Goal: Task Accomplishment & Management: Manage account settings

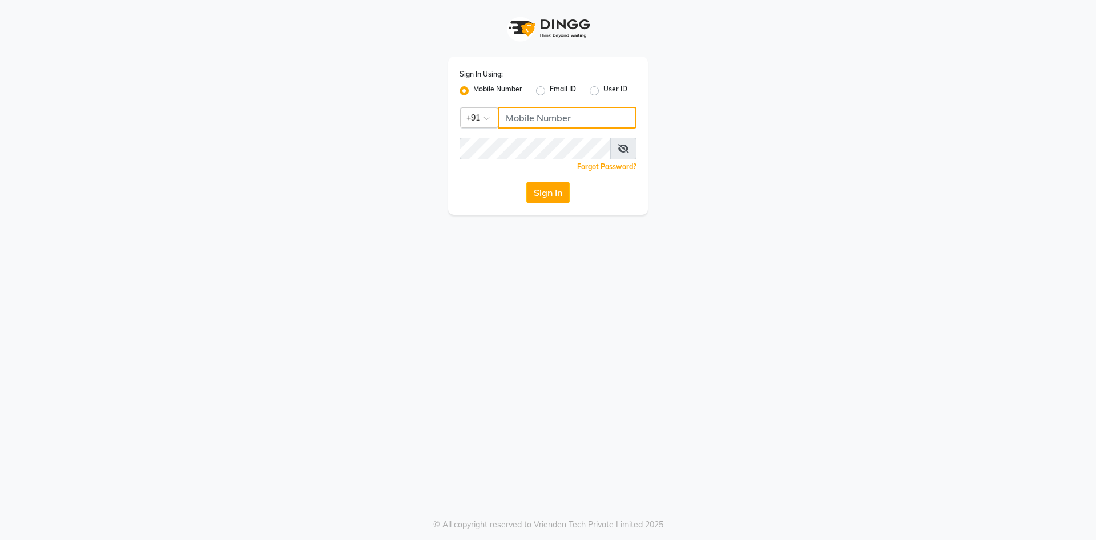
click at [544, 122] on input "Username" at bounding box center [567, 118] width 139 height 22
type input "8400013886"
click at [549, 196] on button "Sign In" at bounding box center [547, 193] width 43 height 22
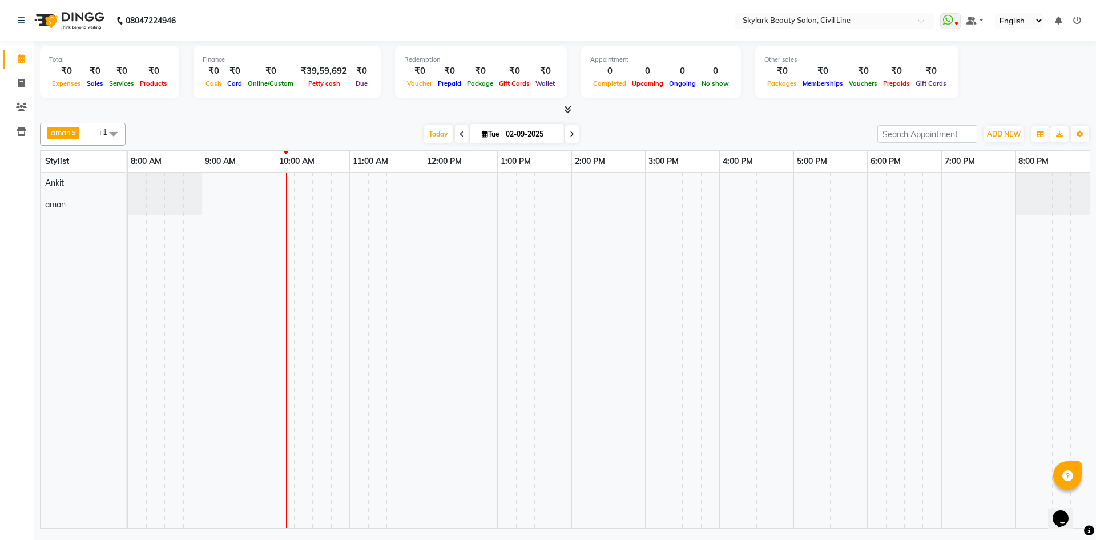
drag, startPoint x: 996, startPoint y: 59, endPoint x: 1002, endPoint y: 69, distance: 11.3
click at [1002, 66] on div "Total ₹0 Expenses ₹0 Sales ₹0 Services ₹0 Products Finance ₹0 Cash ₹0 Card ₹0 O…" at bounding box center [565, 74] width 1051 height 56
drag, startPoint x: 1012, startPoint y: 103, endPoint x: 842, endPoint y: 91, distance: 170.0
click at [1010, 103] on div "Total ₹0 Expenses ₹0 Sales ₹0 Services ₹0 Products Finance ₹0 Cash ₹0 Card ₹0 O…" at bounding box center [565, 78] width 1051 height 75
click at [990, 71] on div "Total ₹0 Expenses ₹0 Sales ₹0 Services ₹0 Products Finance ₹0 Cash ₹0 Card ₹0 O…" at bounding box center [565, 74] width 1051 height 56
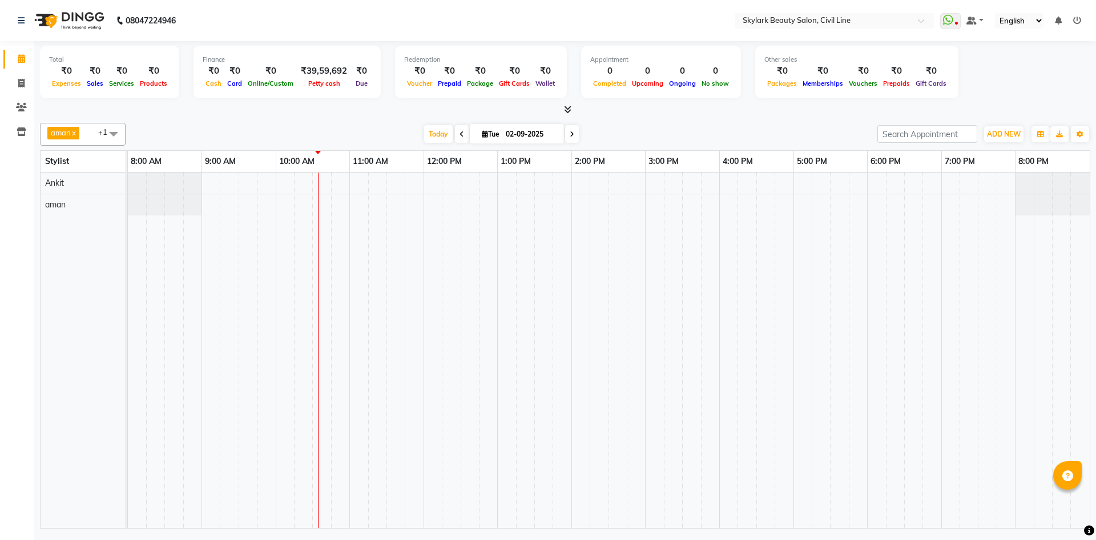
click at [1001, 96] on div "Total ₹0 Expenses ₹0 Sales ₹0 Services ₹0 Products Finance ₹0 Cash ₹0 Card ₹0 O…" at bounding box center [565, 74] width 1051 height 56
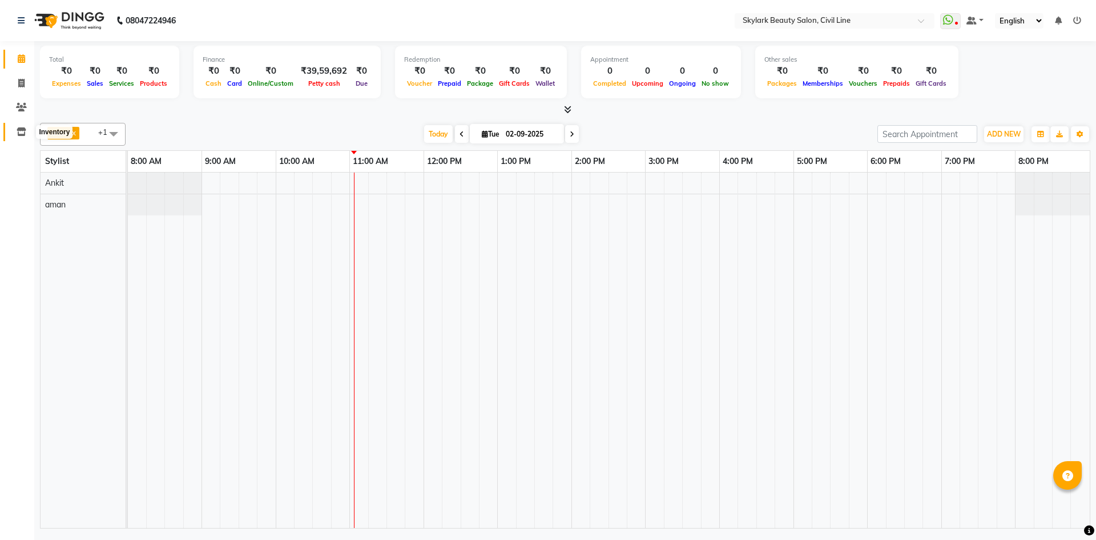
click at [26, 133] on icon at bounding box center [22, 131] width 10 height 9
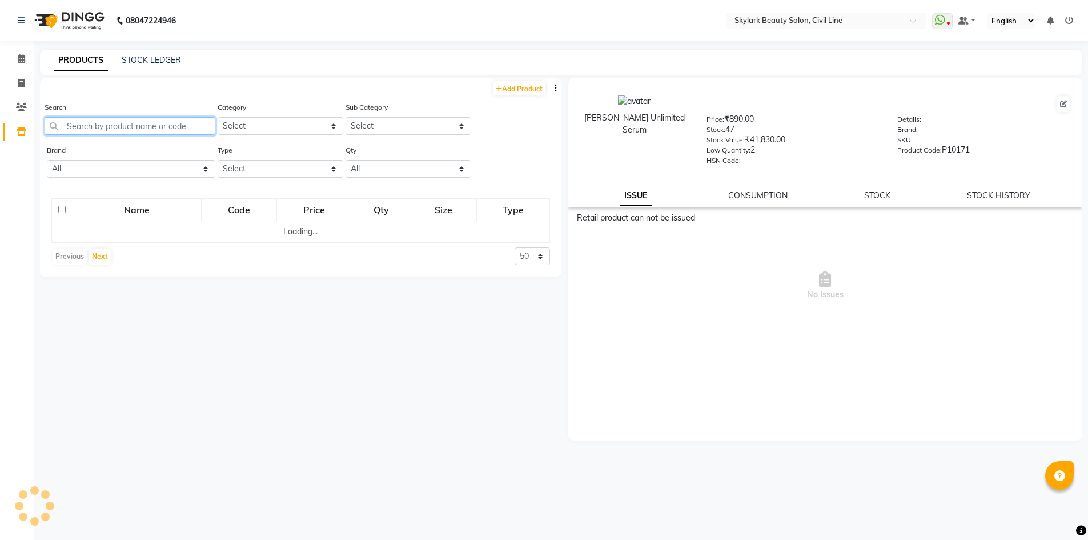
click at [104, 131] on input "text" at bounding box center [130, 126] width 171 height 18
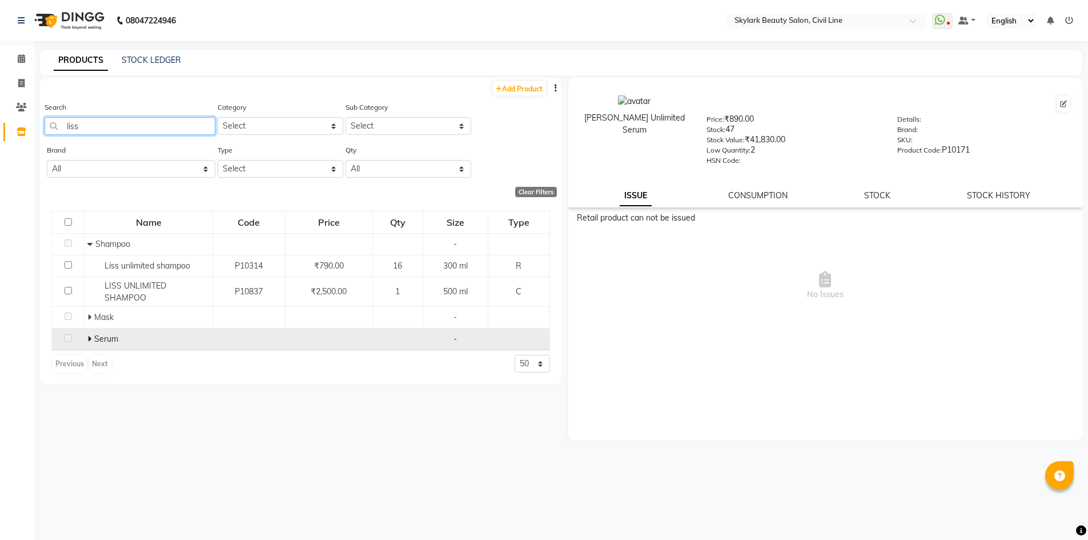
type input "liss"
click at [90, 335] on icon at bounding box center [89, 339] width 4 height 8
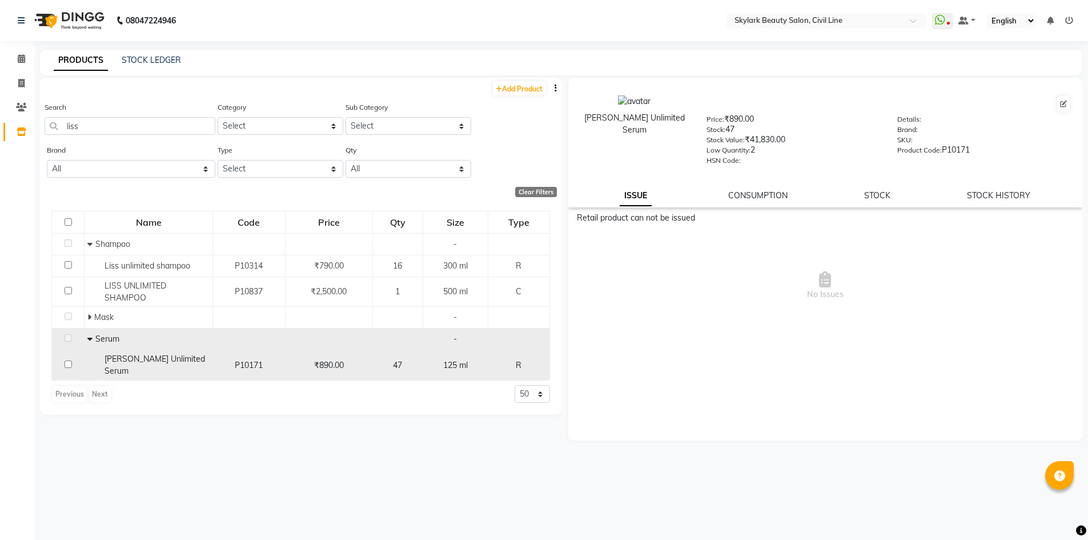
click at [405, 359] on div "47" at bounding box center [397, 365] width 41 height 12
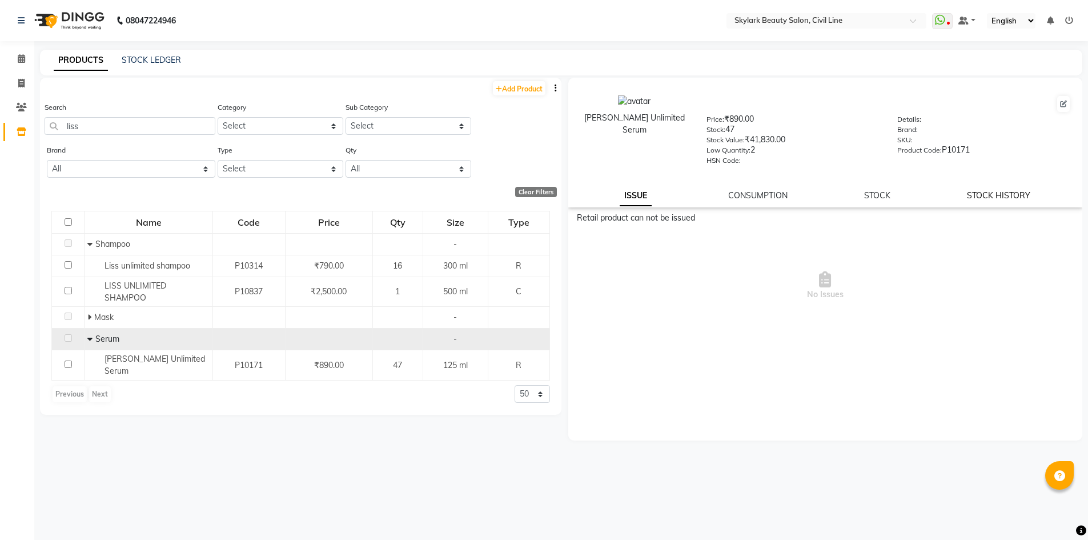
click at [1013, 192] on link "STOCK HISTORY" at bounding box center [998, 195] width 63 height 10
select select "all"
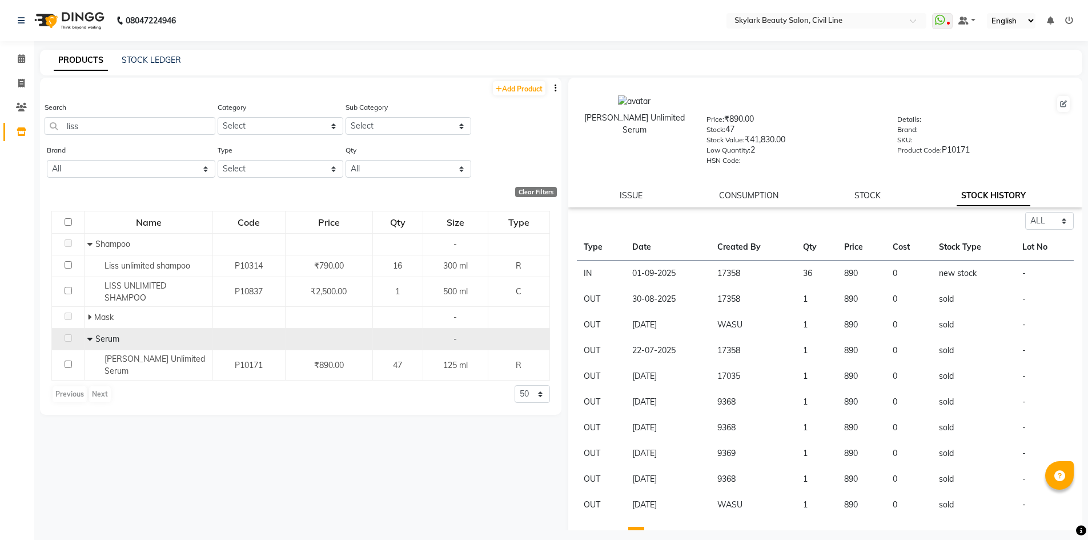
click at [558, 214] on div "Name Code Price Qty Size Type Shampoo - Liss unlimited shampoo P10314 ₹790.00 1…" at bounding box center [300, 306] width 521 height 215
click at [524, 86] on link "Add Product" at bounding box center [519, 88] width 53 height 14
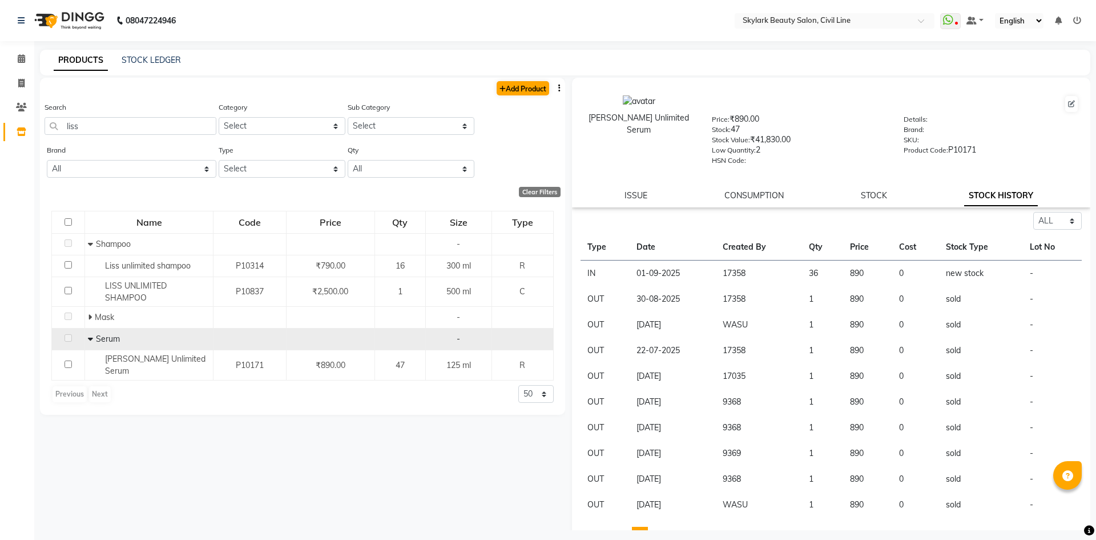
select select "true"
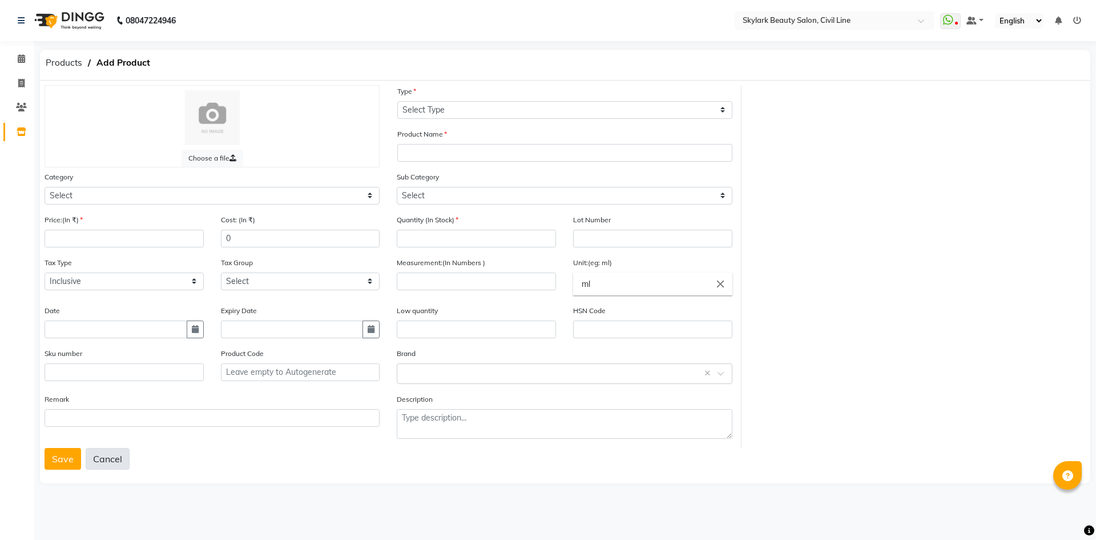
click at [111, 456] on button "Cancel" at bounding box center [108, 459] width 44 height 22
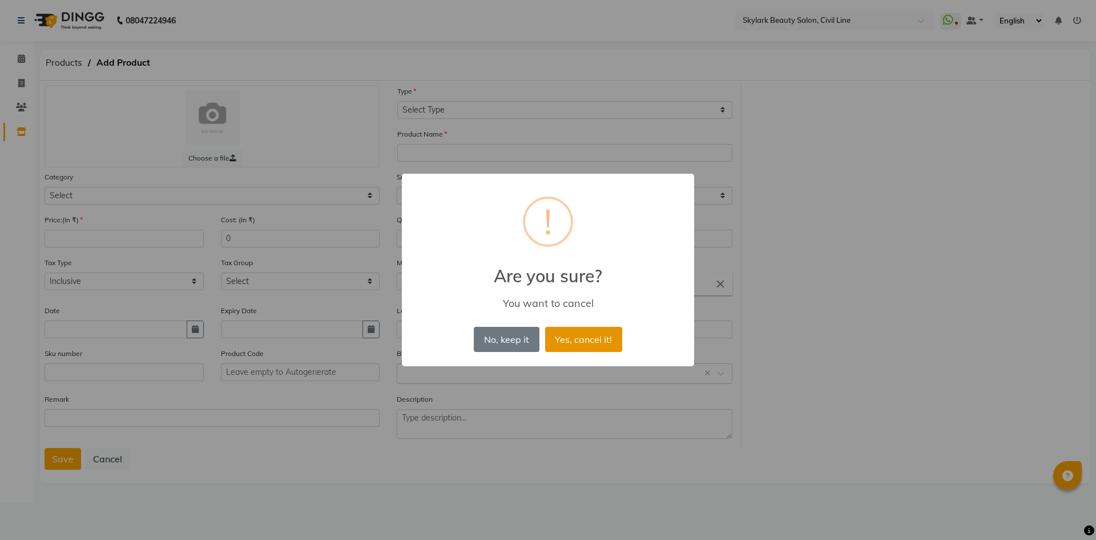
click at [589, 344] on button "Yes, cancel it!" at bounding box center [583, 339] width 77 height 25
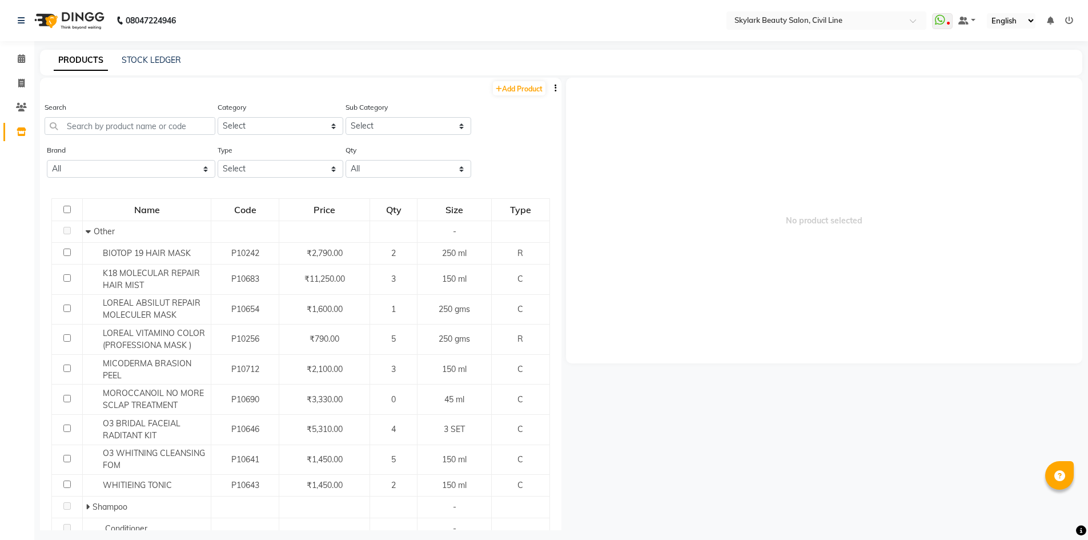
drag, startPoint x: 106, startPoint y: 116, endPoint x: 102, endPoint y: 122, distance: 6.9
click at [102, 122] on div "Search" at bounding box center [130, 118] width 171 height 34
click at [100, 123] on input "text" at bounding box center [130, 126] width 171 height 18
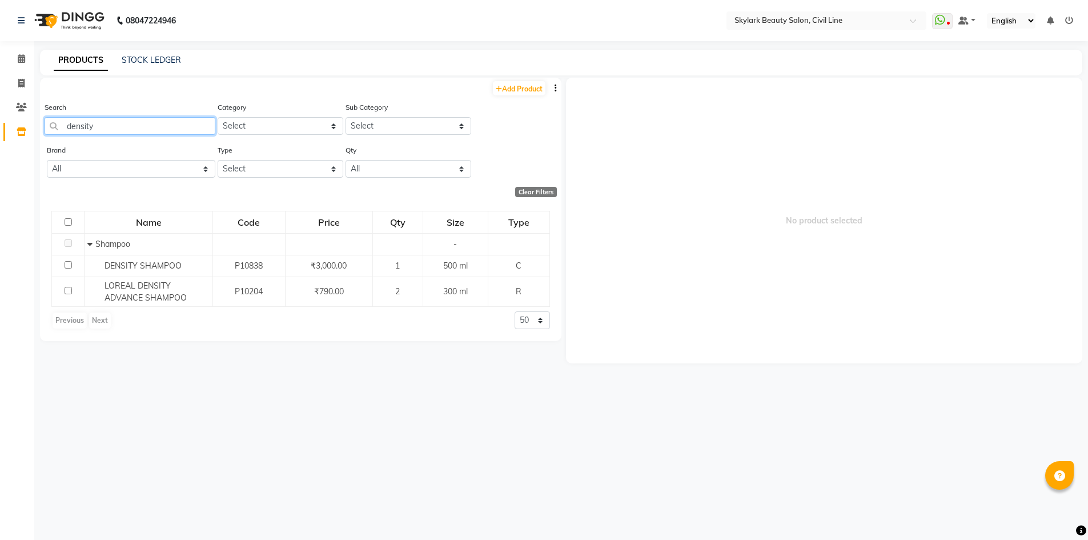
type input "density"
click at [322, 166] on select "Select Both Retail Consumable" at bounding box center [281, 169] width 126 height 18
select select "R"
click at [218, 160] on select "Select Both Retail Consumable" at bounding box center [281, 169] width 126 height 18
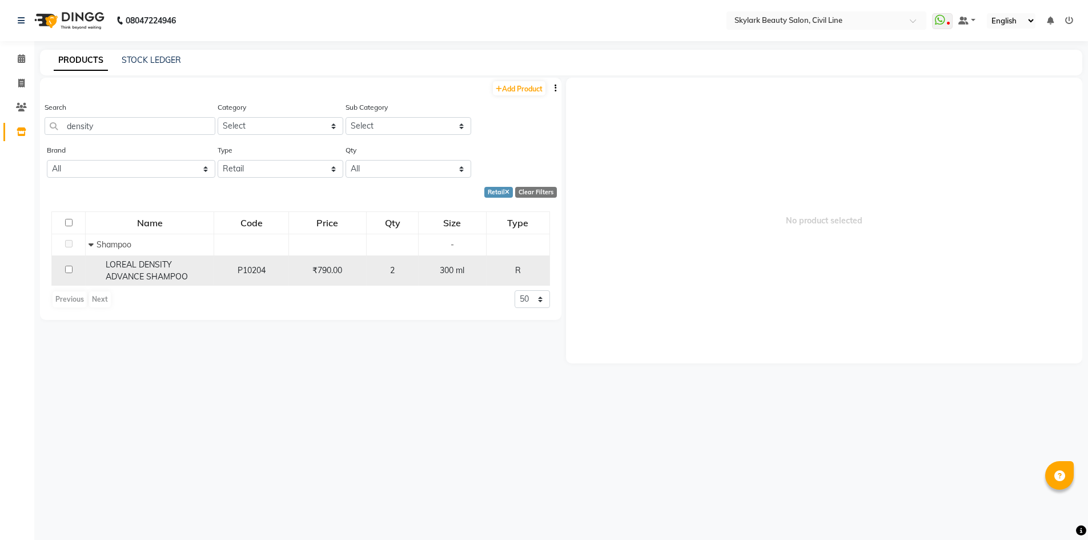
click at [336, 268] on span "₹790.00" at bounding box center [327, 270] width 30 height 10
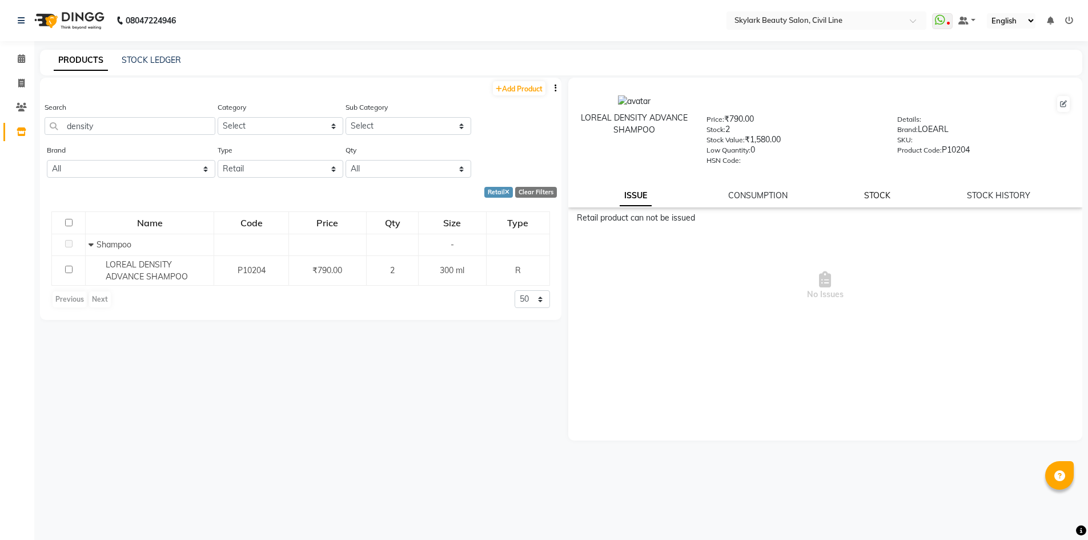
click at [885, 198] on link "STOCK" at bounding box center [877, 195] width 26 height 10
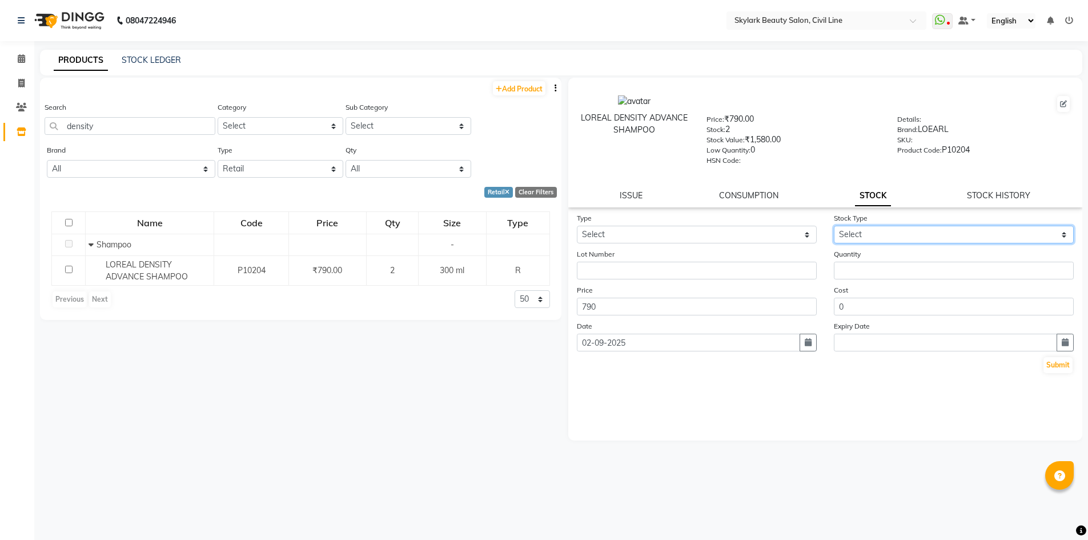
click at [884, 236] on select "Select" at bounding box center [954, 235] width 240 height 18
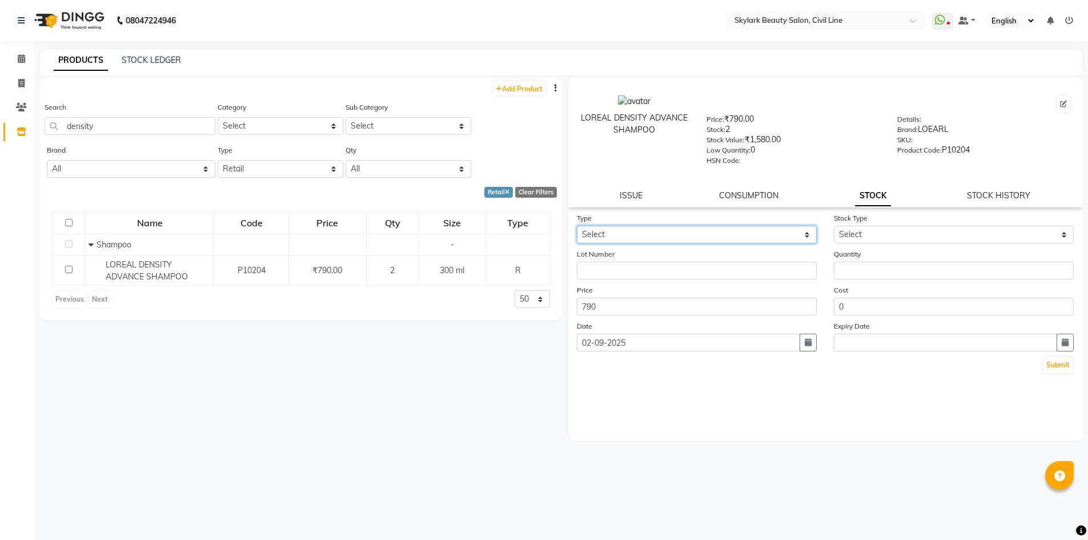
click at [613, 232] on select "Select In Out" at bounding box center [697, 235] width 240 height 18
select select "in"
click at [577, 226] on select "Select In Out" at bounding box center [697, 235] width 240 height 18
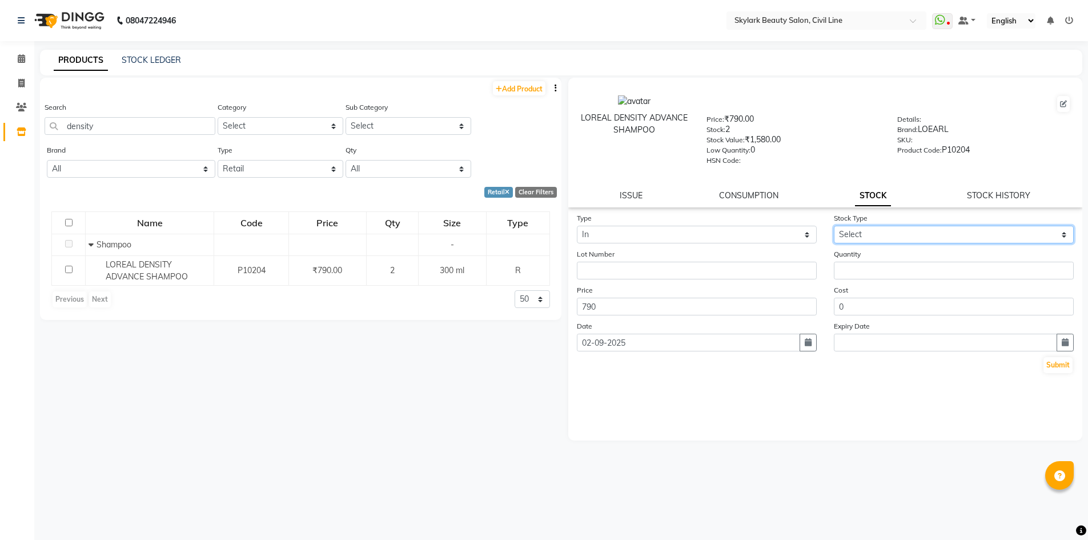
click at [888, 236] on select "Select New Stock Adjustment Return Other" at bounding box center [954, 235] width 240 height 18
select select "new stock"
click at [834, 226] on select "Select New Stock Adjustment Return Other" at bounding box center [954, 235] width 240 height 18
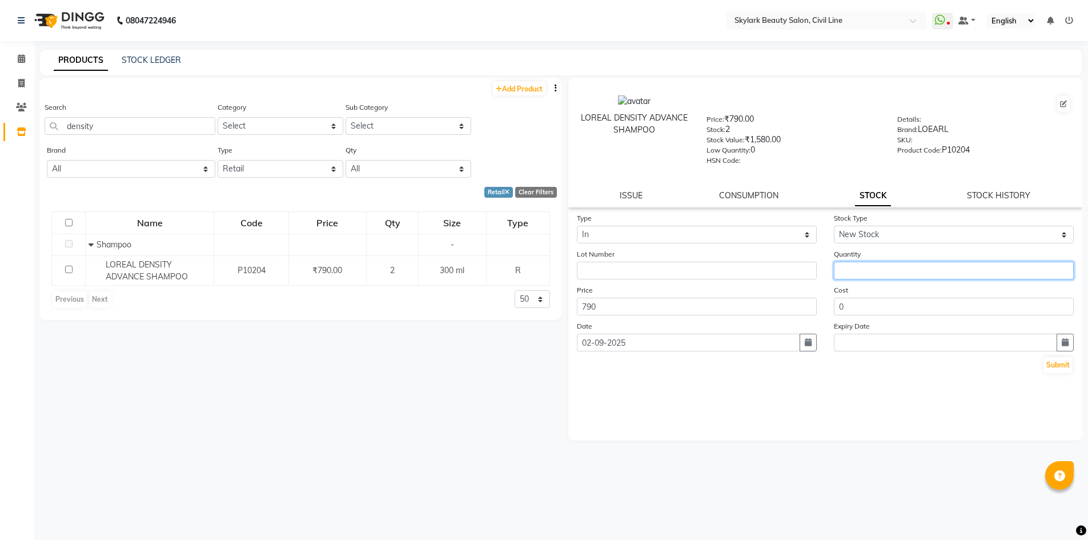
click at [876, 267] on input "number" at bounding box center [954, 271] width 240 height 18
type input "18"
click at [1050, 361] on button "Submit" at bounding box center [1057, 365] width 29 height 16
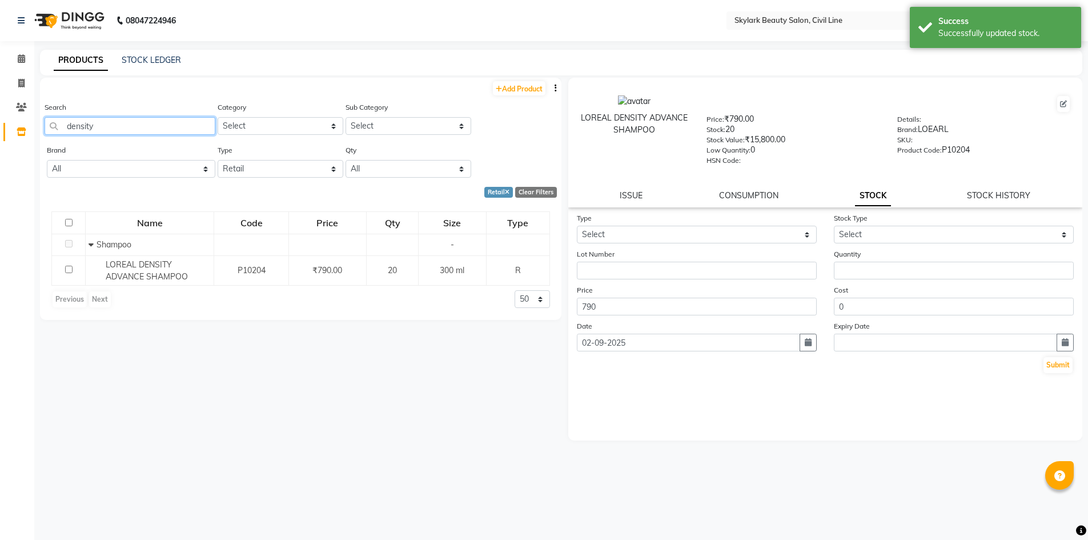
click at [124, 126] on input "density" at bounding box center [130, 126] width 171 height 18
type input "d"
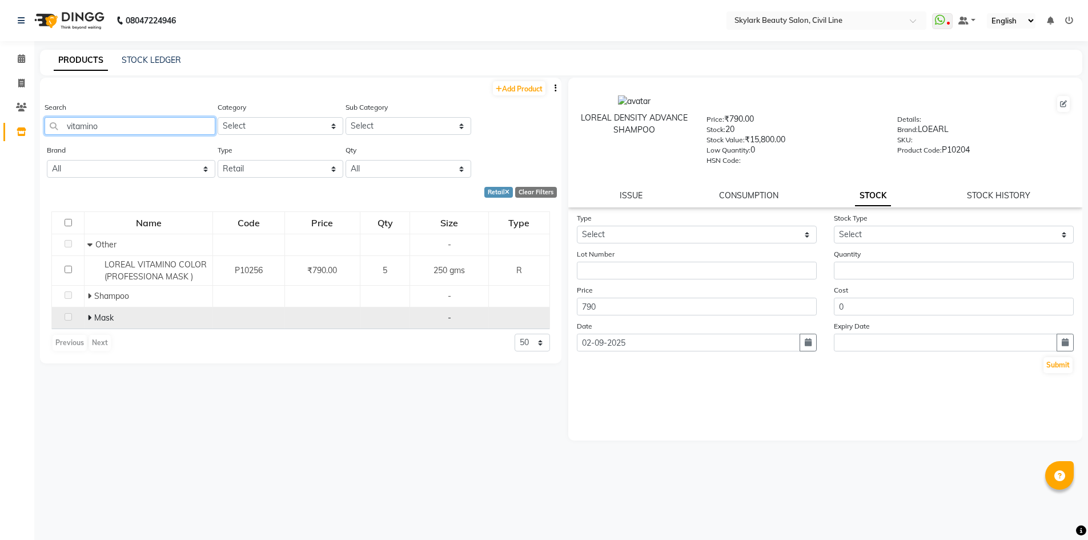
type input "vitamino"
click at [86, 311] on td "Mask" at bounding box center [149, 318] width 128 height 22
click at [87, 319] on icon at bounding box center [89, 317] width 4 height 8
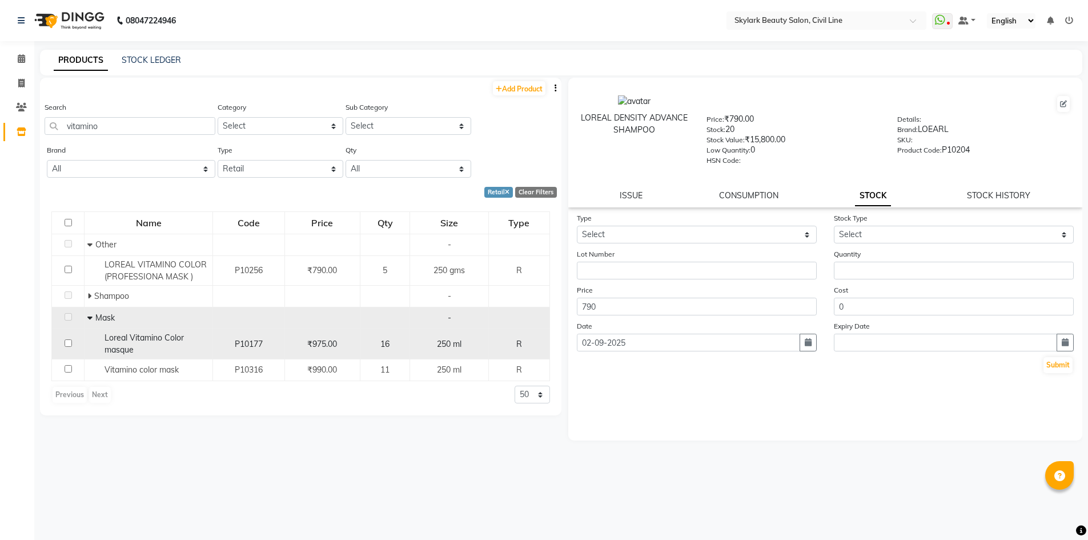
click at [390, 351] on td "16" at bounding box center [385, 344] width 50 height 30
click at [377, 337] on td "16" at bounding box center [385, 344] width 50 height 30
click at [378, 338] on div "16" at bounding box center [385, 344] width 41 height 12
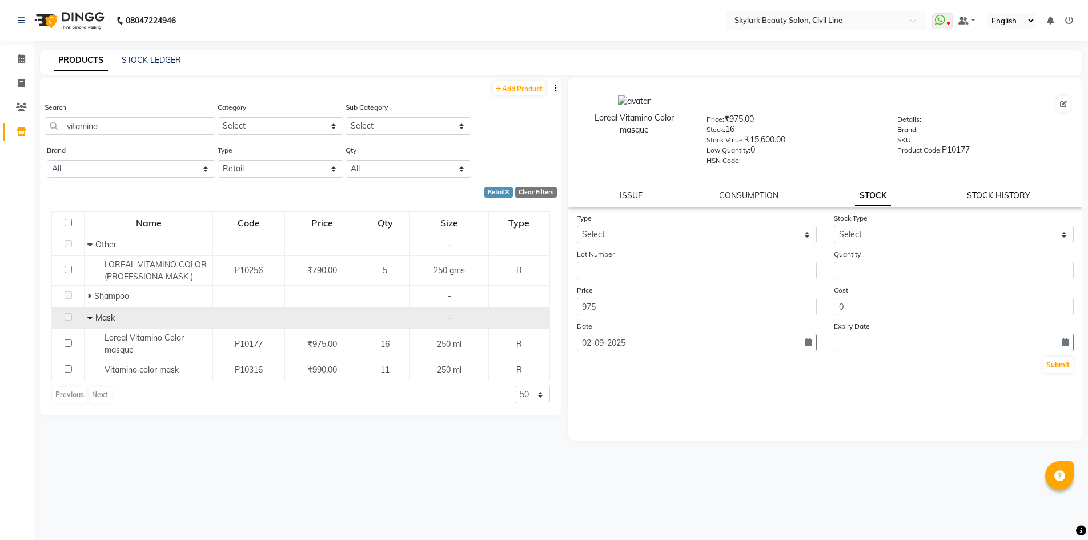
click at [1001, 198] on link "STOCK HISTORY" at bounding box center [998, 195] width 63 height 10
select select "all"
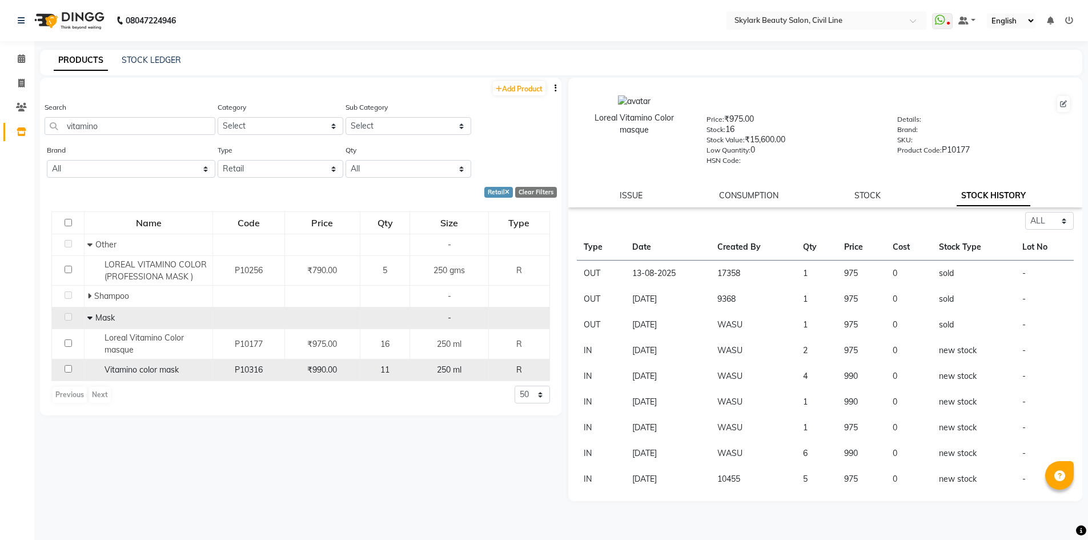
click at [335, 369] on span "₹990.00" at bounding box center [322, 369] width 30 height 10
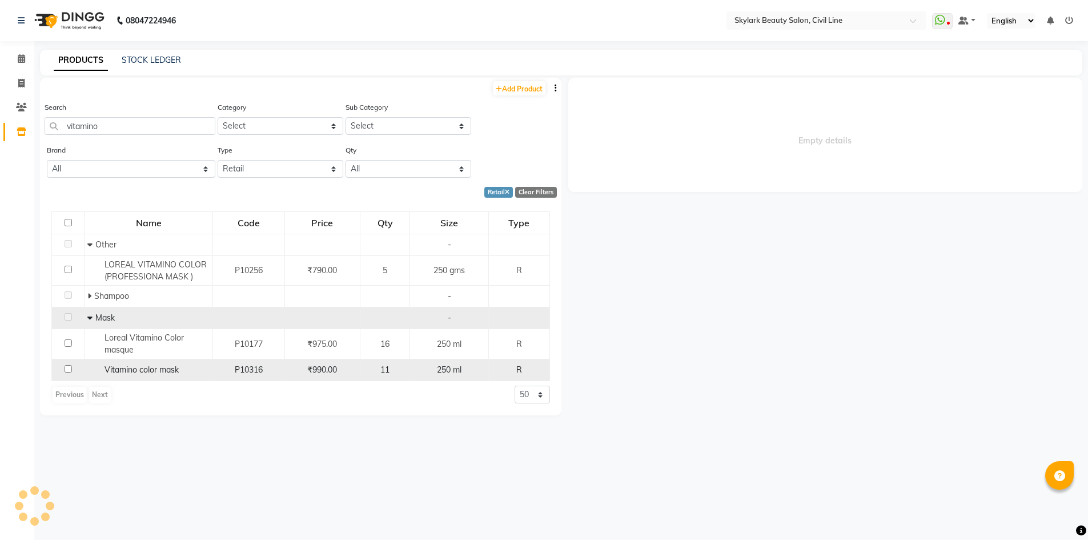
select select "all"
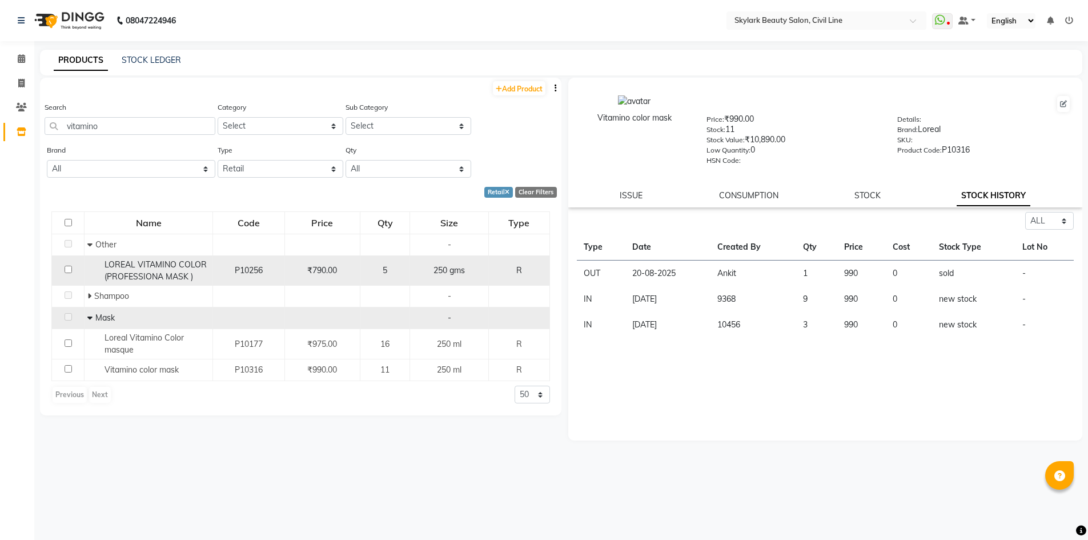
click at [363, 274] on td "5" at bounding box center [385, 270] width 50 height 30
click at [339, 270] on div "₹790.00" at bounding box center [322, 270] width 66 height 12
select select "all"
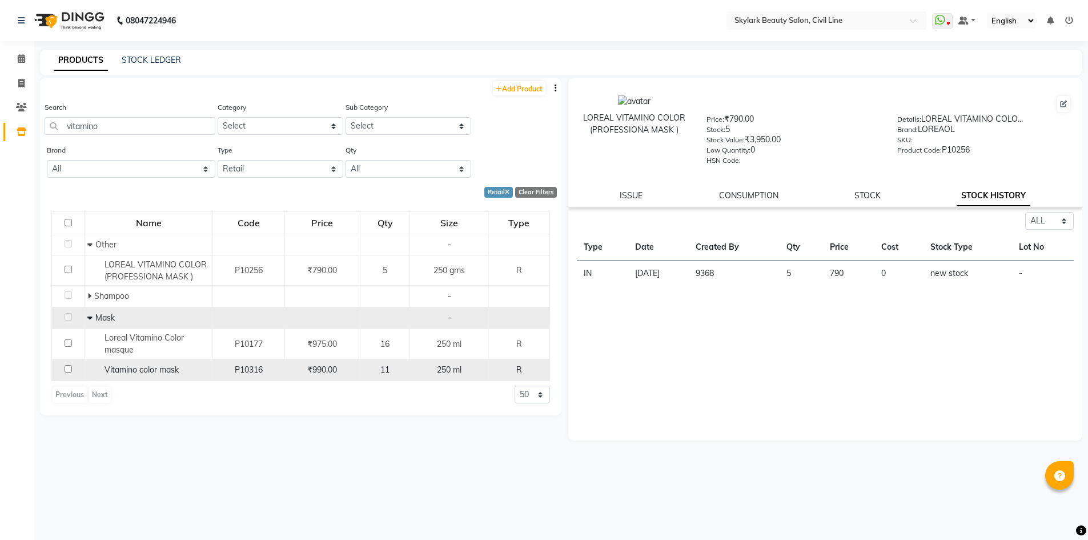
click at [320, 372] on span "₹990.00" at bounding box center [322, 369] width 30 height 10
select select "all"
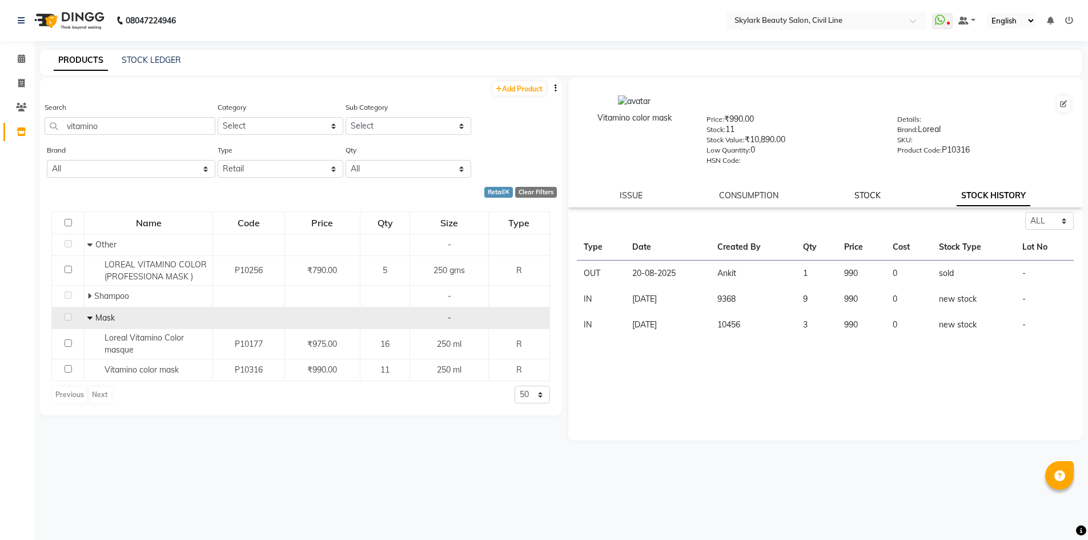
click at [860, 194] on link "STOCK" at bounding box center [867, 195] width 26 height 10
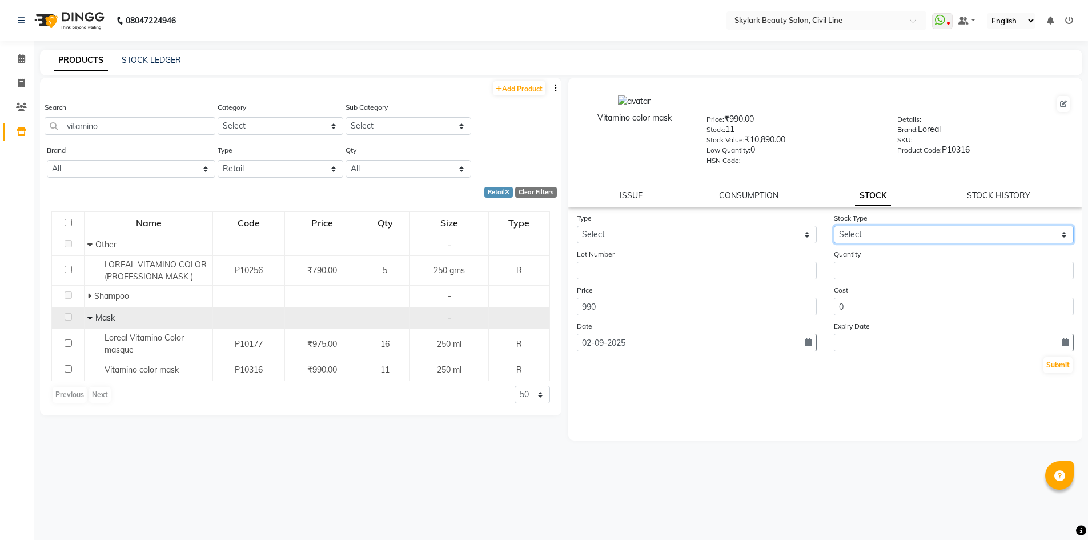
click at [904, 234] on select "Select New Stock Adjustment Return Other" at bounding box center [954, 235] width 240 height 18
select select "new stock"
click at [834, 226] on select "Select New Stock Adjustment Return Other" at bounding box center [954, 235] width 240 height 18
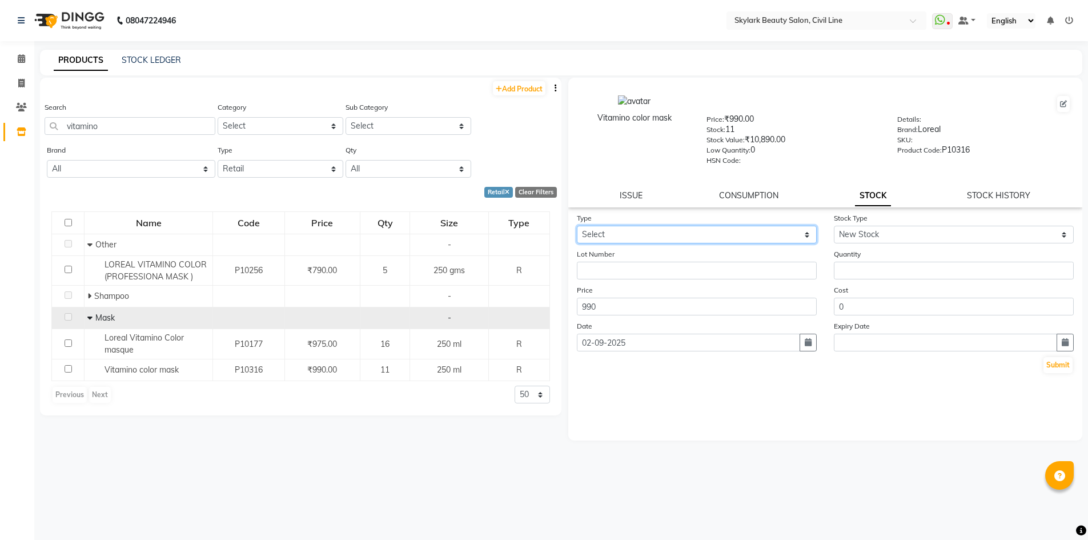
click at [757, 232] on select "Select In Out" at bounding box center [697, 235] width 240 height 18
select select "in"
click at [577, 226] on select "Select In Out" at bounding box center [697, 235] width 240 height 18
select select
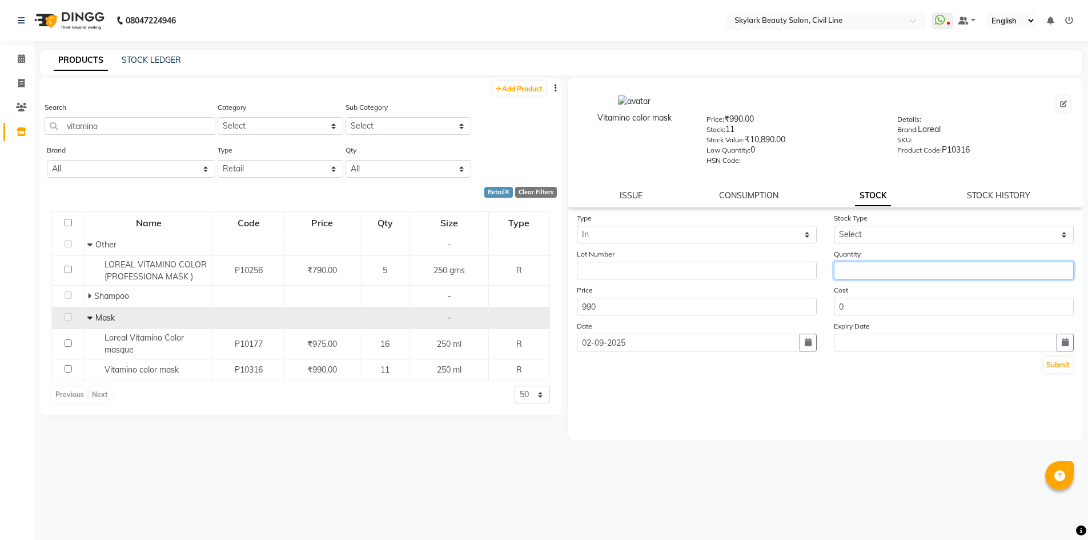
click at [886, 271] on input "number" at bounding box center [954, 271] width 240 height 18
type input "12"
click at [1066, 367] on button "Submit" at bounding box center [1057, 365] width 29 height 16
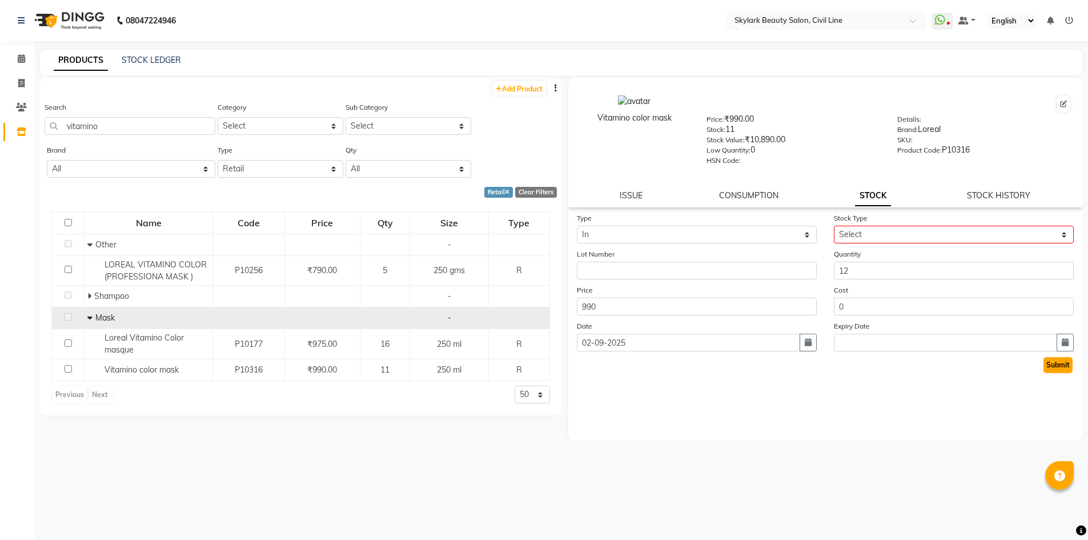
click at [1066, 366] on button "Submit" at bounding box center [1057, 365] width 29 height 16
click at [930, 236] on select "Select New Stock Adjustment Return Other" at bounding box center [954, 235] width 240 height 18
select select "new stock"
click at [834, 226] on select "Select New Stock Adjustment Return Other" at bounding box center [954, 235] width 240 height 18
click at [1056, 367] on button "Submit" at bounding box center [1057, 365] width 29 height 16
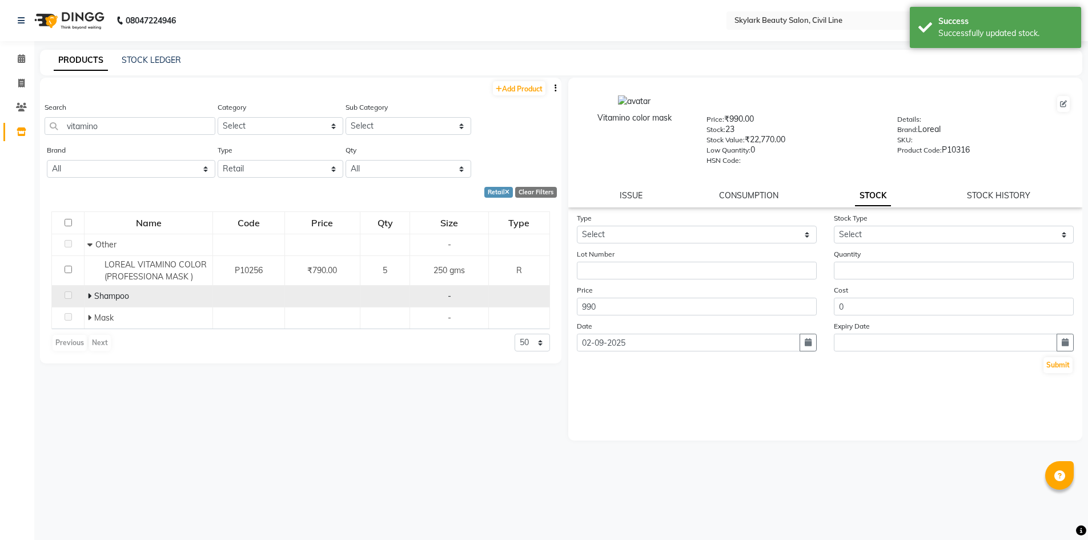
click at [90, 298] on icon at bounding box center [89, 296] width 4 height 8
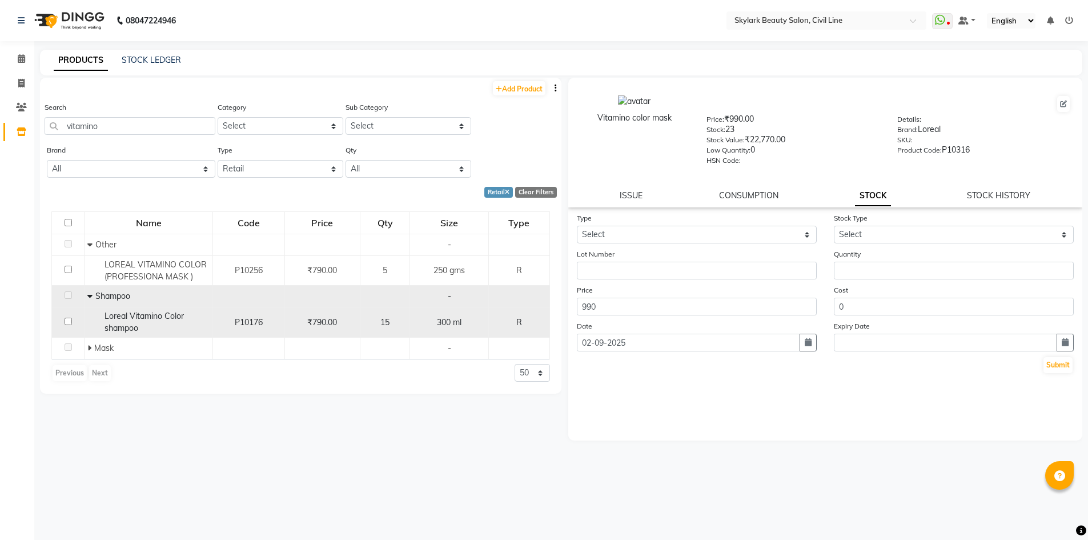
click at [392, 320] on div "15" at bounding box center [385, 322] width 41 height 12
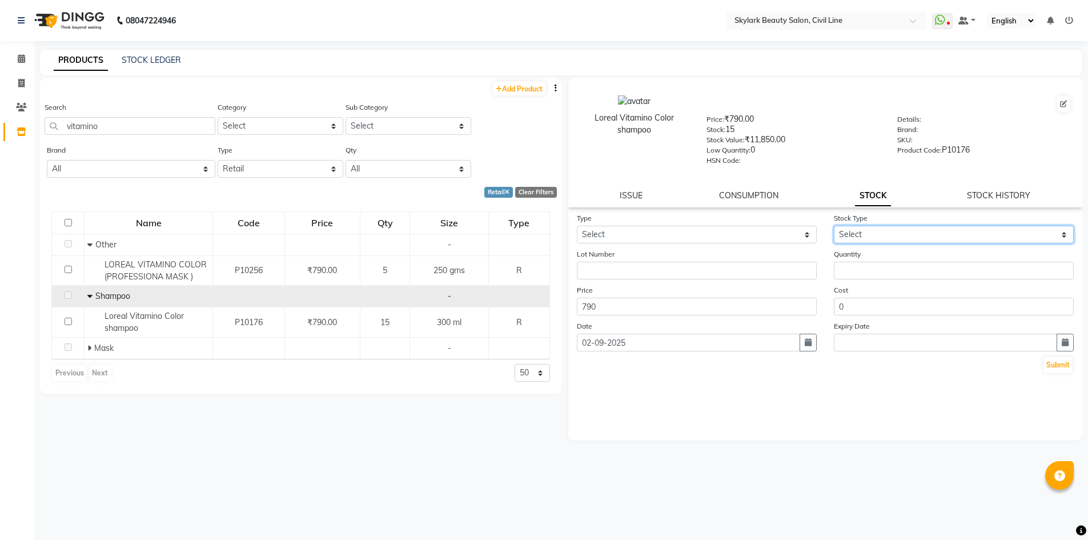
click at [893, 231] on select "Select New Stock Adjustment Return Other" at bounding box center [954, 235] width 240 height 18
select select "new stock"
click at [834, 226] on select "Select New Stock Adjustment Return Other" at bounding box center [954, 235] width 240 height 18
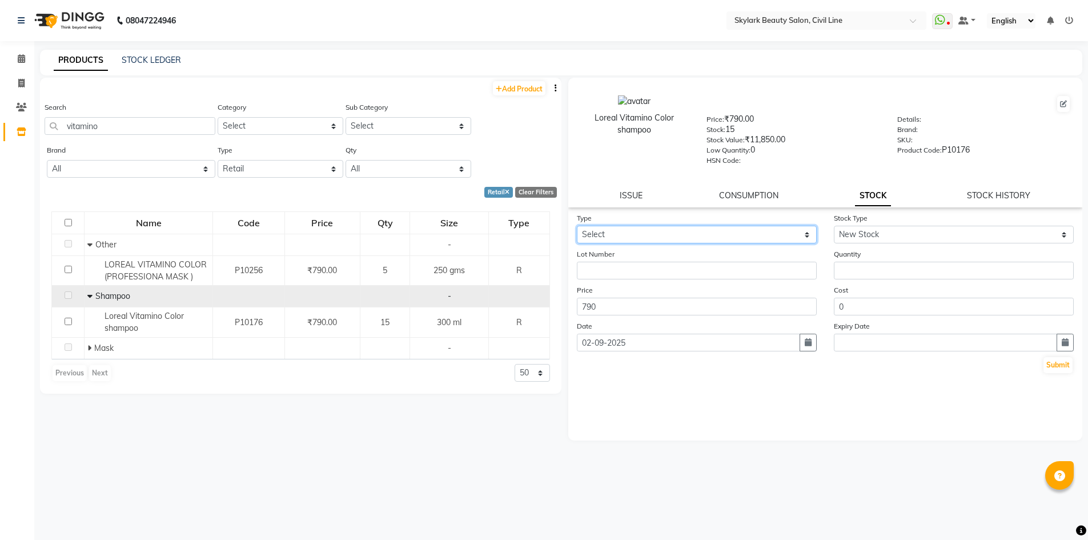
click at [740, 227] on select "Select In Out" at bounding box center [697, 235] width 240 height 18
select select "in"
click at [577, 226] on select "Select In Out" at bounding box center [697, 235] width 240 height 18
select select
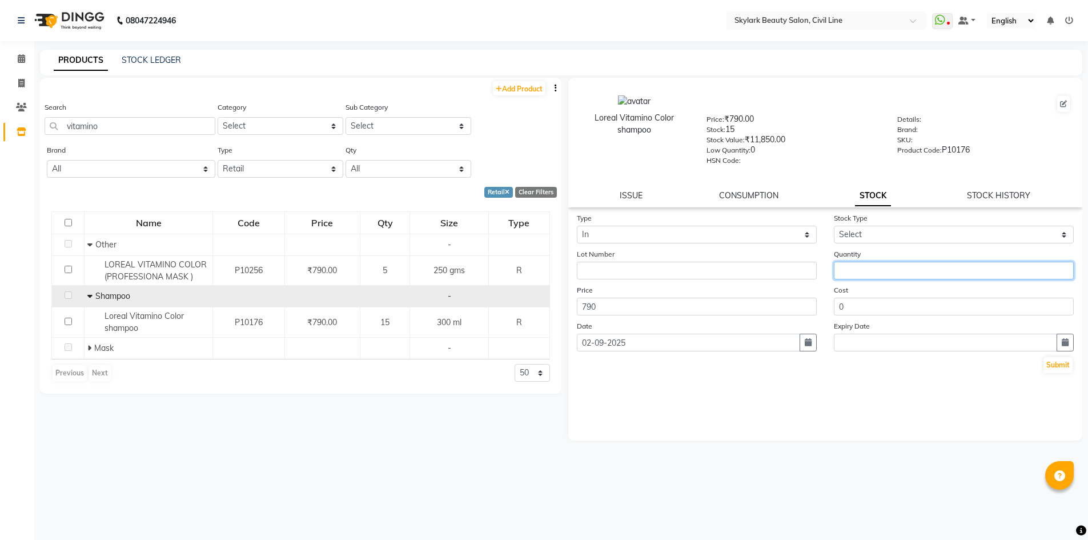
click at [868, 266] on input "number" at bounding box center [954, 271] width 240 height 18
type input "12"
click at [1056, 361] on button "Submit" at bounding box center [1057, 365] width 29 height 16
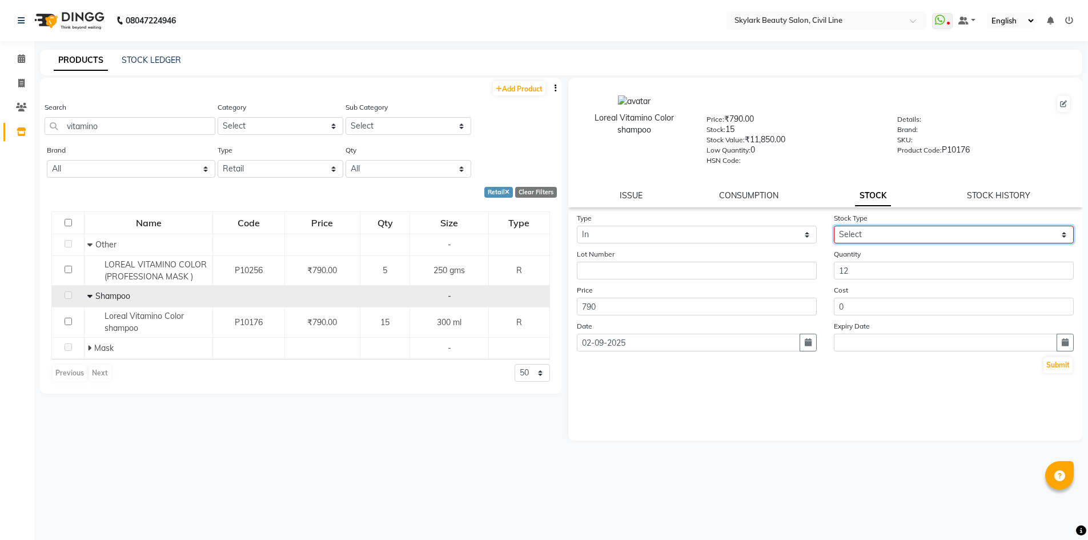
click at [927, 241] on select "Select New Stock Adjustment Return Other" at bounding box center [954, 235] width 240 height 18
select select "new stock"
click at [834, 226] on select "Select New Stock Adjustment Return Other" at bounding box center [954, 235] width 240 height 18
click at [1059, 368] on button "Submit" at bounding box center [1057, 365] width 29 height 16
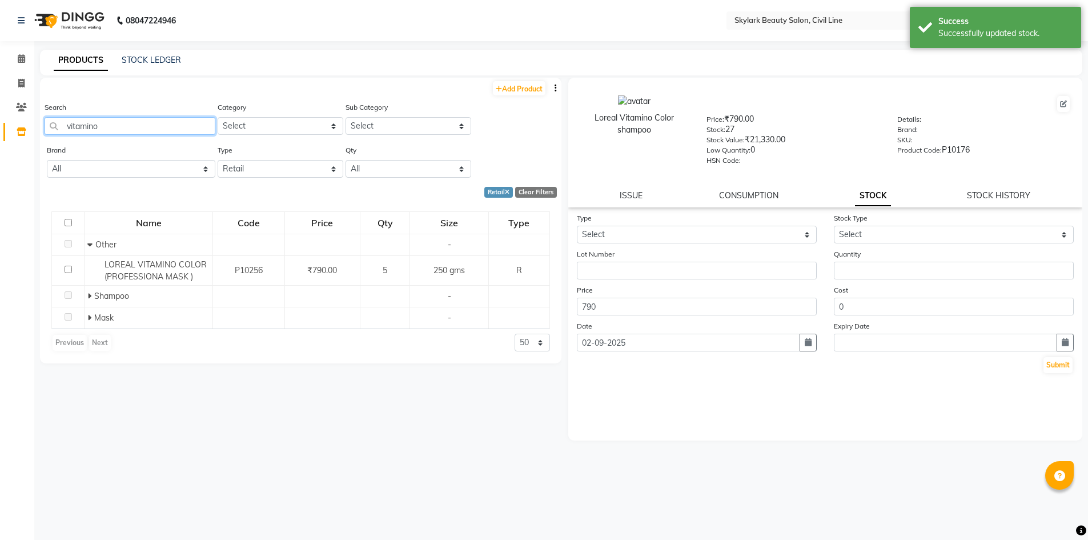
click at [134, 127] on input "vitamino" at bounding box center [130, 126] width 171 height 18
type input "v"
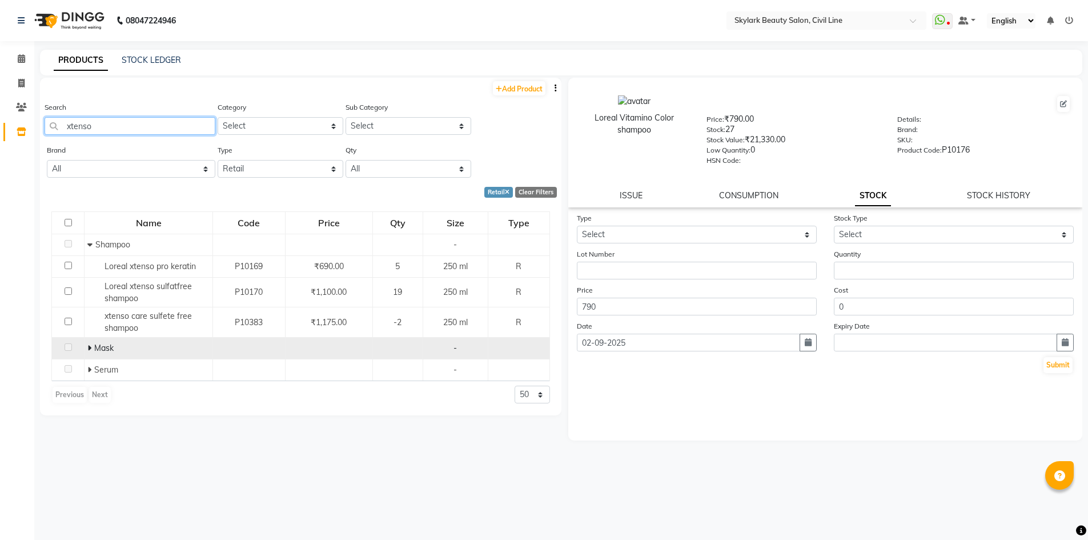
type input "xtenso"
click at [90, 350] on icon at bounding box center [89, 348] width 4 height 8
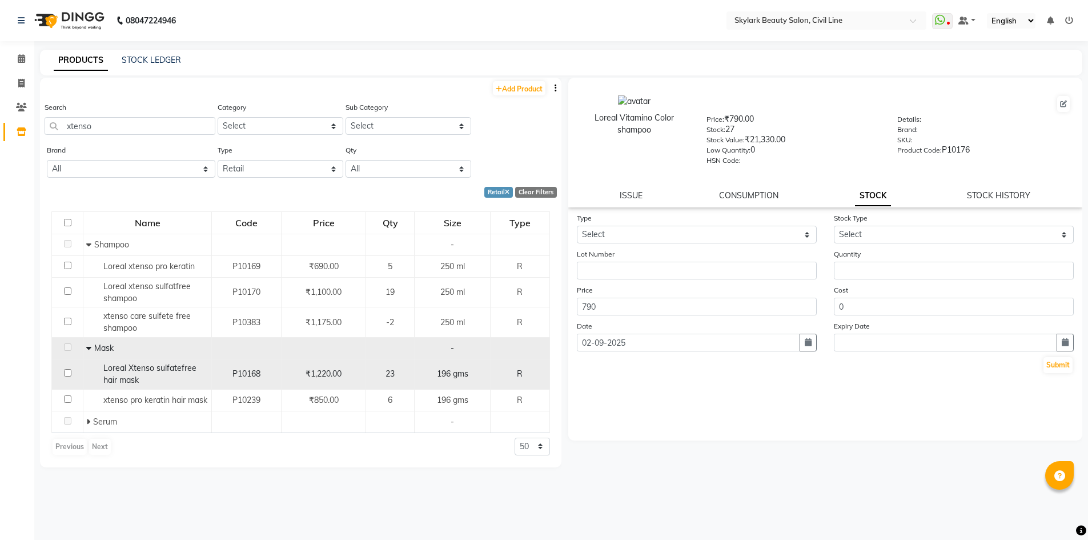
click at [316, 379] on div "₹1,220.00" at bounding box center [323, 374] width 75 height 12
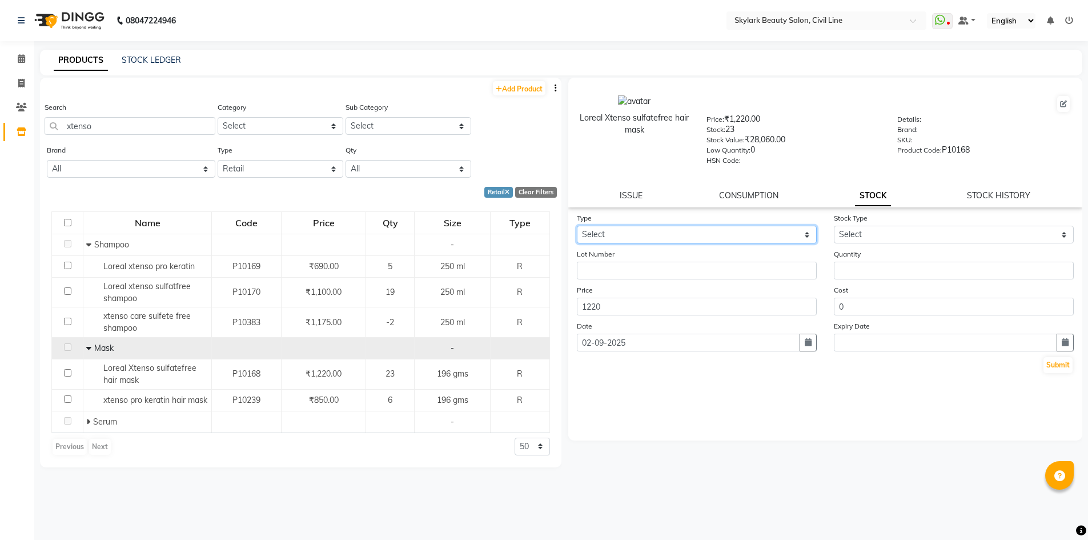
click at [803, 240] on select "Select In Out" at bounding box center [697, 235] width 240 height 18
select select "in"
click at [577, 226] on select "Select In Out" at bounding box center [697, 235] width 240 height 18
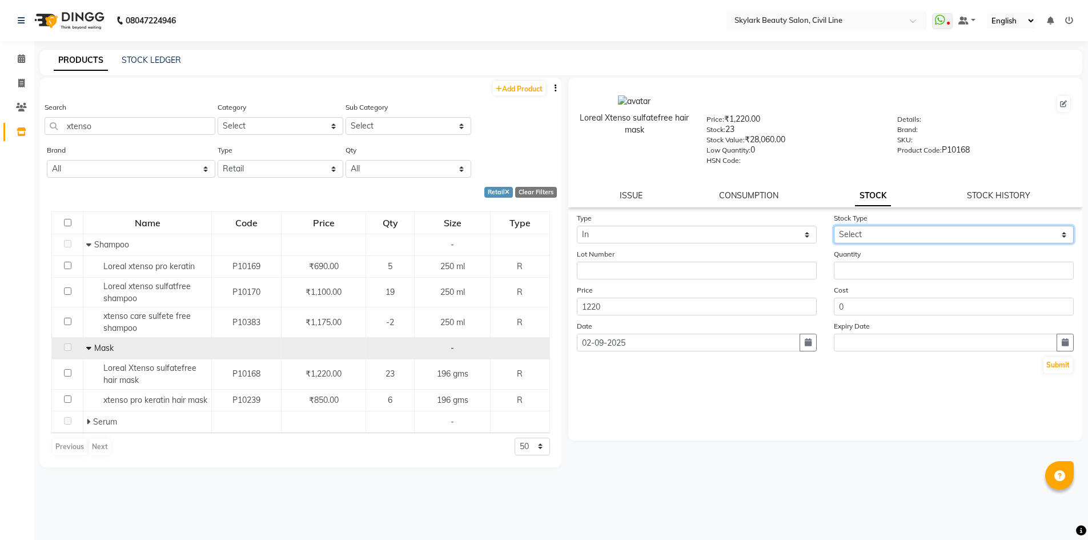
click at [907, 232] on select "Select New Stock Adjustment Return Other" at bounding box center [954, 235] width 240 height 18
select select "new stock"
click at [834, 226] on select "Select New Stock Adjustment Return Other" at bounding box center [954, 235] width 240 height 18
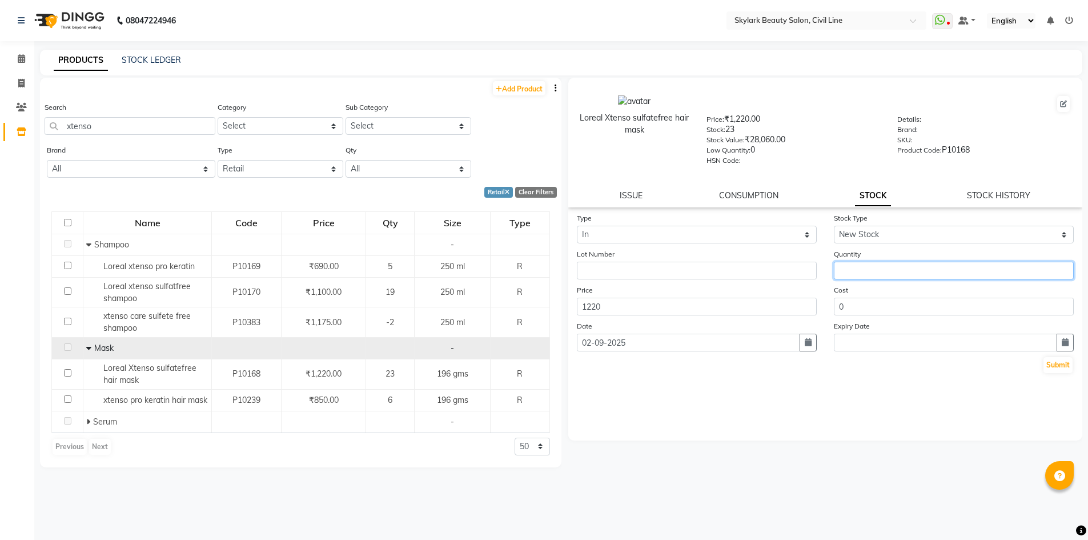
click at [879, 268] on input "number" at bounding box center [954, 271] width 240 height 18
type input "6"
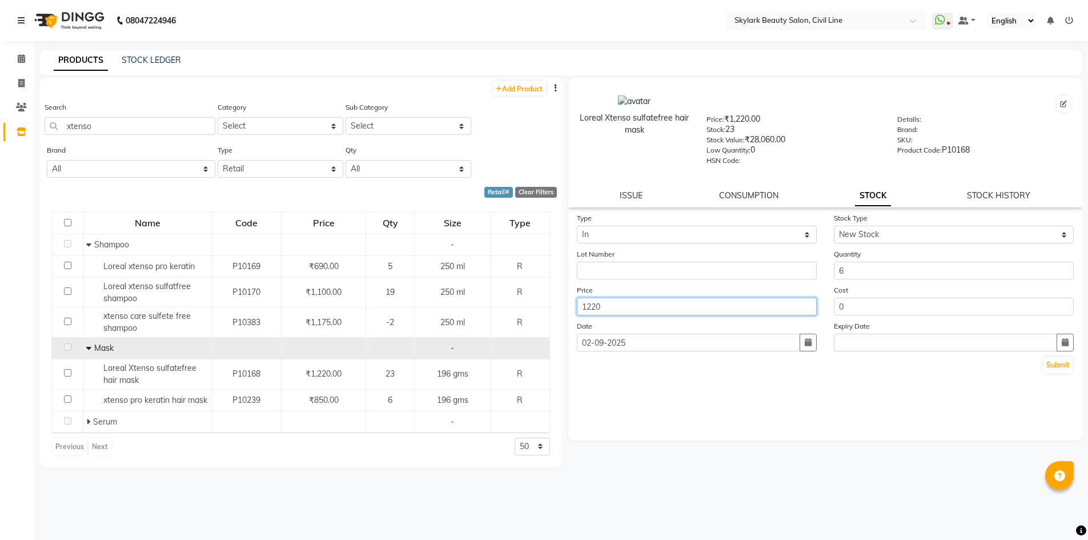
drag, startPoint x: 661, startPoint y: 311, endPoint x: 647, endPoint y: 307, distance: 13.7
click at [655, 310] on input "1220" at bounding box center [697, 306] width 240 height 18
type input "1290"
click at [1055, 364] on button "Submit" at bounding box center [1057, 365] width 29 height 16
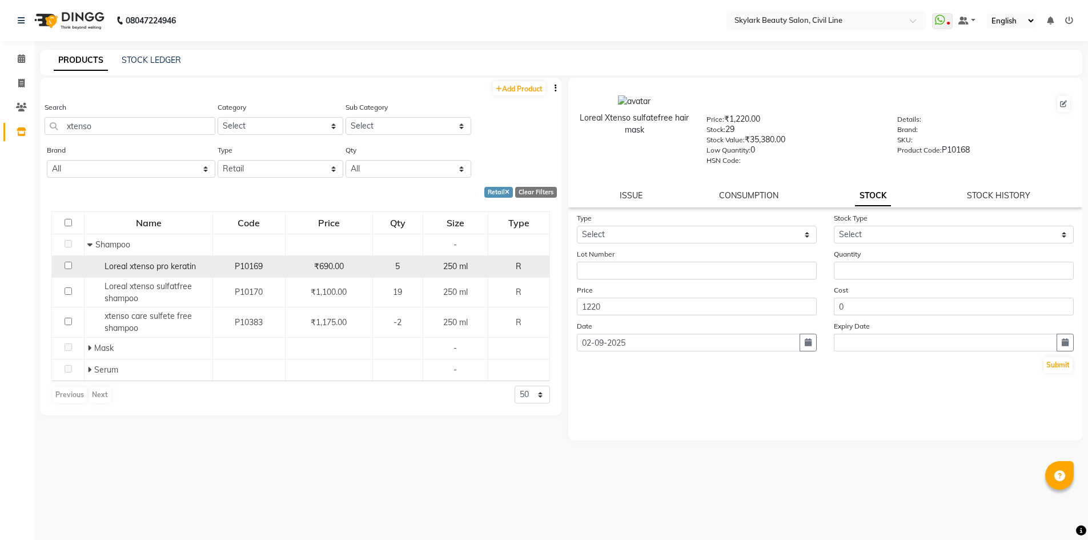
click at [288, 268] on td "₹690.00" at bounding box center [328, 266] width 87 height 22
click at [320, 268] on span "₹690.00" at bounding box center [329, 266] width 30 height 10
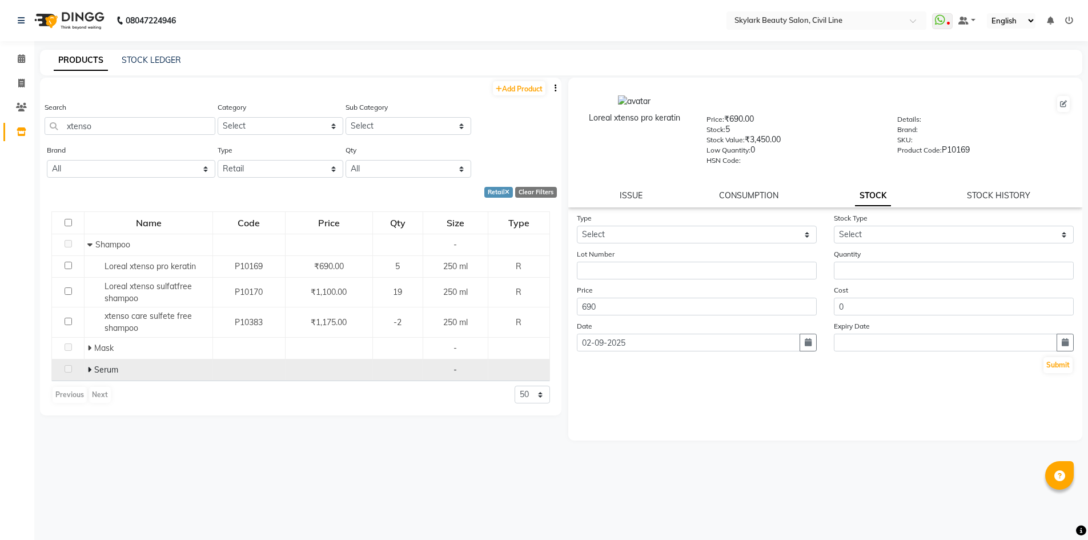
click at [89, 370] on icon at bounding box center [89, 369] width 4 height 8
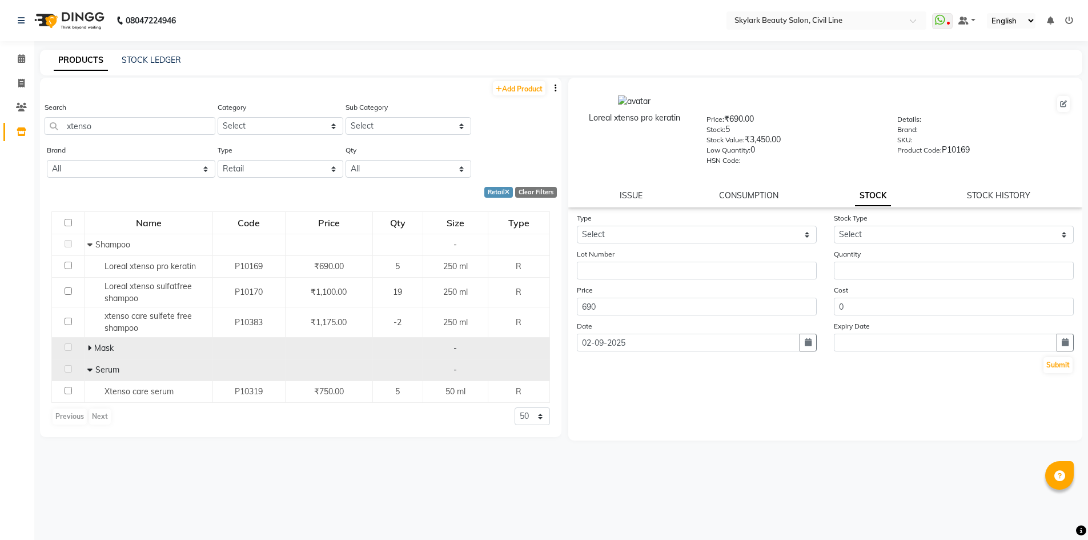
click at [91, 350] on icon at bounding box center [89, 348] width 4 height 8
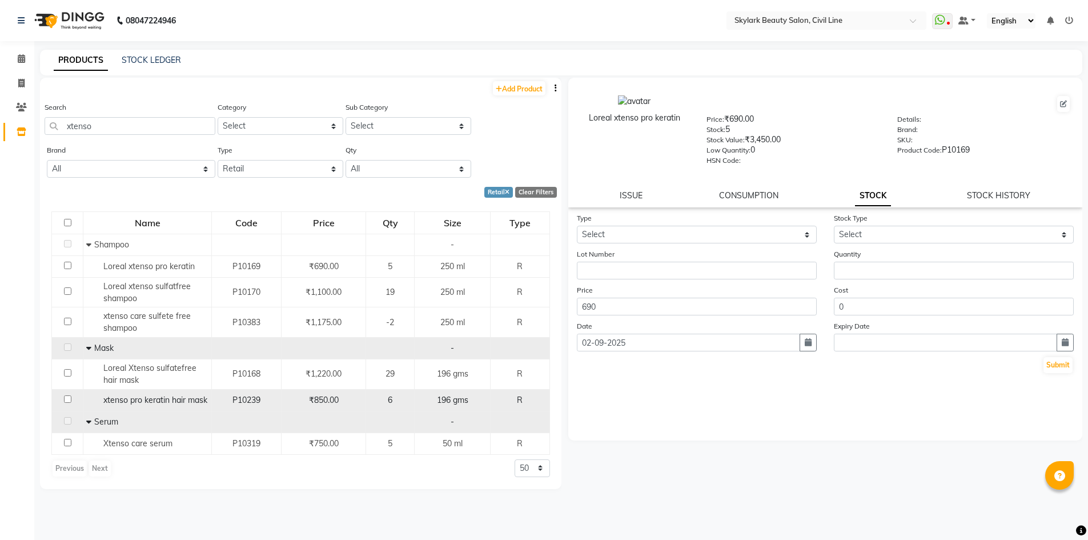
click at [320, 401] on span "₹850.00" at bounding box center [324, 400] width 30 height 10
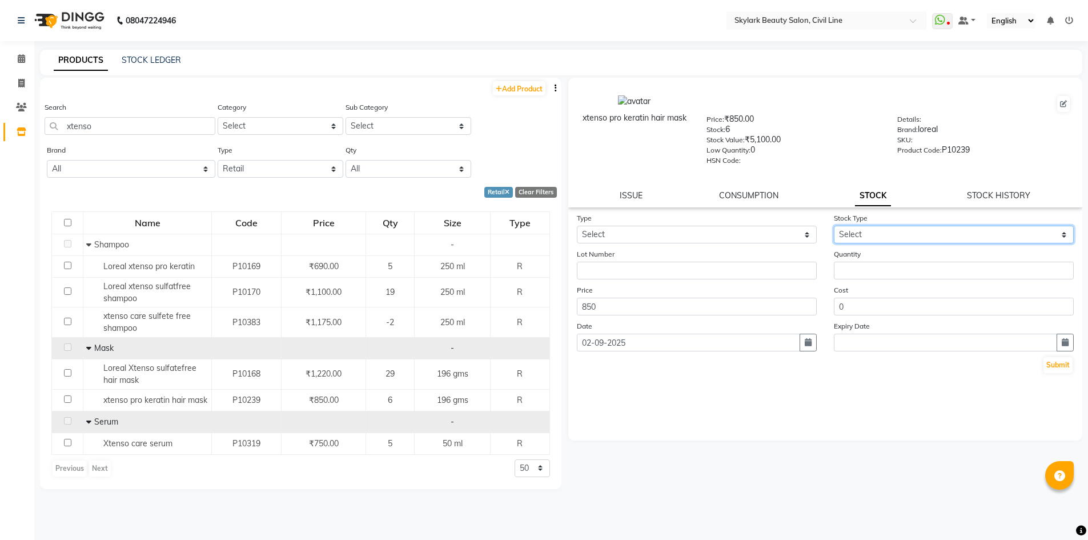
click at [903, 232] on select "Select New Stock Adjustment Return Other" at bounding box center [954, 235] width 240 height 18
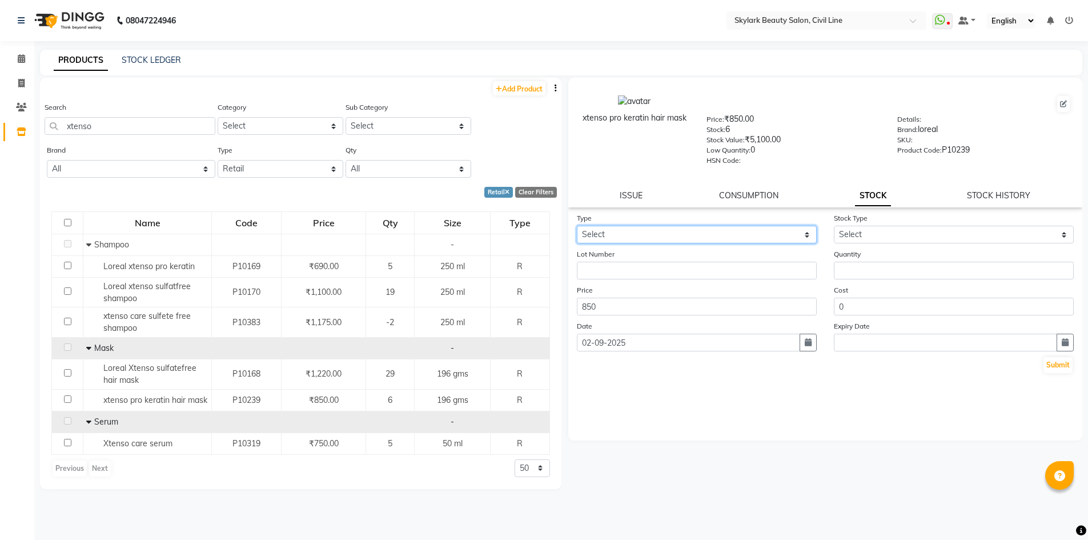
click at [723, 237] on select "Select In Out" at bounding box center [697, 235] width 240 height 18
select select "in"
click at [577, 226] on select "Select In Out" at bounding box center [697, 235] width 240 height 18
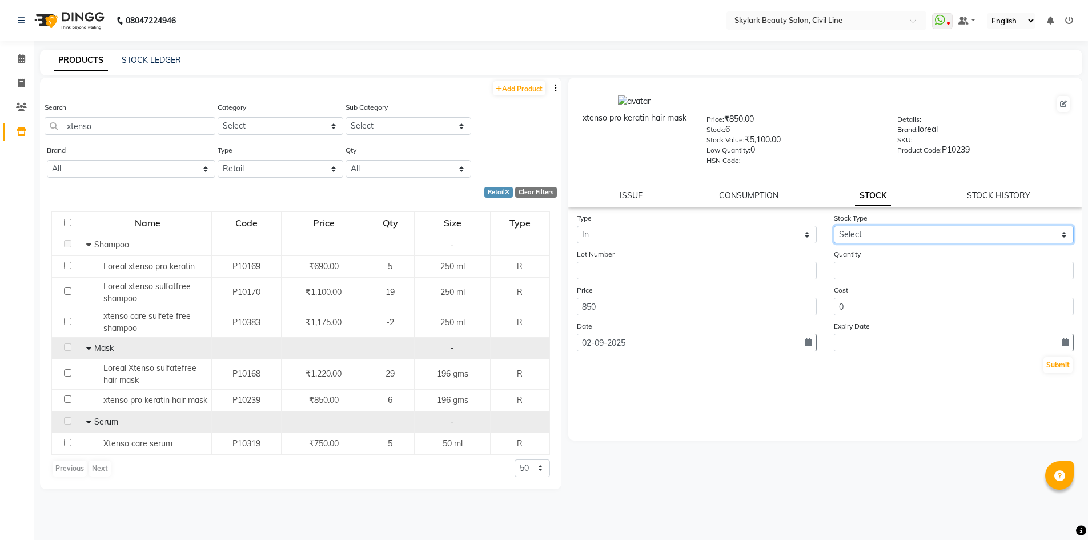
click at [867, 235] on select "Select New Stock Adjustment Return Other" at bounding box center [954, 235] width 240 height 18
select select "new stock"
click at [834, 226] on select "Select New Stock Adjustment Return Other" at bounding box center [954, 235] width 240 height 18
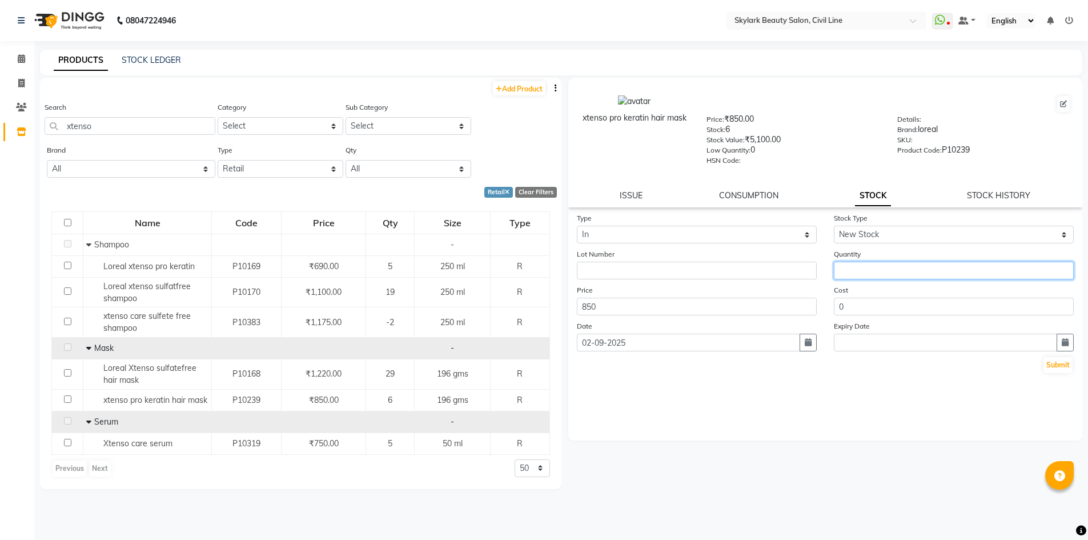
click at [860, 267] on input "number" at bounding box center [954, 271] width 240 height 18
type input "24"
click at [1061, 360] on button "Submit" at bounding box center [1057, 365] width 29 height 16
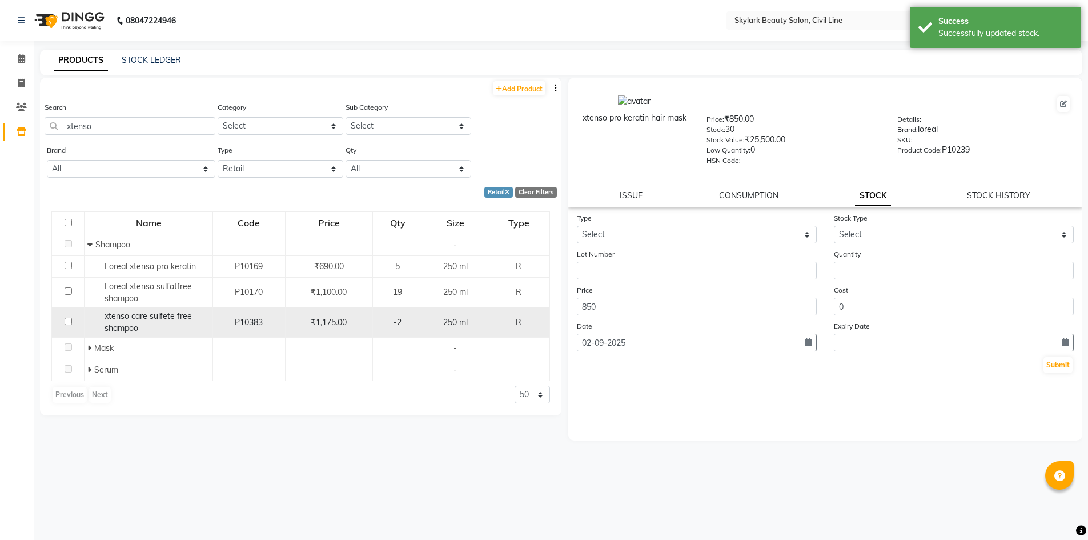
click at [370, 324] on td "₹1,175.00" at bounding box center [328, 322] width 87 height 30
click at [338, 320] on span "₹1,175.00" at bounding box center [329, 322] width 36 height 10
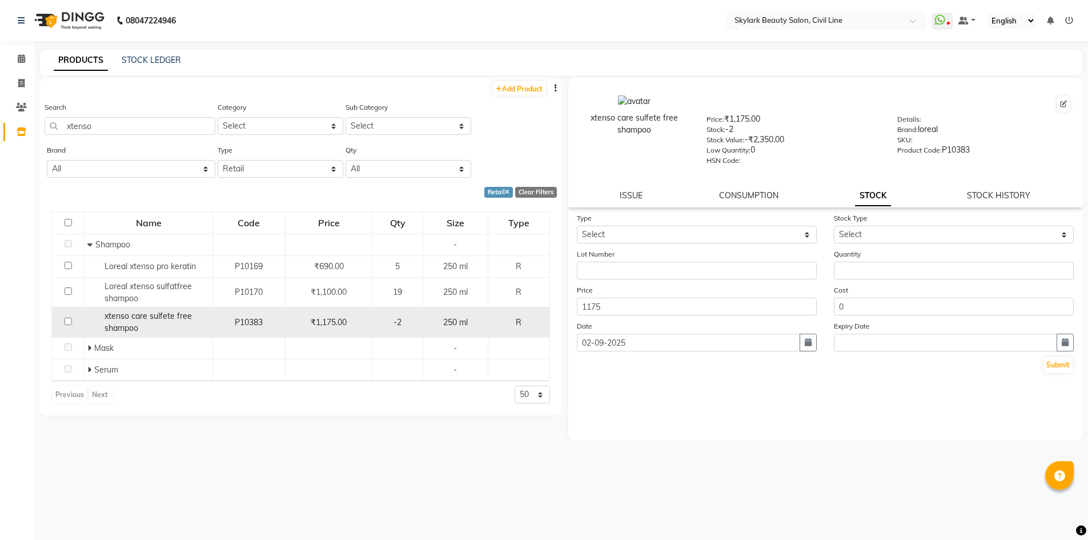
click at [386, 324] on div "-2" at bounding box center [397, 322] width 41 height 12
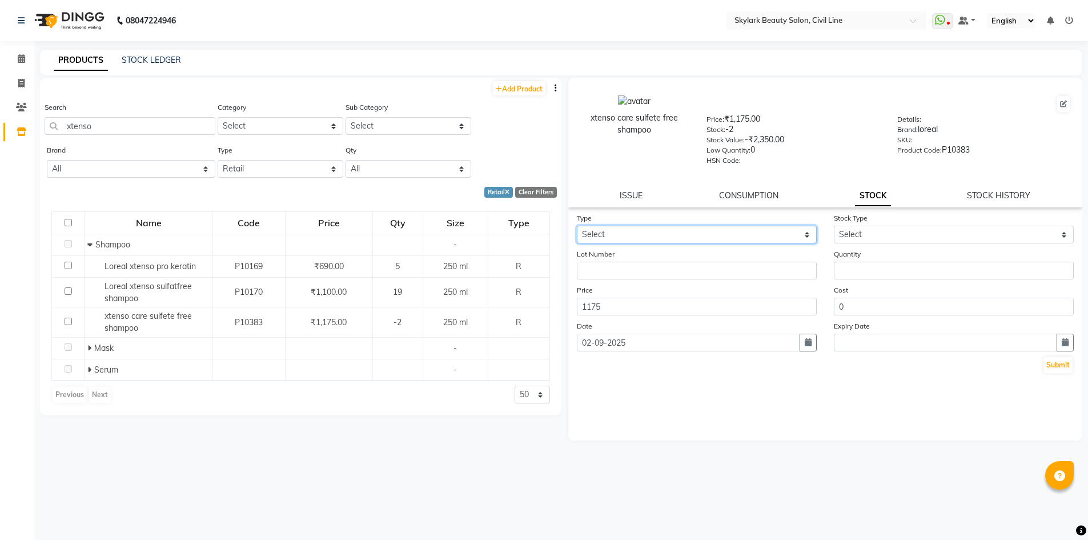
drag, startPoint x: 800, startPoint y: 227, endPoint x: 785, endPoint y: 242, distance: 21.4
click at [799, 228] on select "Select In Out" at bounding box center [697, 235] width 240 height 18
select select "in"
click at [577, 226] on select "Select In Out" at bounding box center [697, 235] width 240 height 18
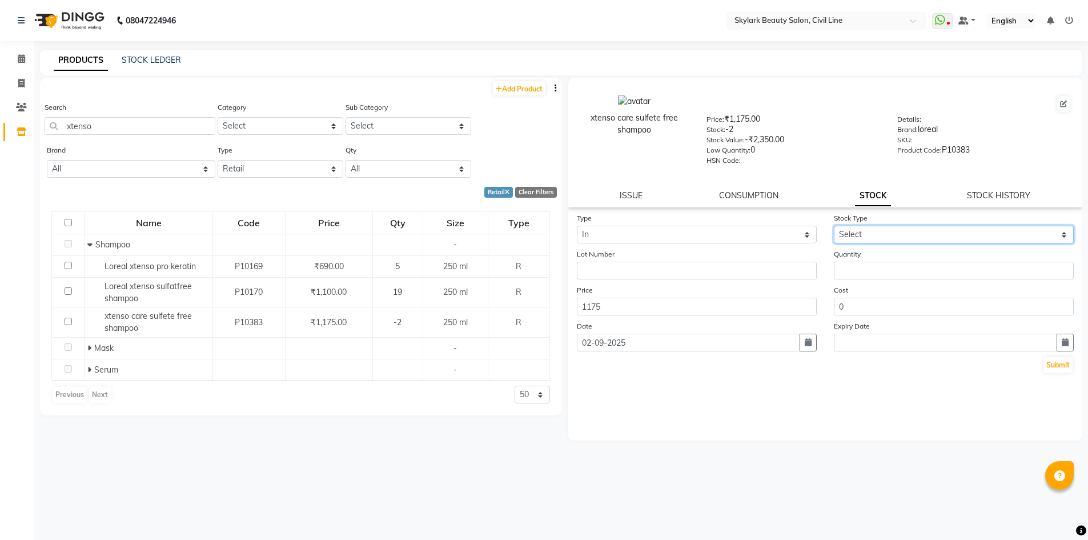
click at [894, 228] on select "Select New Stock Adjustment Return Other" at bounding box center [954, 235] width 240 height 18
select select "new stock"
click at [834, 226] on select "Select New Stock Adjustment Return Other" at bounding box center [954, 235] width 240 height 18
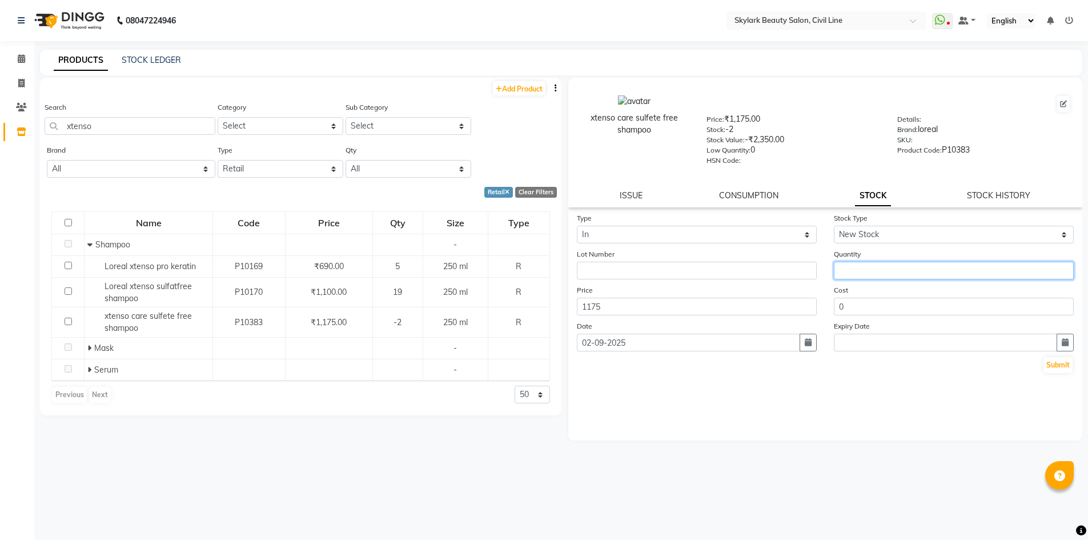
click at [876, 268] on input "number" at bounding box center [954, 271] width 240 height 18
type input "4"
click at [1080, 363] on div "Type Select In Out Stock Type Select New Stock Adjustment Return Other Lot Numb…" at bounding box center [825, 293] width 514 height 162
click at [1055, 367] on button "Submit" at bounding box center [1057, 365] width 29 height 16
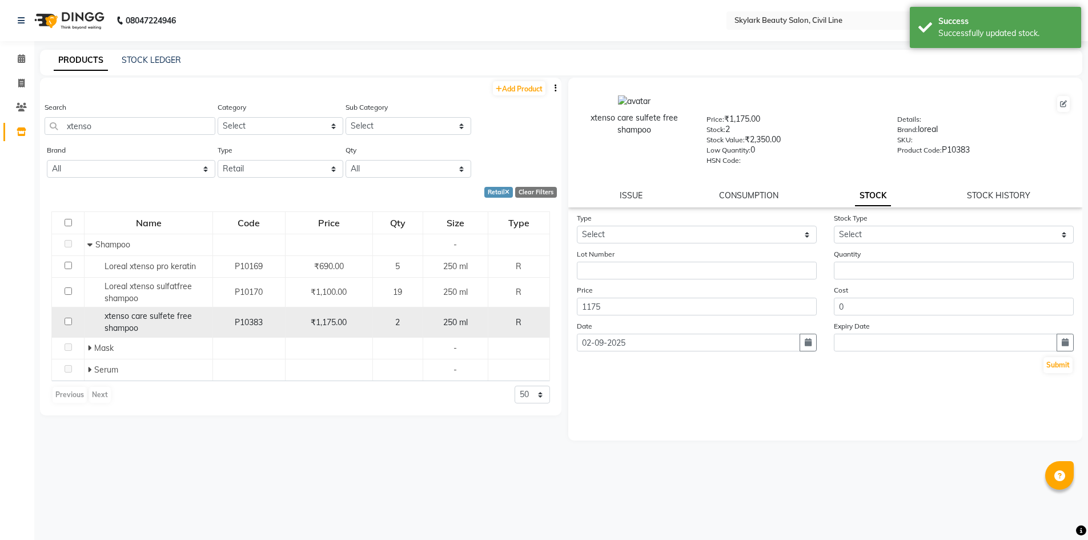
click at [400, 319] on span "2" at bounding box center [397, 322] width 5 height 10
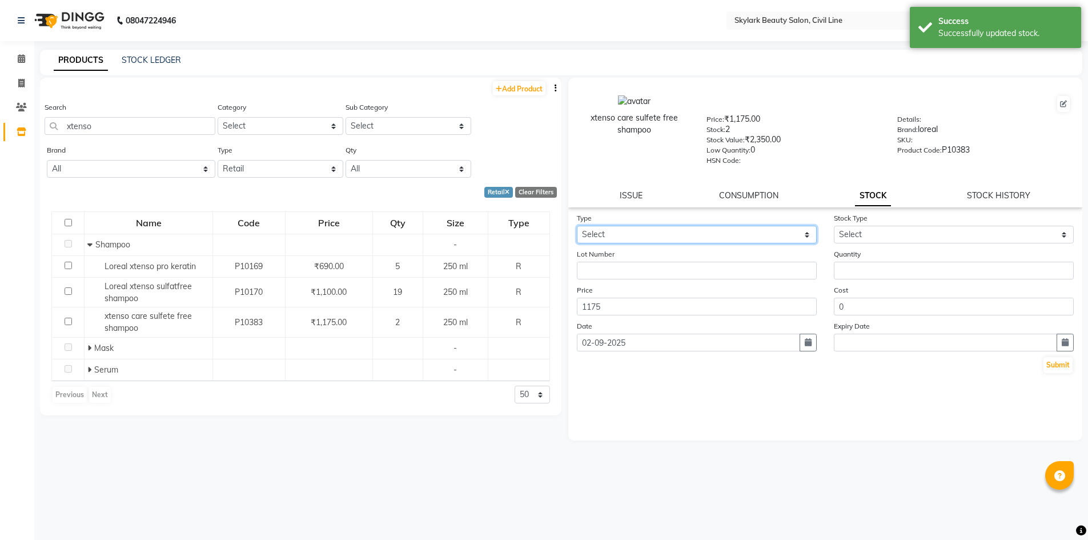
click at [687, 241] on select "Select In Out" at bounding box center [697, 235] width 240 height 18
select select "in"
click at [577, 226] on select "Select In Out" at bounding box center [697, 235] width 240 height 18
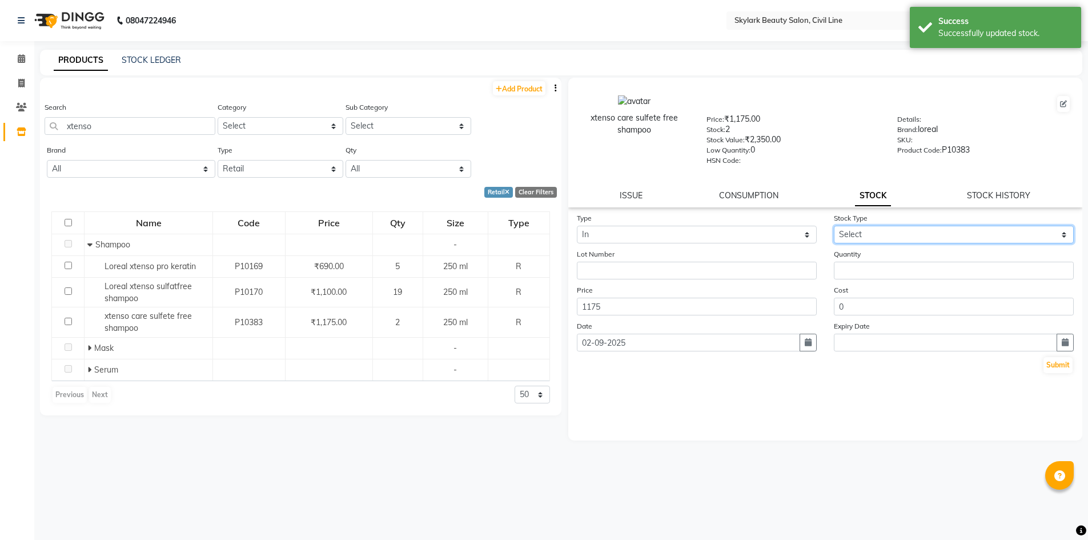
click at [860, 235] on select "Select New Stock Adjustment Return Other" at bounding box center [954, 235] width 240 height 18
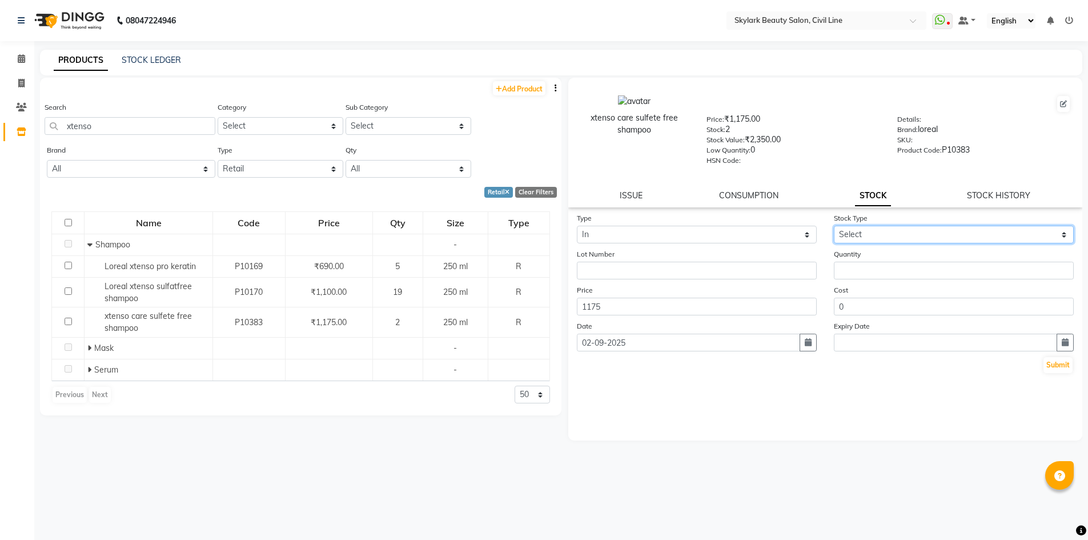
select select "new stock"
click at [834, 226] on select "Select New Stock Adjustment Return Other" at bounding box center [954, 235] width 240 height 18
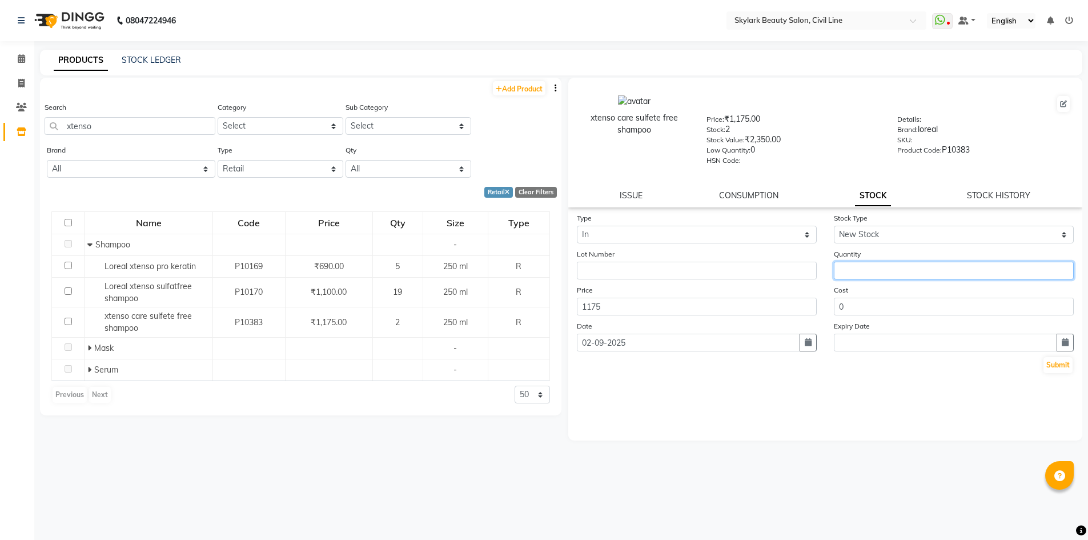
click at [868, 265] on input "number" at bounding box center [954, 271] width 240 height 18
type input "2"
click at [1063, 365] on button "Submit" at bounding box center [1057, 365] width 29 height 16
click at [1060, 365] on div "Submit" at bounding box center [825, 365] width 497 height 18
click at [1059, 363] on div "Submit" at bounding box center [825, 365] width 497 height 18
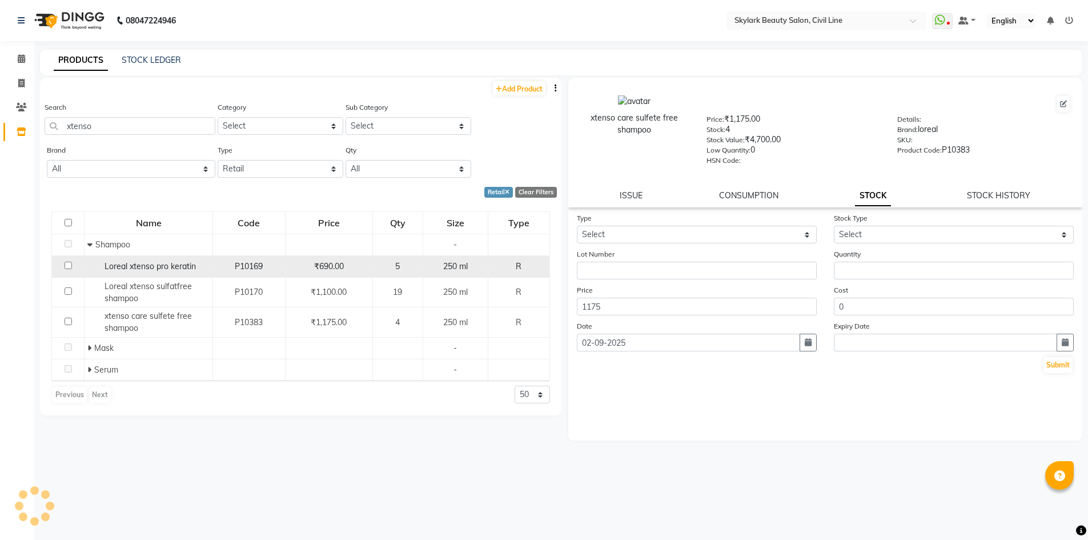
click at [257, 266] on span "P10169" at bounding box center [249, 266] width 28 height 10
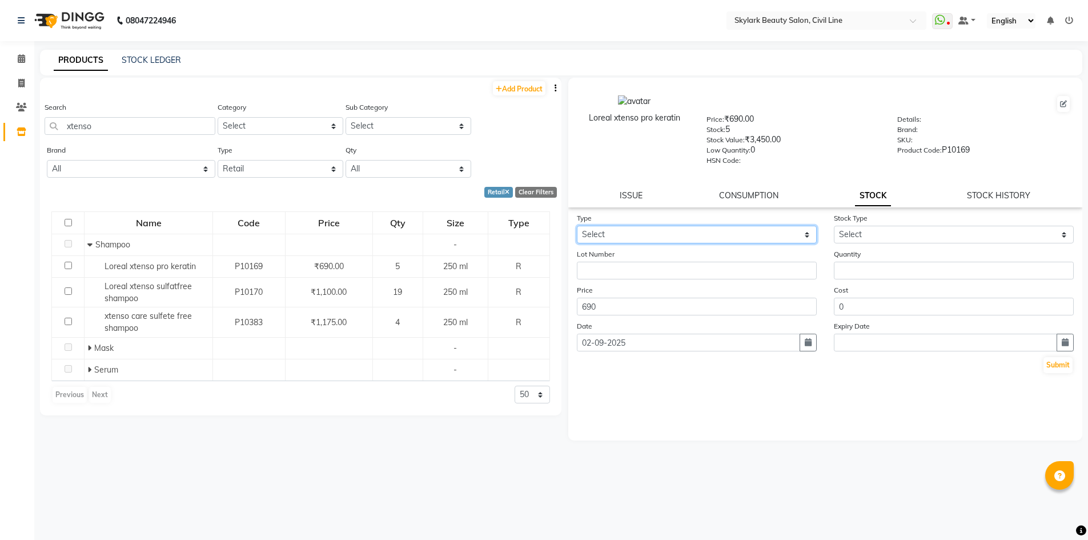
click at [794, 234] on select "Select In Out" at bounding box center [697, 235] width 240 height 18
select select "in"
click at [577, 226] on select "Select In Out" at bounding box center [697, 235] width 240 height 18
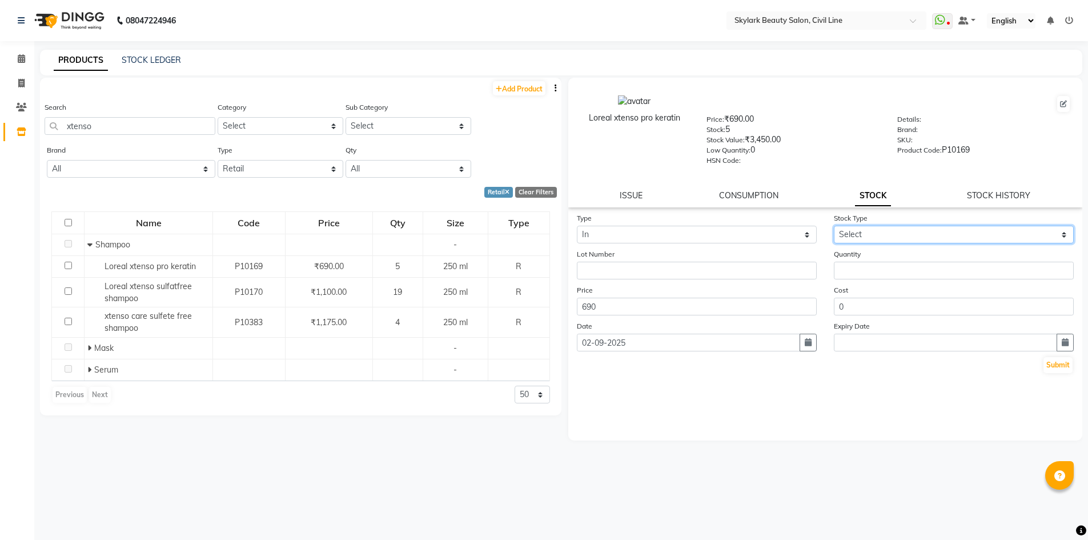
click at [879, 227] on select "Select New Stock Adjustment Return Other" at bounding box center [954, 235] width 240 height 18
select select "new stock"
click at [834, 226] on select "Select New Stock Adjustment Return Other" at bounding box center [954, 235] width 240 height 18
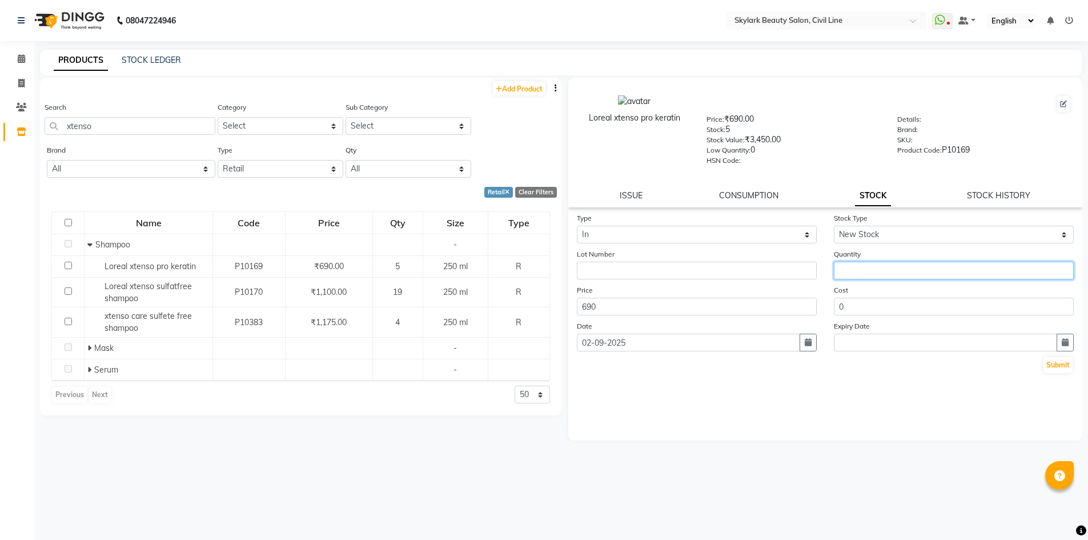
click at [875, 266] on input "number" at bounding box center [954, 271] width 240 height 18
type input "24"
click at [1069, 367] on button "Submit" at bounding box center [1057, 365] width 29 height 16
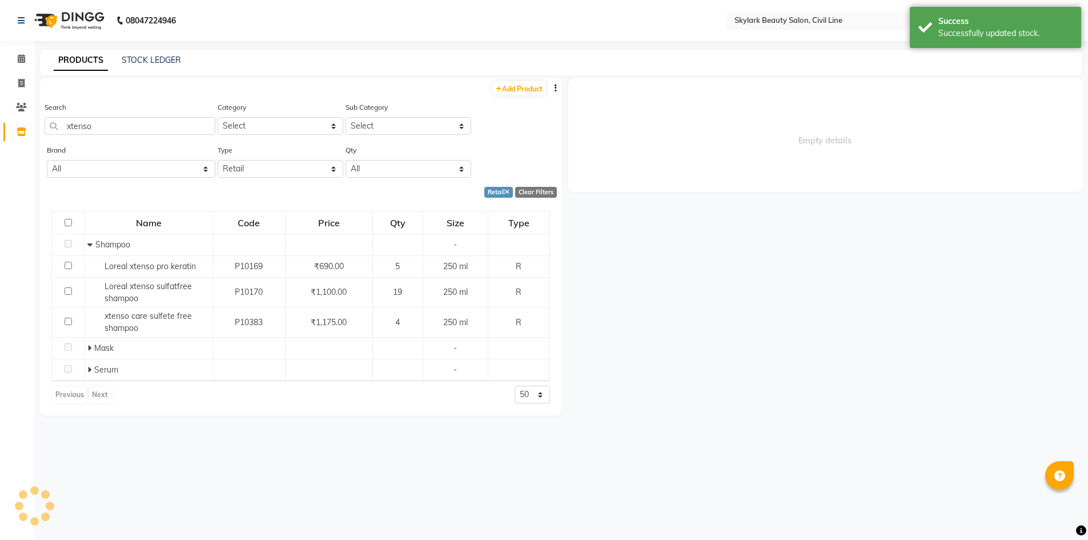
click at [1061, 363] on div "Empty details" at bounding box center [821, 304] width 521 height 452
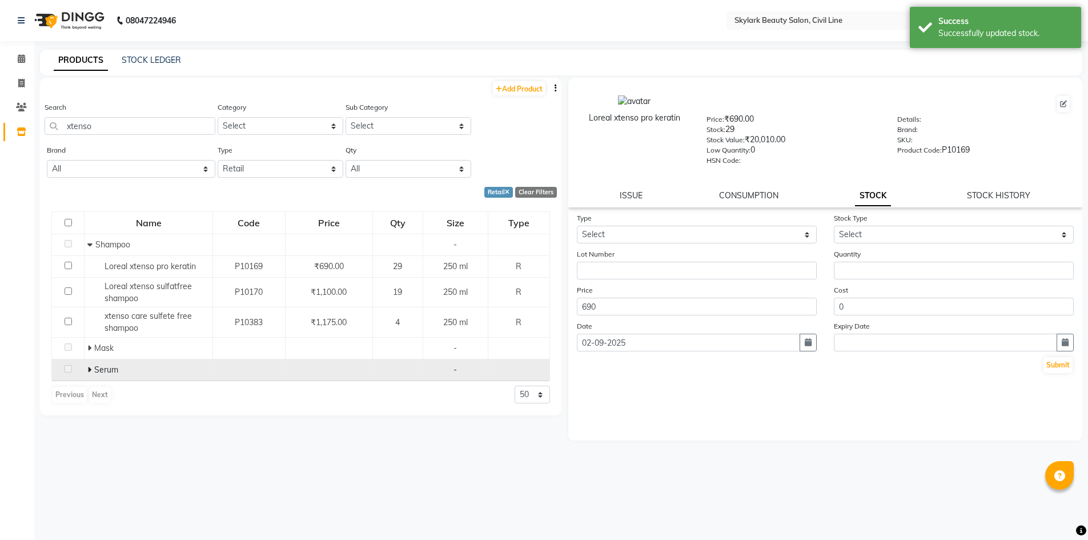
click at [90, 365] on icon at bounding box center [89, 369] width 4 height 8
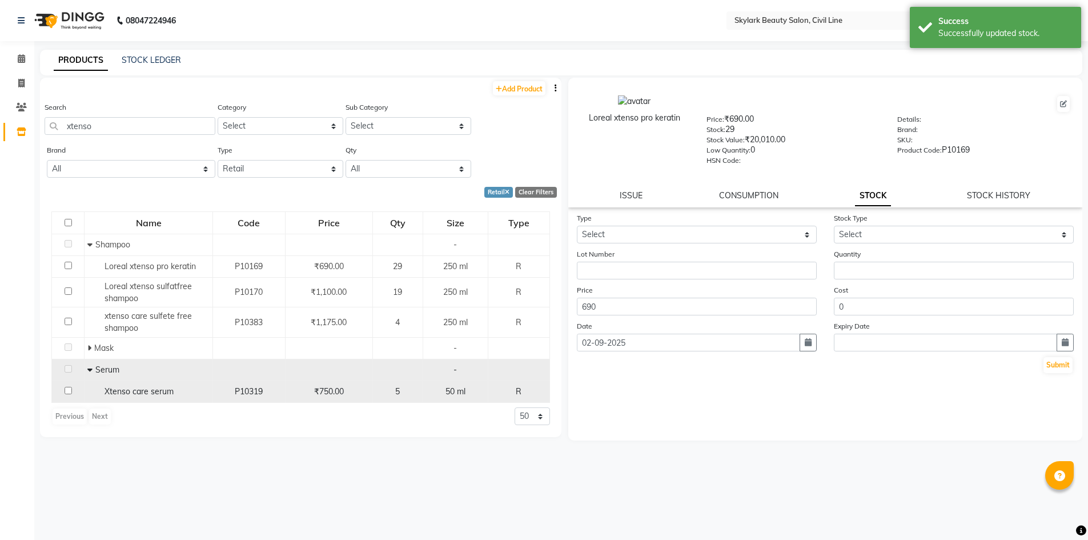
click at [341, 389] on span "₹750.00" at bounding box center [329, 391] width 30 height 10
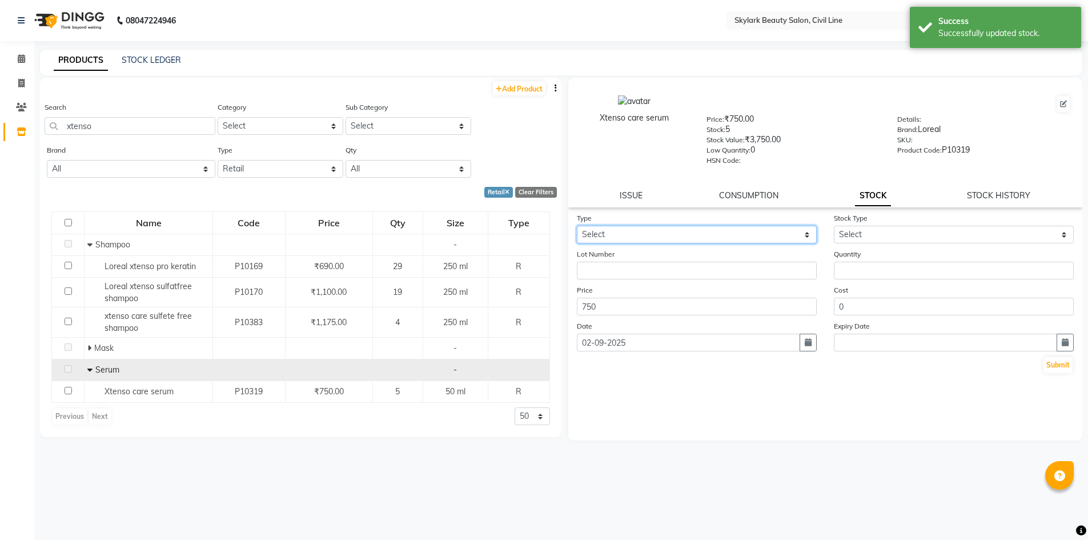
click at [707, 229] on select "Select In Out" at bounding box center [697, 235] width 240 height 18
select select "in"
click at [577, 226] on select "Select In Out" at bounding box center [697, 235] width 240 height 18
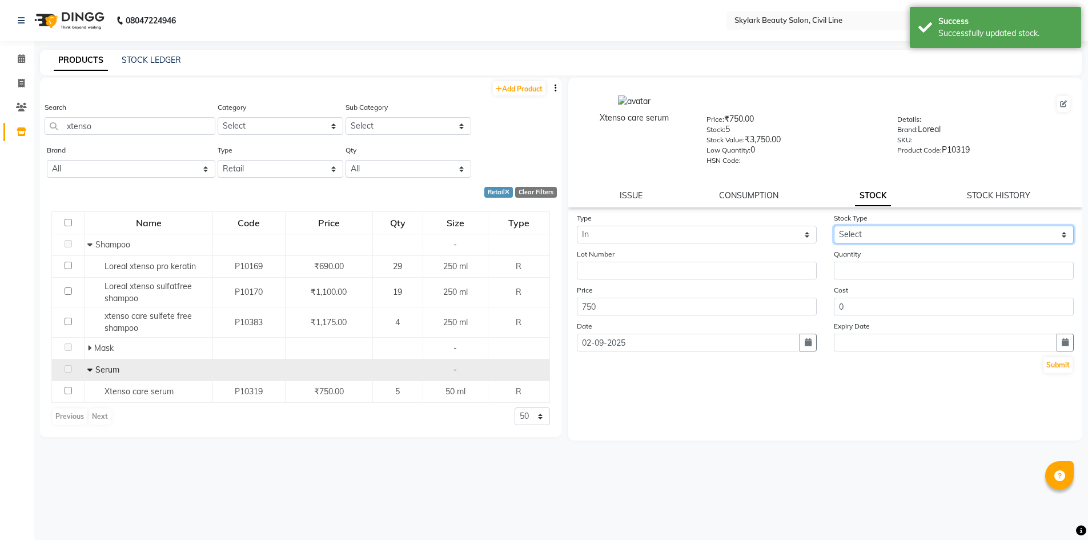
click at [863, 231] on select "Select New Stock Adjustment Return Other" at bounding box center [954, 235] width 240 height 18
select select "new stock"
click at [834, 226] on select "Select New Stock Adjustment Return Other" at bounding box center [954, 235] width 240 height 18
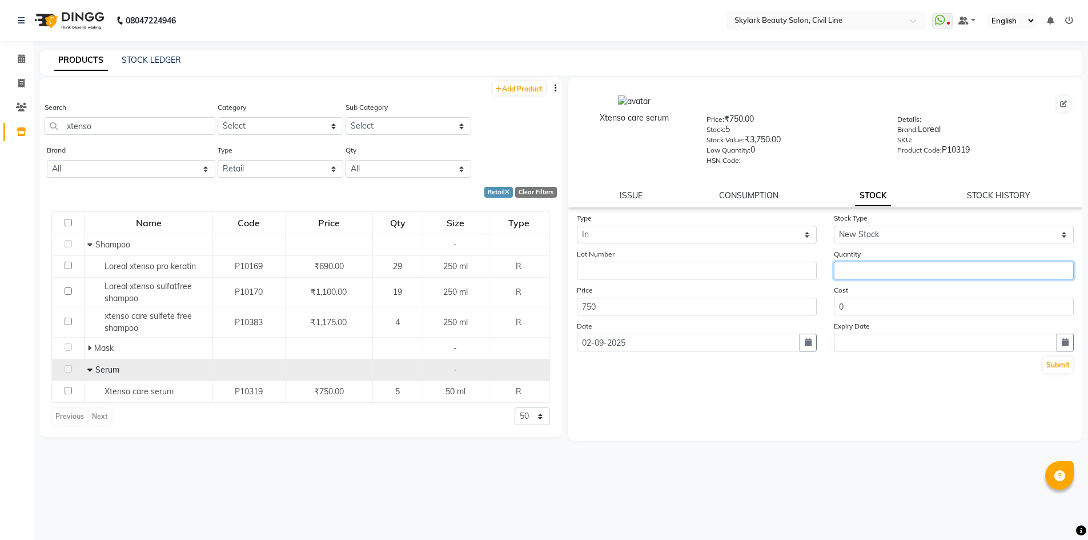
click at [867, 267] on input "number" at bounding box center [954, 271] width 240 height 18
type input "36"
click at [1071, 365] on button "Submit" at bounding box center [1057, 365] width 29 height 16
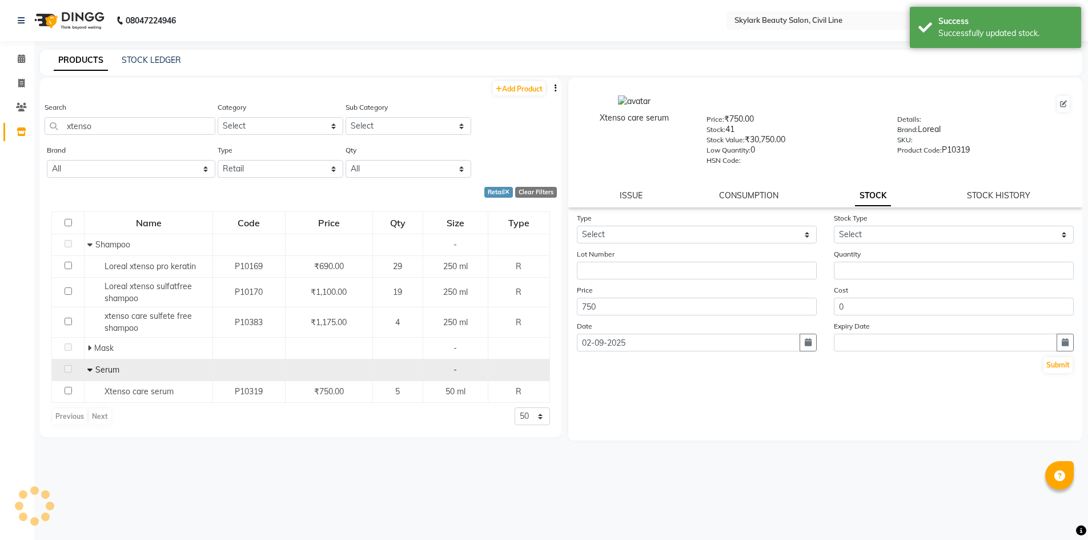
click at [1067, 365] on div "Xtenso care serum Price: ₹750.00 Stock: 41 Stock Value: ₹30,750.00 Low Quantity…" at bounding box center [821, 304] width 521 height 452
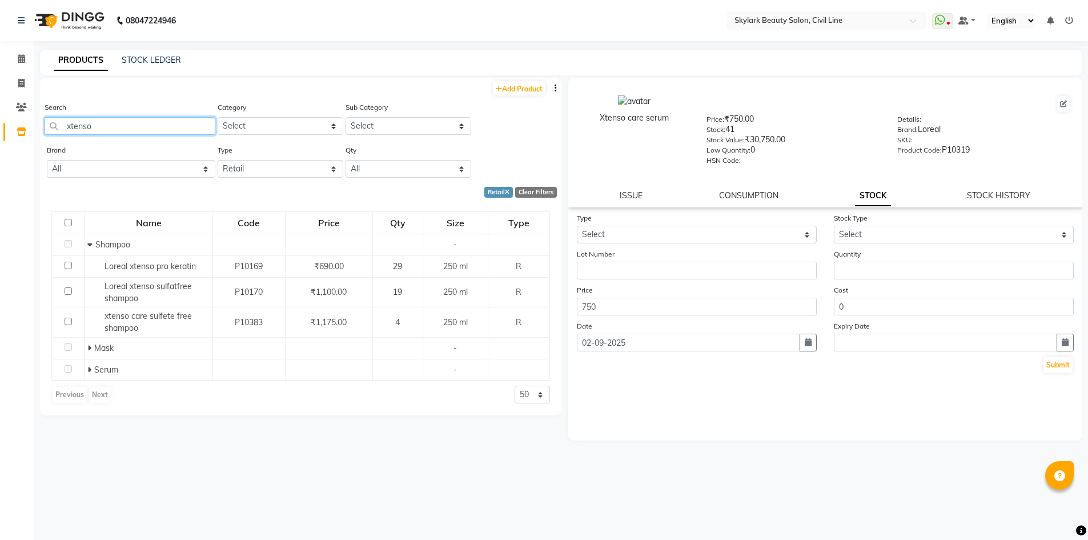
click at [127, 127] on input "xtenso" at bounding box center [130, 126] width 171 height 18
type input "x"
type input ","
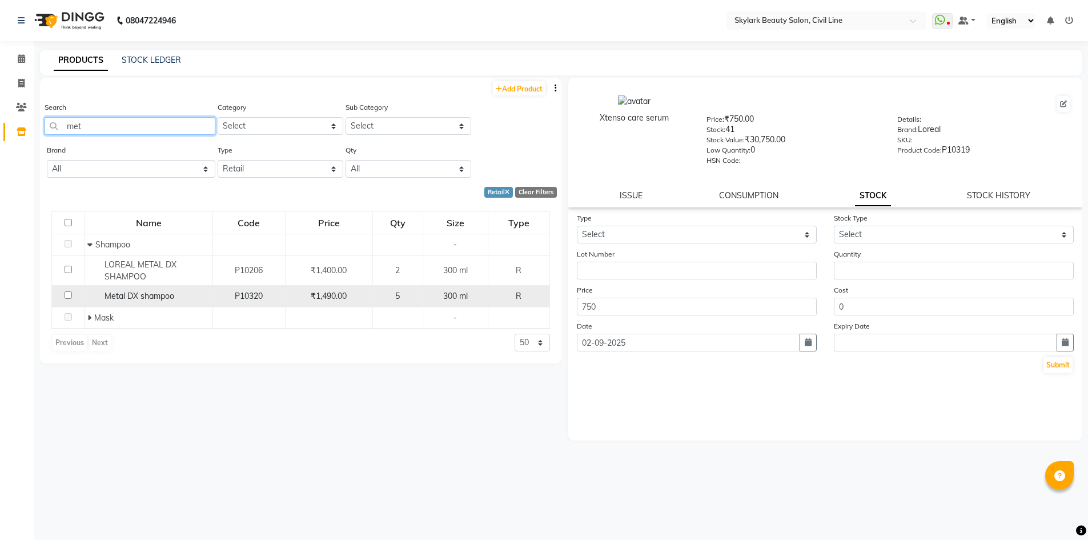
type input "met"
click at [313, 293] on span "₹1,490.00" at bounding box center [329, 296] width 36 height 10
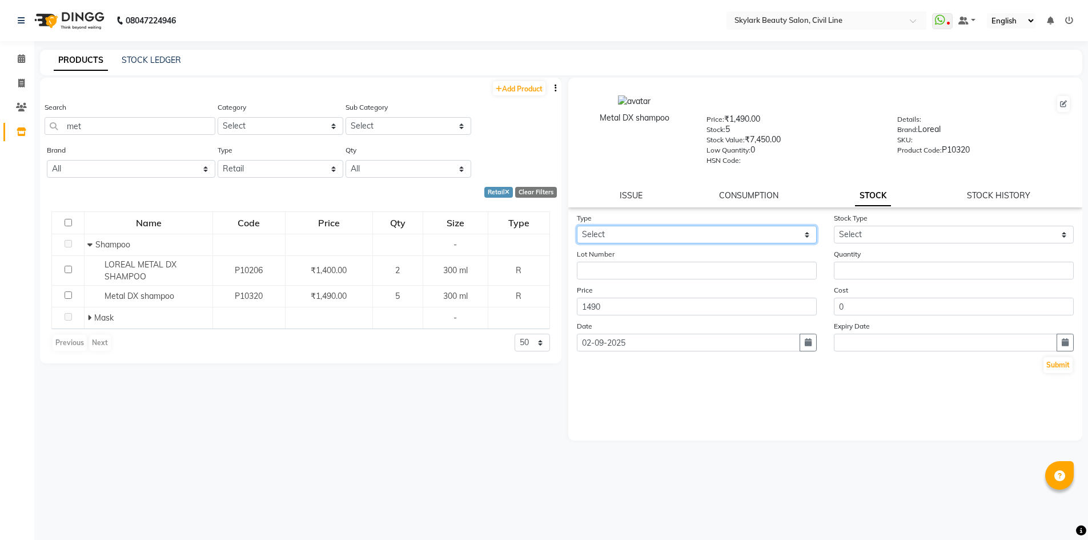
click at [737, 232] on select "Select In Out" at bounding box center [697, 235] width 240 height 18
select select "in"
click at [577, 226] on select "Select In Out" at bounding box center [697, 235] width 240 height 18
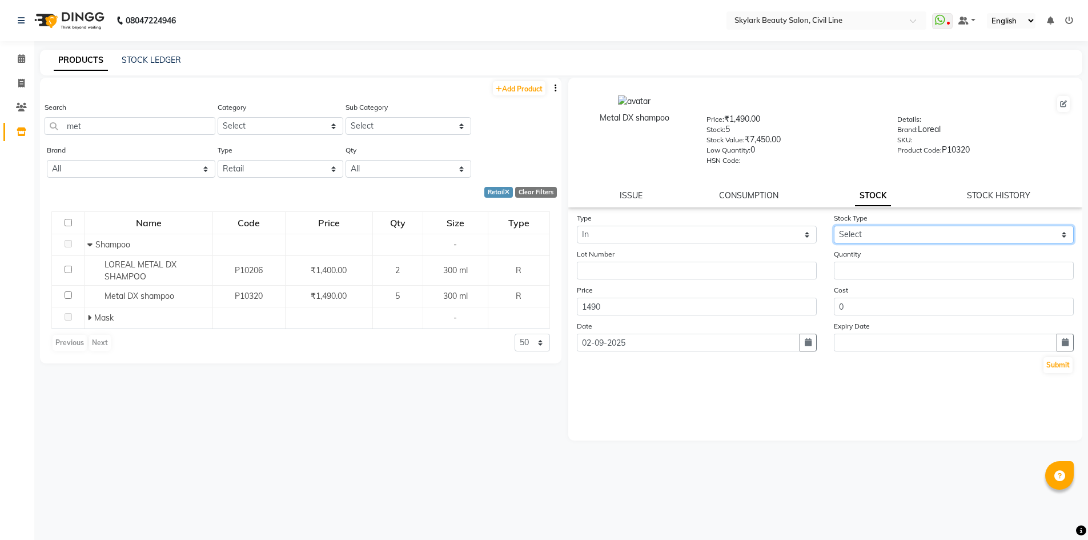
click at [867, 235] on select "Select New Stock Adjustment Return Other" at bounding box center [954, 235] width 240 height 18
select select "new stock"
click at [834, 226] on select "Select New Stock Adjustment Return Other" at bounding box center [954, 235] width 240 height 18
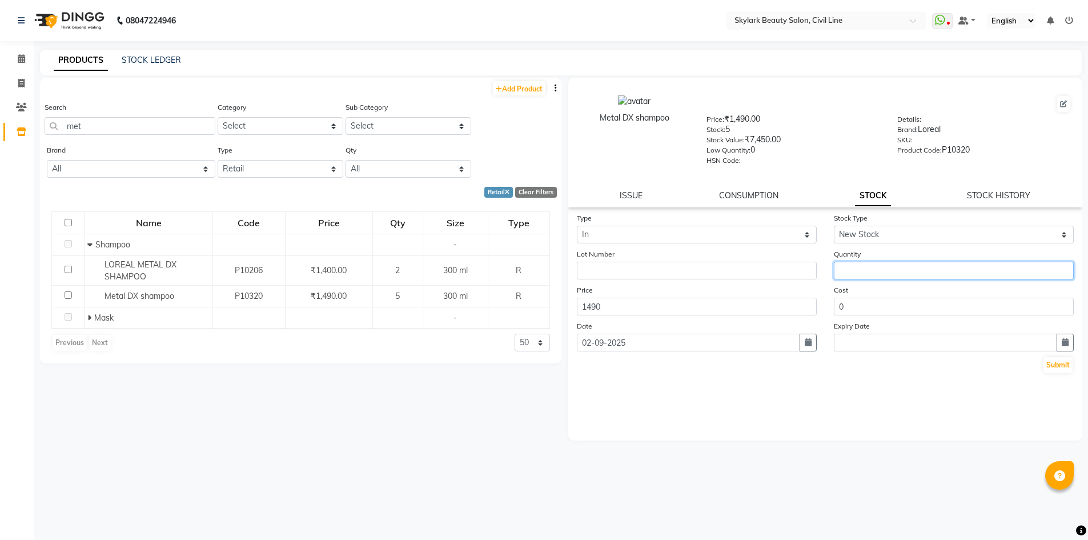
click at [859, 266] on input "number" at bounding box center [954, 271] width 240 height 18
type input "6"
click at [1066, 363] on button "Submit" at bounding box center [1057, 365] width 29 height 16
click at [522, 89] on link "Add Product" at bounding box center [519, 88] width 53 height 14
select select "true"
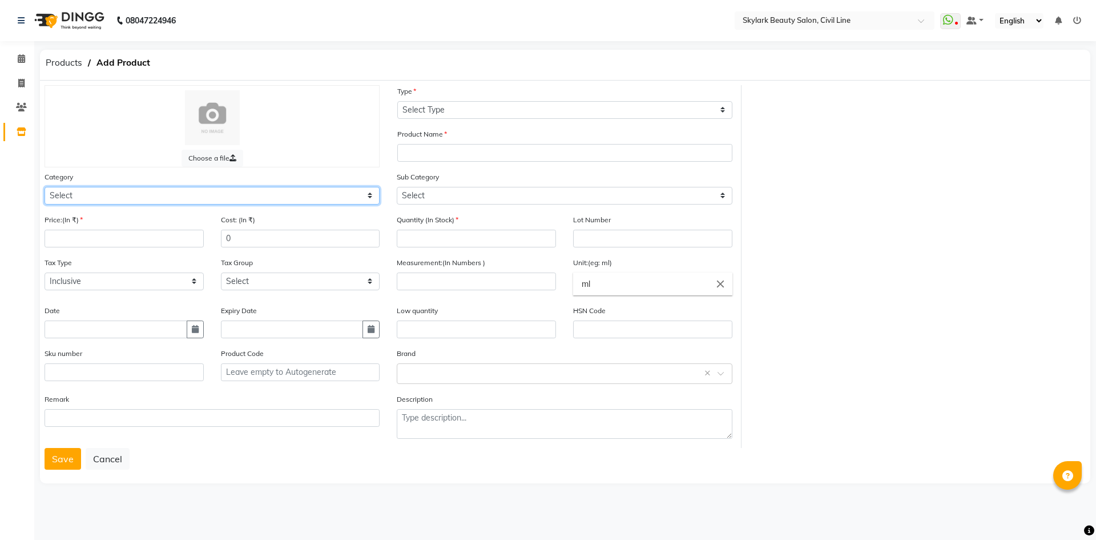
click at [138, 192] on select "Select Hair Skin Makeup Personal Care Appliances [PERSON_NAME] Waxing Disposabl…" at bounding box center [212, 196] width 335 height 18
select select "1150"
click at [45, 187] on select "Select Hair Skin Makeup Personal Care Appliances [PERSON_NAME] Waxing Disposabl…" at bounding box center [212, 196] width 335 height 18
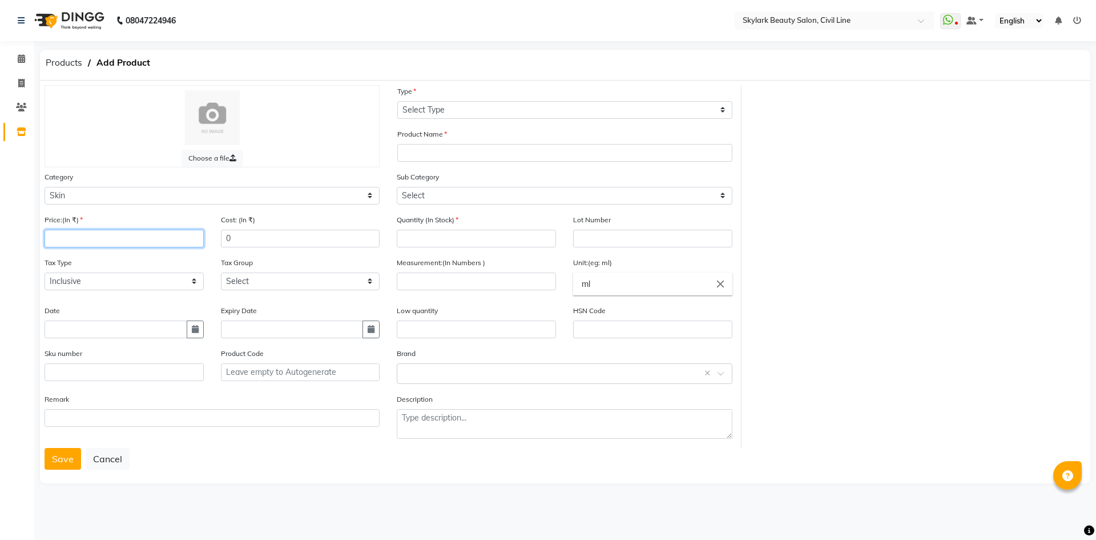
click at [82, 241] on input "number" at bounding box center [124, 239] width 159 height 18
click at [102, 240] on input "number" at bounding box center [124, 239] width 159 height 18
click at [102, 243] on input "number" at bounding box center [124, 239] width 159 height 18
type input "1"
type input "1350"
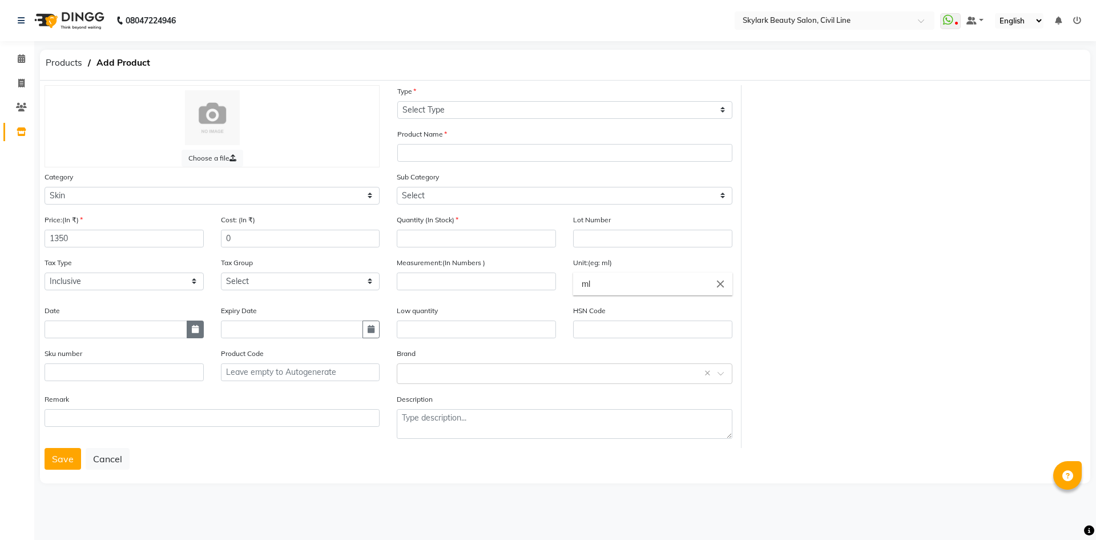
click at [190, 333] on button "button" at bounding box center [195, 329] width 17 height 18
select select "9"
select select "2025"
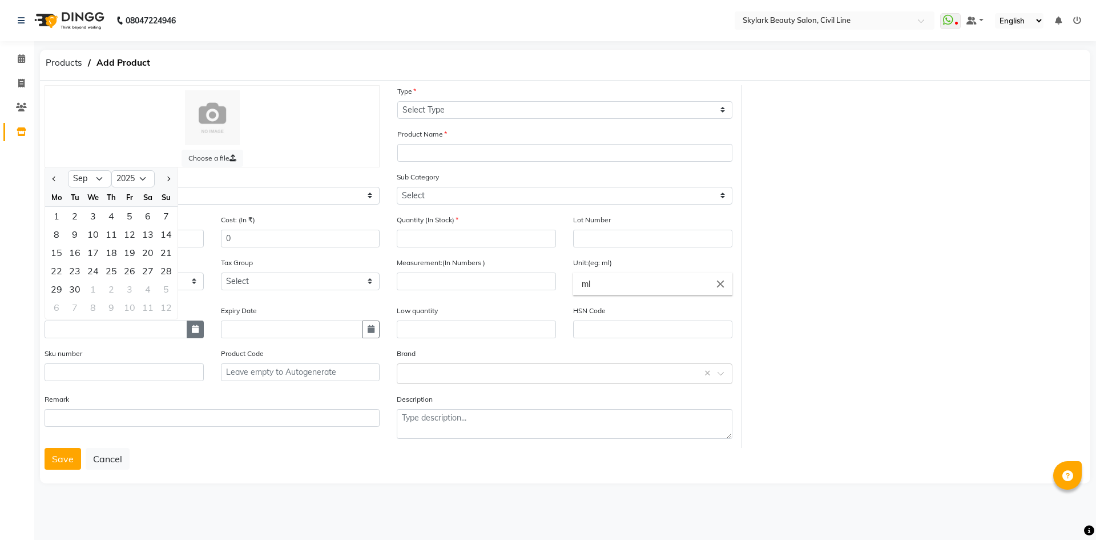
click at [197, 329] on icon "button" at bounding box center [195, 329] width 7 height 8
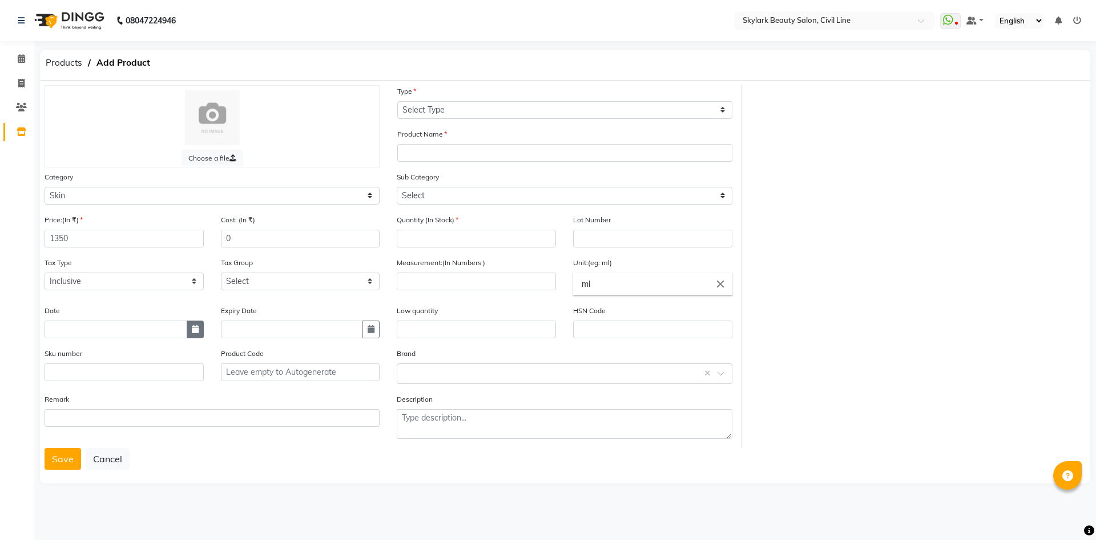
click at [198, 331] on icon "button" at bounding box center [195, 329] width 7 height 8
select select "9"
select select "2025"
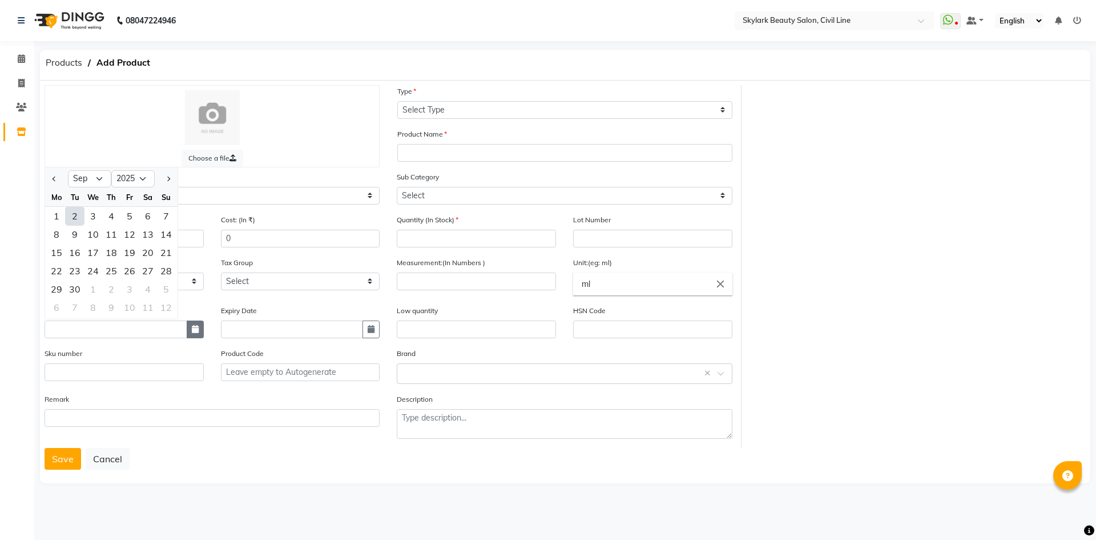
click at [194, 329] on icon "button" at bounding box center [195, 329] width 7 height 8
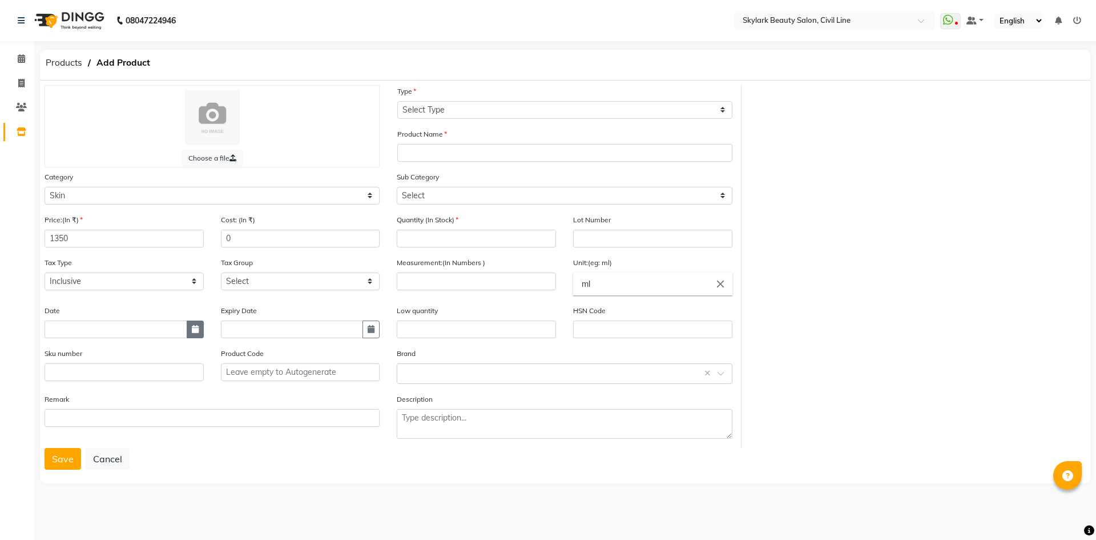
click at [194, 329] on icon "button" at bounding box center [195, 329] width 7 height 8
select select "9"
select select "2025"
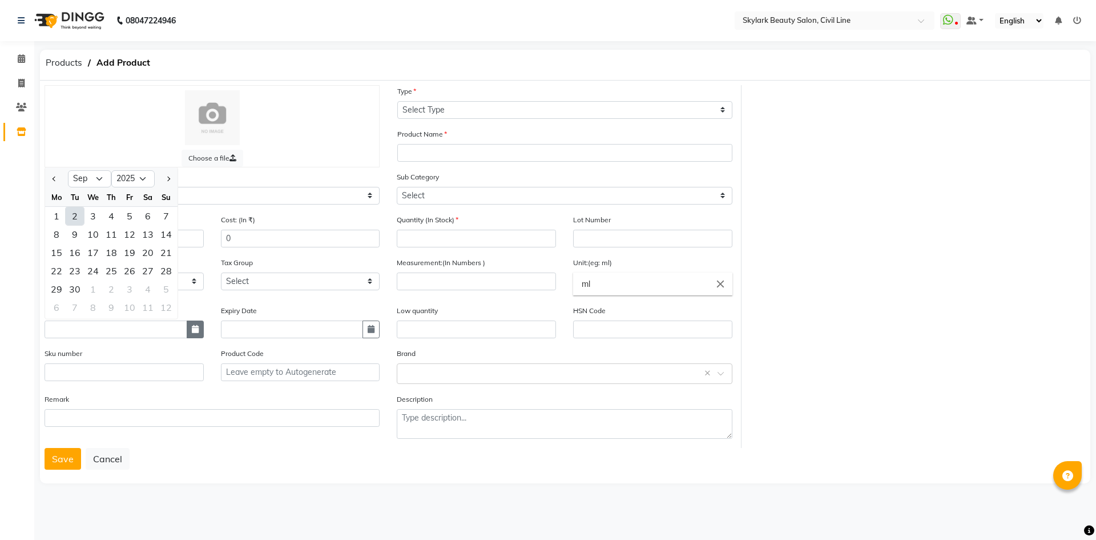
click at [194, 329] on icon "button" at bounding box center [195, 329] width 7 height 8
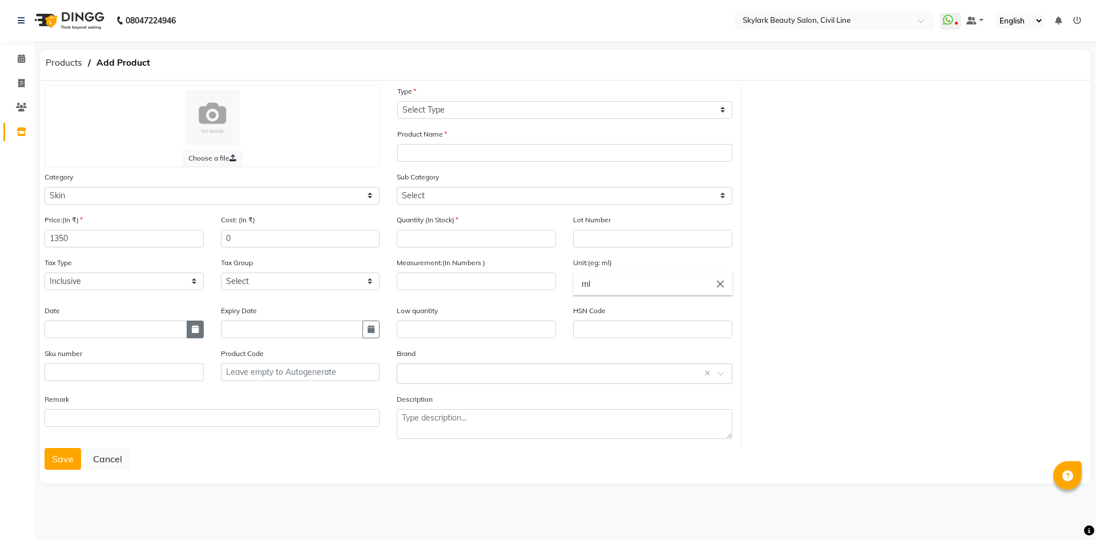
click at [187, 320] on button "button" at bounding box center [195, 329] width 17 height 18
select select "9"
select select "2025"
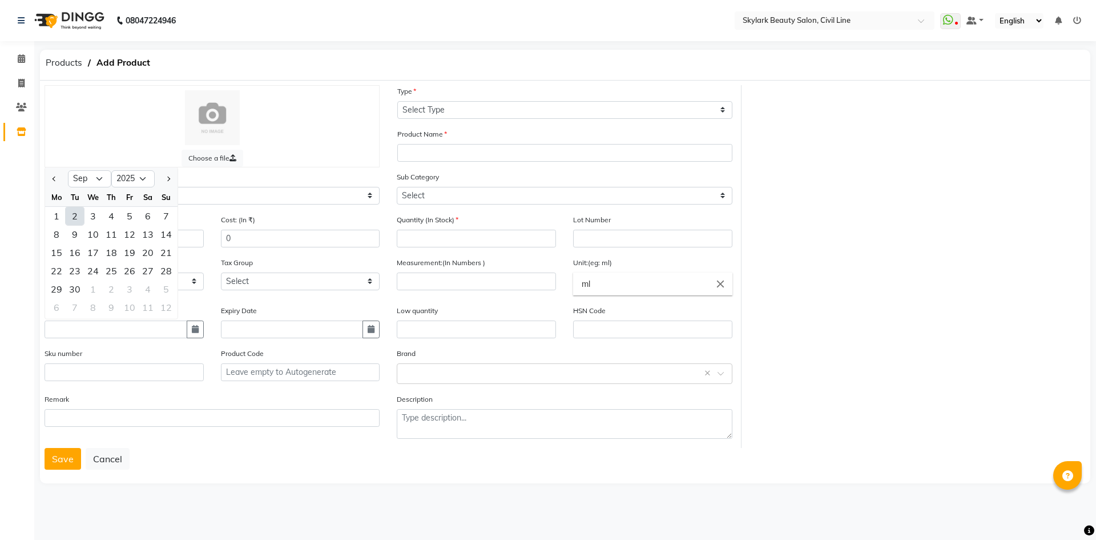
type input "02-09-2025"
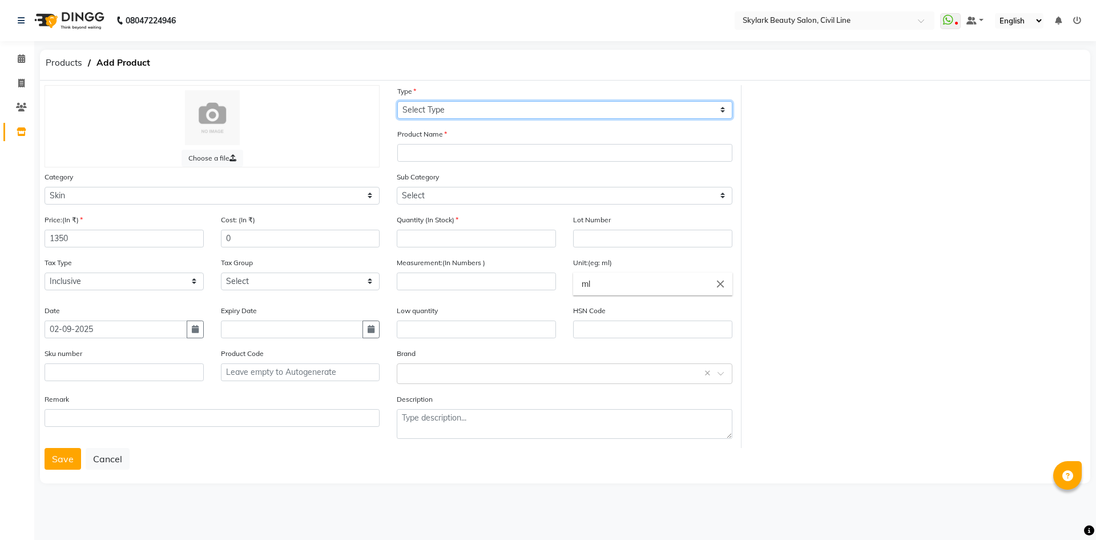
click at [534, 108] on select "Select Type Both Retail Consumable" at bounding box center [564, 110] width 335 height 18
select select "C"
click at [397, 101] on select "Select Type Both Retail Consumable" at bounding box center [564, 110] width 335 height 18
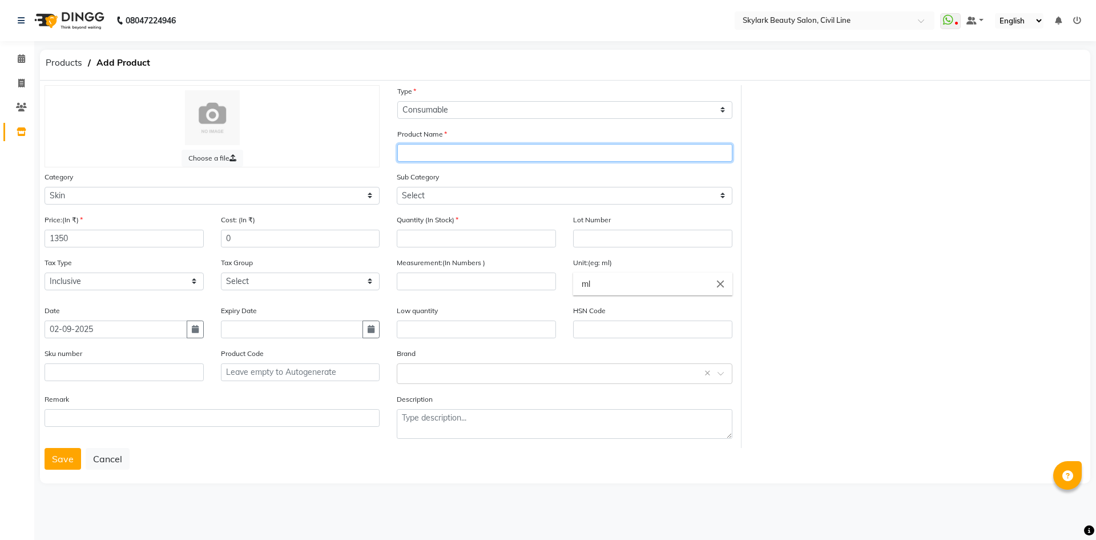
click at [465, 150] on input "text" at bounding box center [564, 153] width 335 height 18
type input "a"
type input "Ayer,s Gel wax"
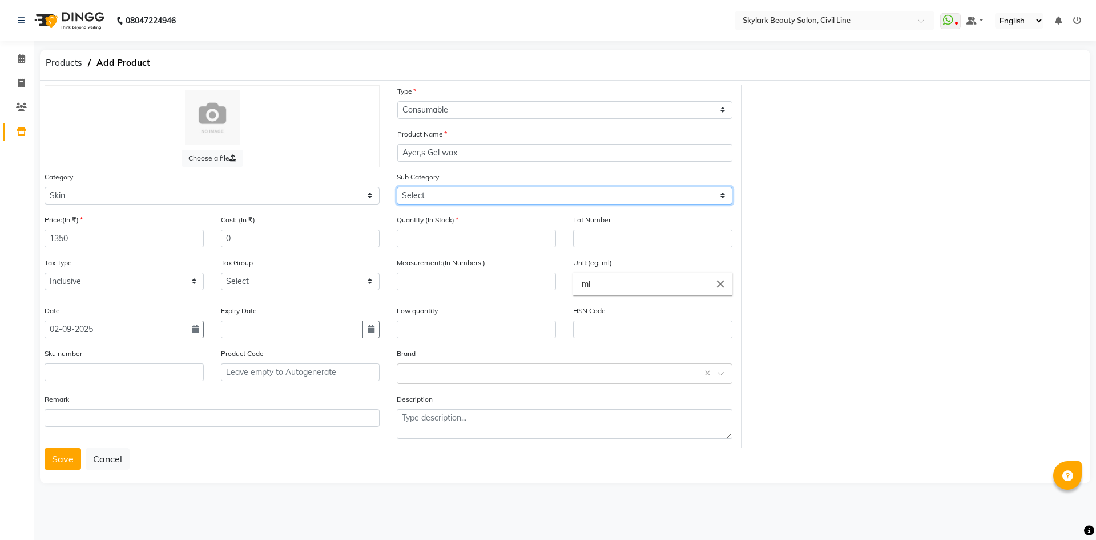
click at [492, 197] on select "Select Cleanser Facial Moisturiser Serum Toner Sun Care Masks Lip Care Eye Care…" at bounding box center [564, 196] width 335 height 18
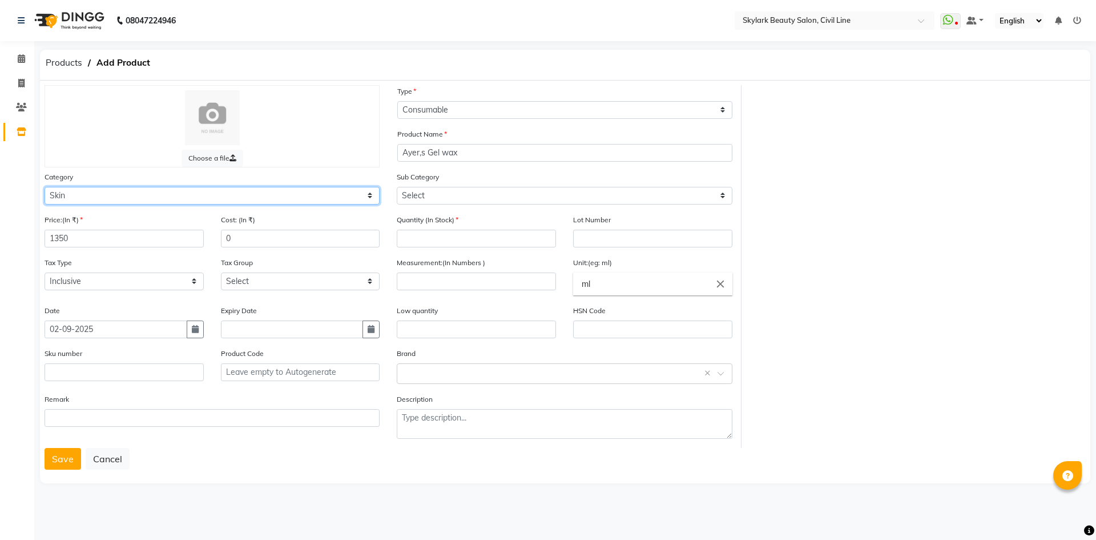
click at [187, 189] on select "Select Hair Skin Makeup Personal Care Appliances [PERSON_NAME] Waxing Disposabl…" at bounding box center [212, 196] width 335 height 18
select select "1800"
click at [45, 187] on select "Select Hair Skin Makeup Personal Care Appliances [PERSON_NAME] Waxing Disposabl…" at bounding box center [212, 196] width 335 height 18
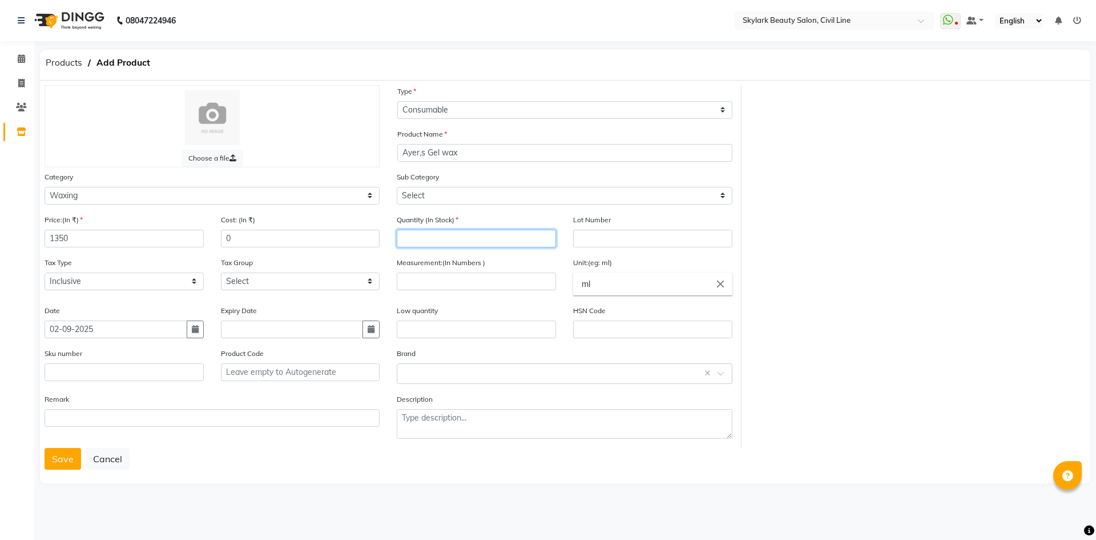
click at [456, 232] on input "number" at bounding box center [476, 239] width 159 height 18
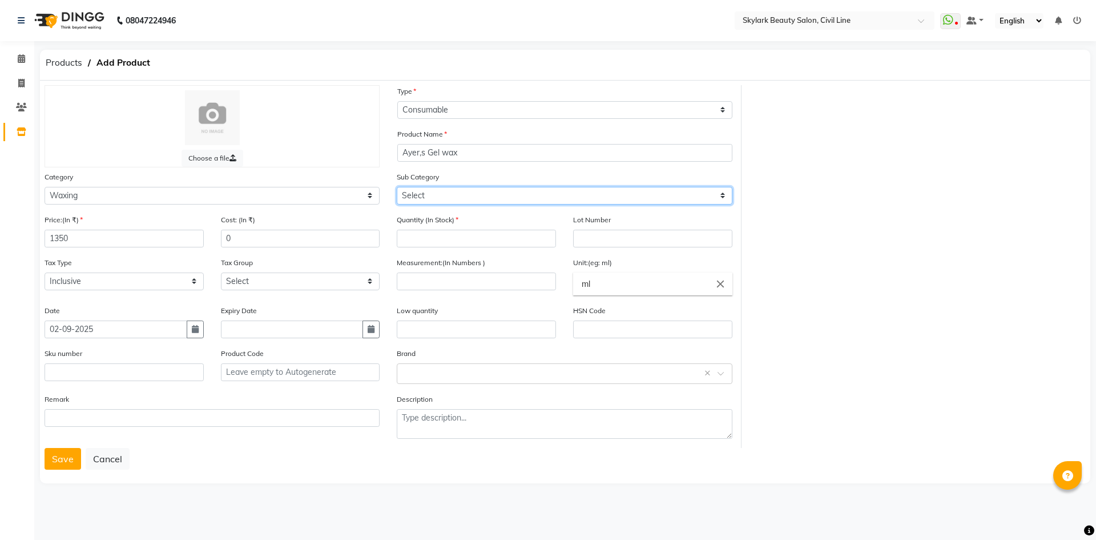
click at [436, 191] on select "Select Cleanser Facial Moisturiser Serum Toner Sun Care Masks Lip Care Eye Care…" at bounding box center [564, 196] width 335 height 18
click at [383, 216] on div "Cost: (In ₹) 0" at bounding box center [300, 235] width 176 height 43
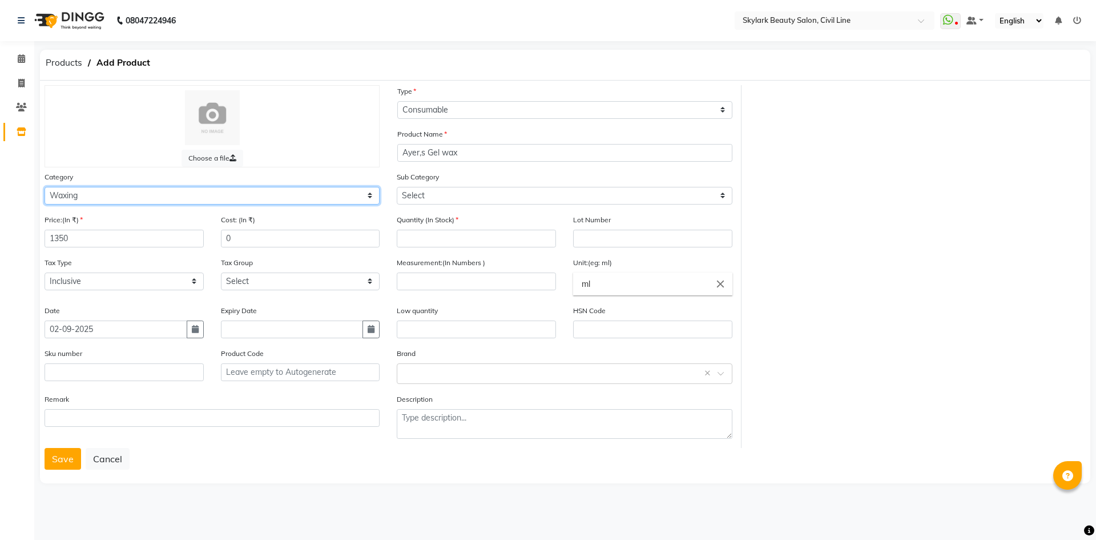
click at [307, 200] on select "Select Hair Skin Makeup Personal Care Appliances [PERSON_NAME] Waxing Disposabl…" at bounding box center [212, 196] width 335 height 18
click at [45, 187] on select "Select Hair Skin Makeup Personal Care Appliances [PERSON_NAME] Waxing Disposabl…" at bounding box center [212, 196] width 335 height 18
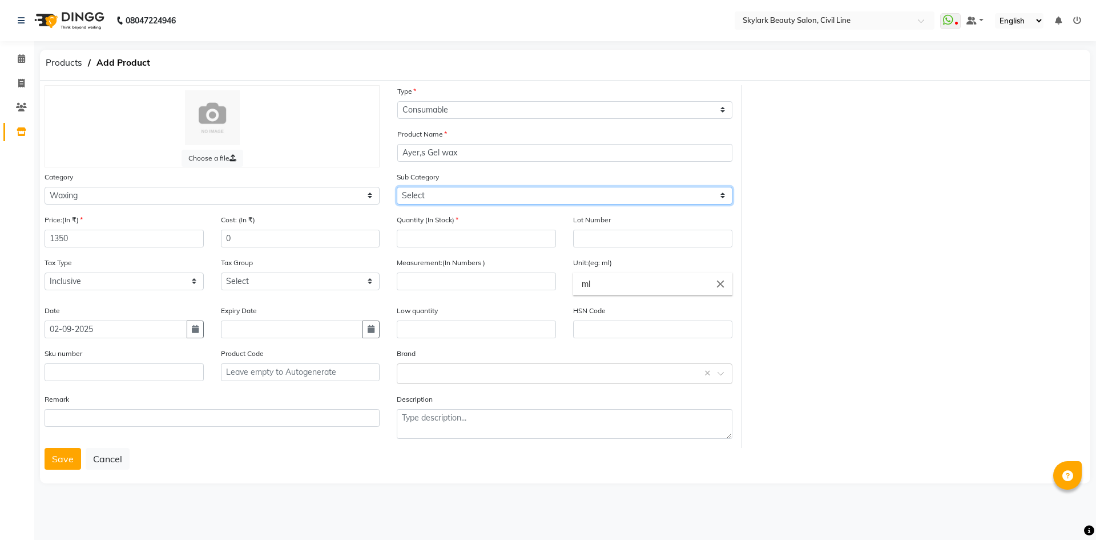
click at [461, 198] on select "Select Cleanser Facial Moisturiser Serum Toner Sun Care Masks Lip Care Eye Care…" at bounding box center [564, 196] width 335 height 18
click at [472, 170] on div "Choose a file Type Select Type Both Retail Consumable Product Name Ayer,s Gel w…" at bounding box center [389, 266] width 706 height 363
click at [476, 175] on div "Sub Category Select Cleanser Facial Moisturiser Serum Toner Sun Care Masks Lip …" at bounding box center [564, 188] width 335 height 34
click at [482, 193] on select "Select Cleanser Facial Moisturiser Serum Toner Sun Care Masks Lip Care Eye Care…" at bounding box center [564, 196] width 335 height 18
select select "1161"
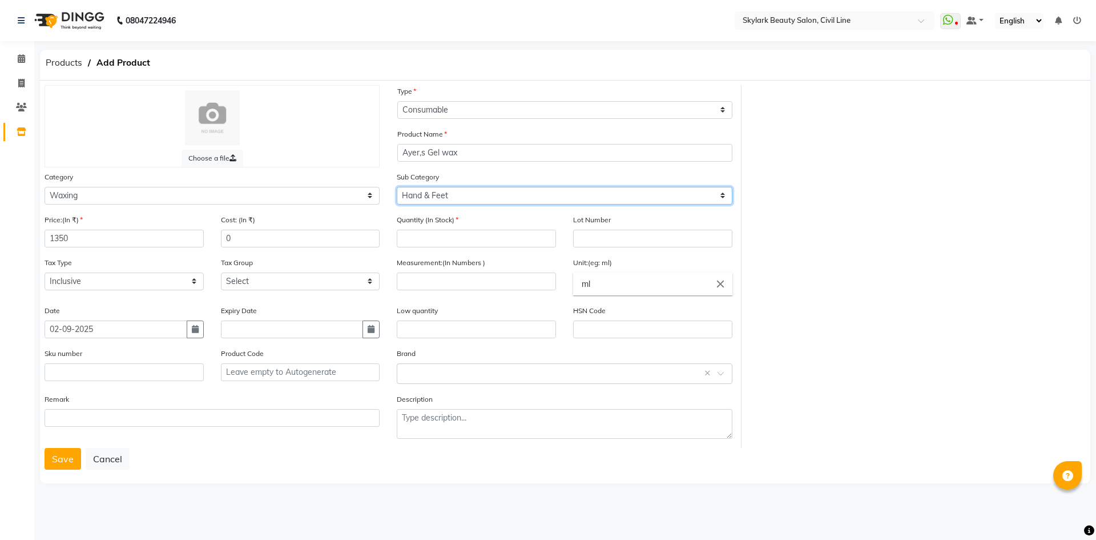
click at [397, 187] on select "Select Cleanser Facial Moisturiser Serum Toner Sun Care Masks Lip Care Eye Care…" at bounding box center [564, 196] width 335 height 18
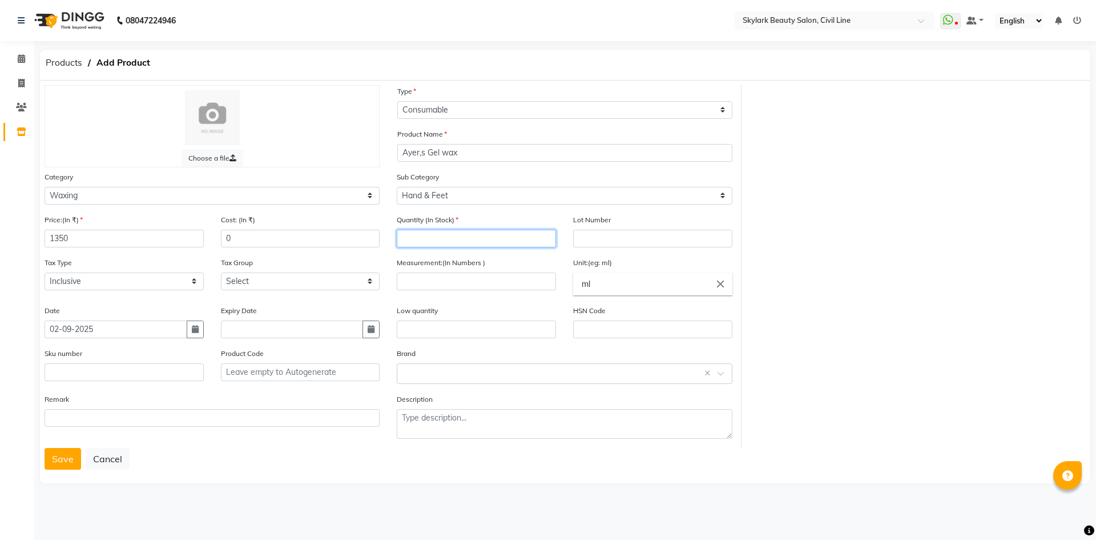
click at [508, 237] on input "number" at bounding box center [476, 239] width 159 height 18
type input "96"
click at [464, 331] on input "text" at bounding box center [476, 329] width 159 height 18
click at [465, 278] on input "number" at bounding box center [476, 281] width 159 height 18
type input "100"
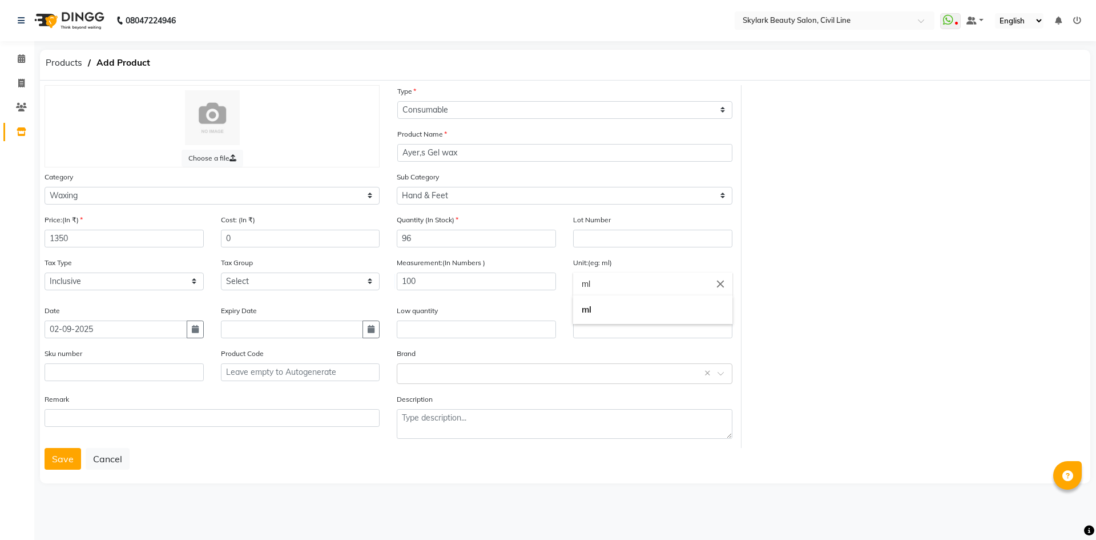
click at [644, 282] on input "ml" at bounding box center [652, 283] width 159 height 23
click at [724, 287] on icon "close" at bounding box center [720, 283] width 13 height 13
click at [704, 284] on input "text" at bounding box center [652, 283] width 159 height 23
click at [590, 386] on link "kg" at bounding box center [652, 389] width 159 height 29
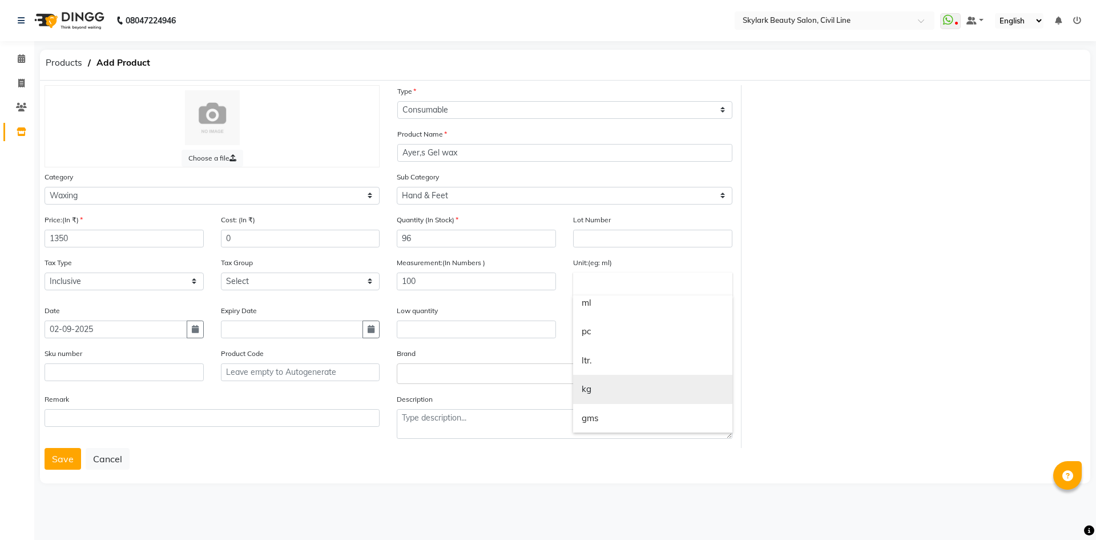
type input "kg"
click at [470, 280] on input "100" at bounding box center [476, 281] width 159 height 18
type input "1"
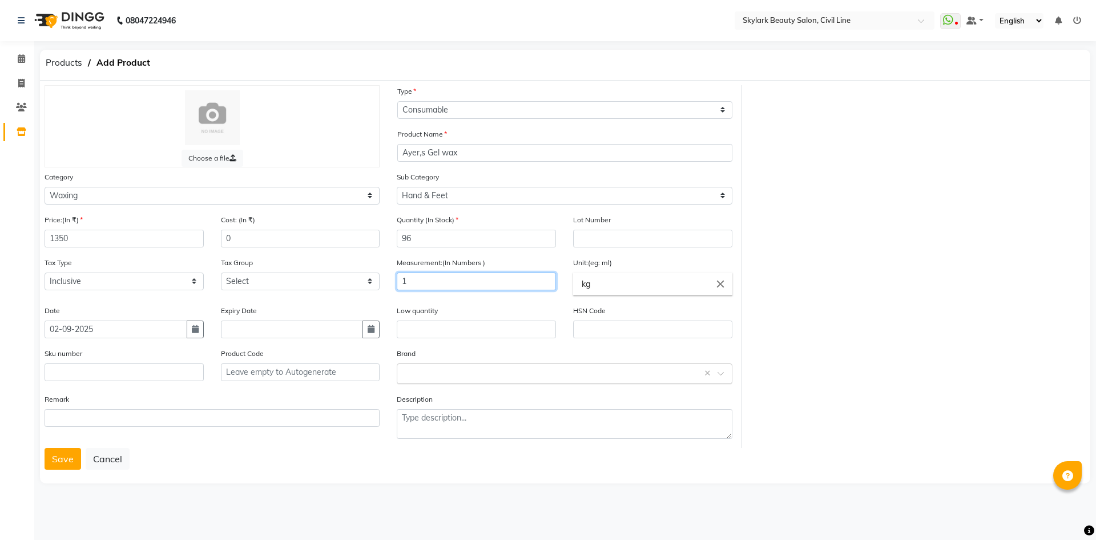
type input "1"
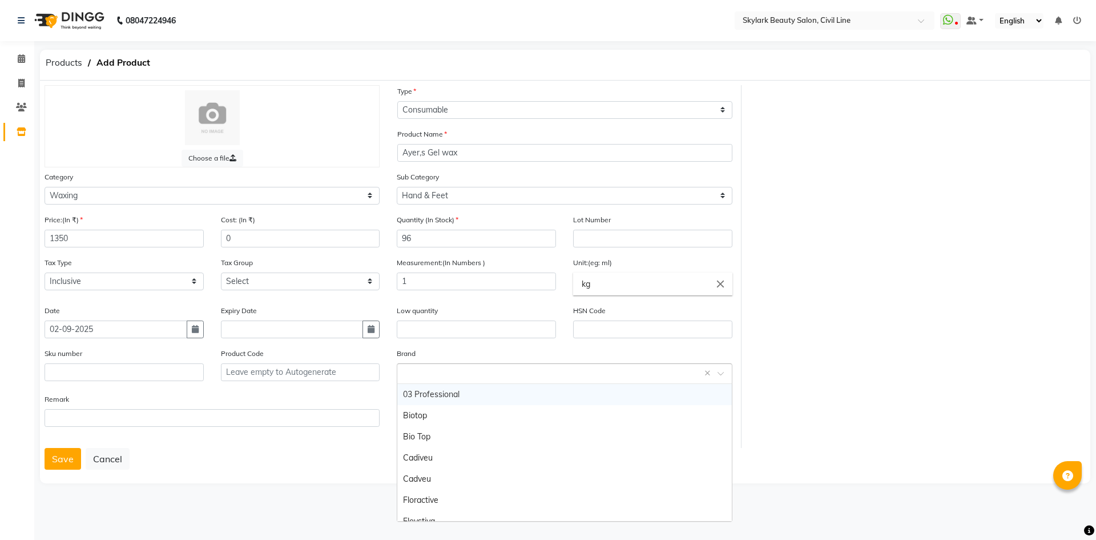
click at [503, 371] on input "text" at bounding box center [553, 373] width 300 height 12
click at [427, 372] on input "text" at bounding box center [553, 373] width 300 height 12
type input "Ayer"s"
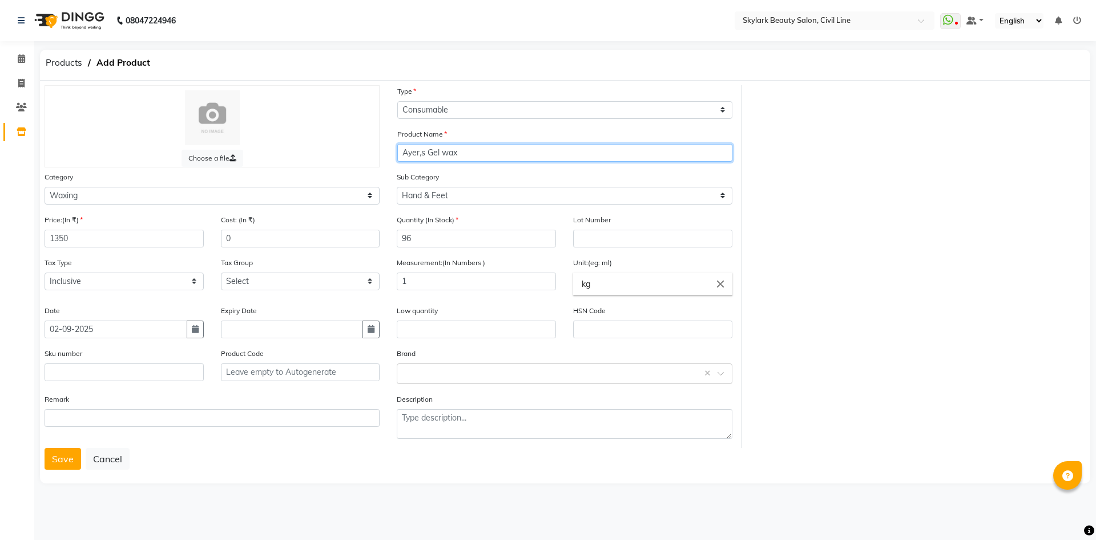
click at [425, 151] on input "Ayer,s Gel wax" at bounding box center [564, 153] width 335 height 18
type input "[PERSON_NAME] Gel wax"
drag, startPoint x: 489, startPoint y: 384, endPoint x: 484, endPoint y: 378, distance: 7.7
click at [488, 383] on div "Brand Select brand or add custom brand ×" at bounding box center [564, 370] width 352 height 46
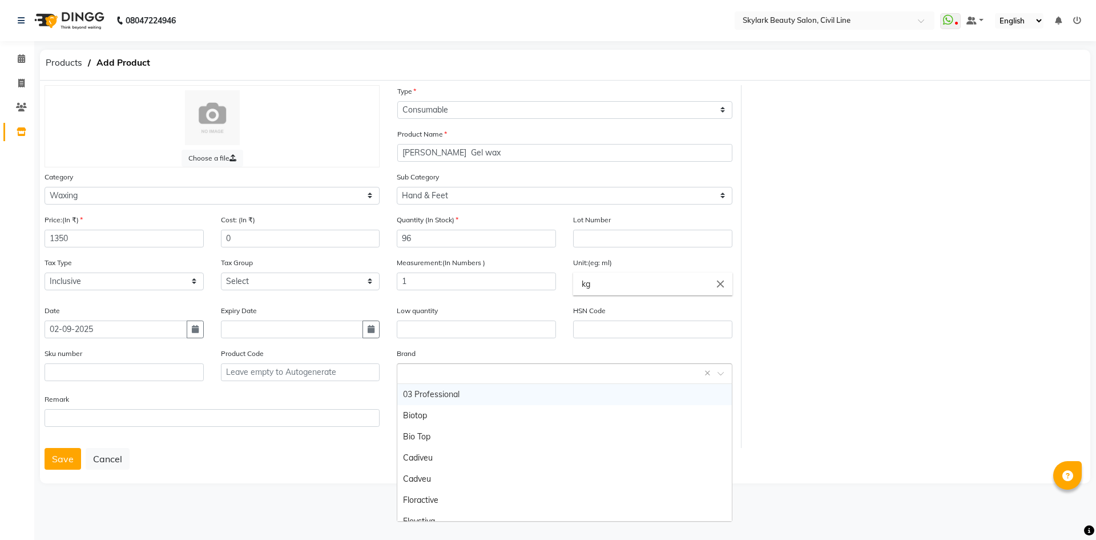
click at [482, 376] on input "text" at bounding box center [553, 373] width 300 height 12
drag, startPoint x: 498, startPoint y: 372, endPoint x: 476, endPoint y: 362, distance: 24.3
click at [496, 371] on input "text" at bounding box center [553, 373] width 300 height 12
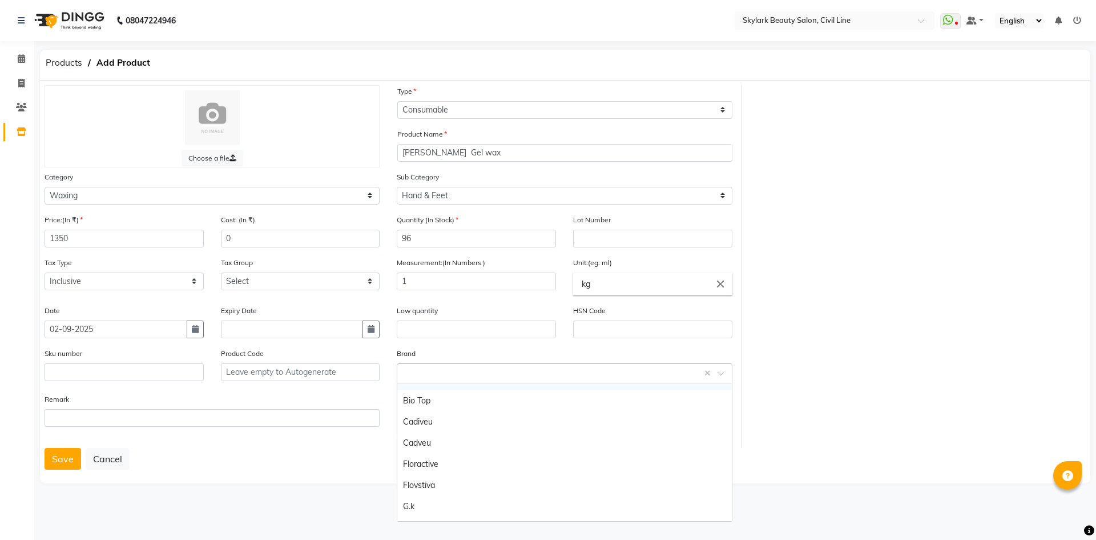
click at [472, 369] on input "text" at bounding box center [553, 373] width 300 height 12
type input "[PERSON_NAME]"
click at [66, 457] on button "Save" at bounding box center [63, 459] width 37 height 22
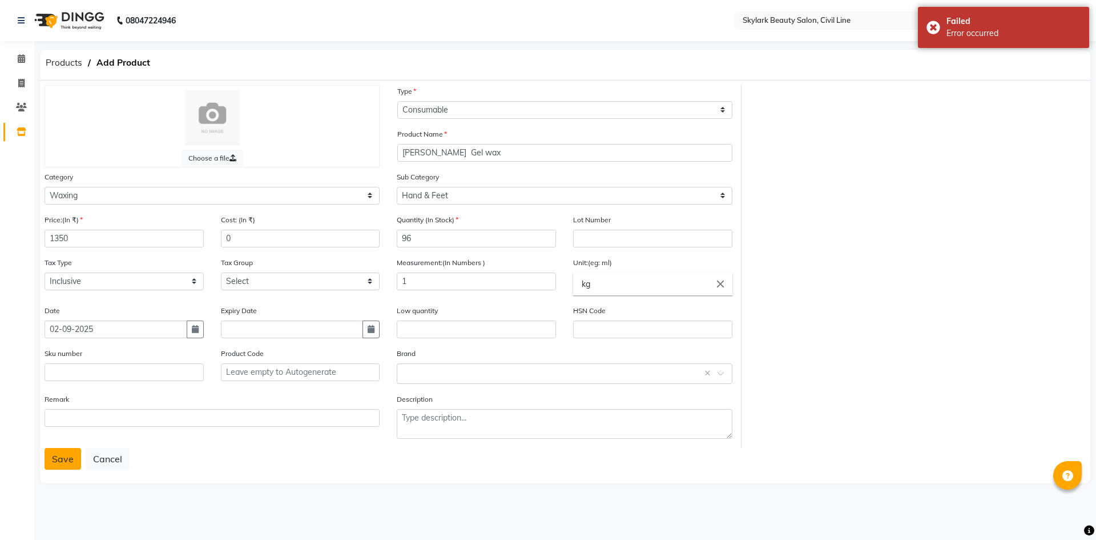
click at [66, 457] on button "Save" at bounding box center [63, 459] width 37 height 22
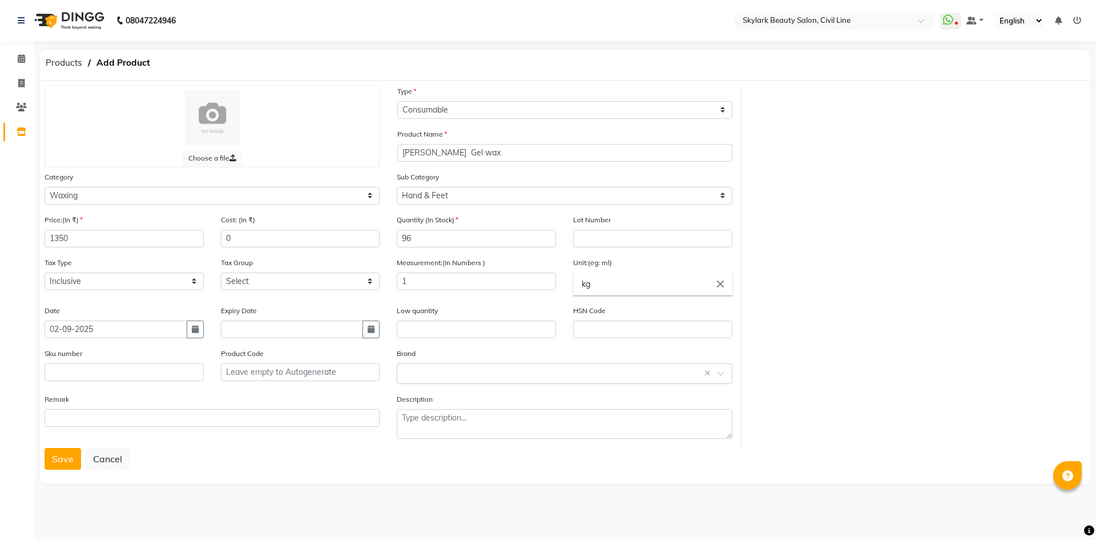
click at [855, 451] on div "Save Cancel" at bounding box center [565, 459] width 1041 height 22
click at [47, 456] on button "Save" at bounding box center [63, 459] width 37 height 22
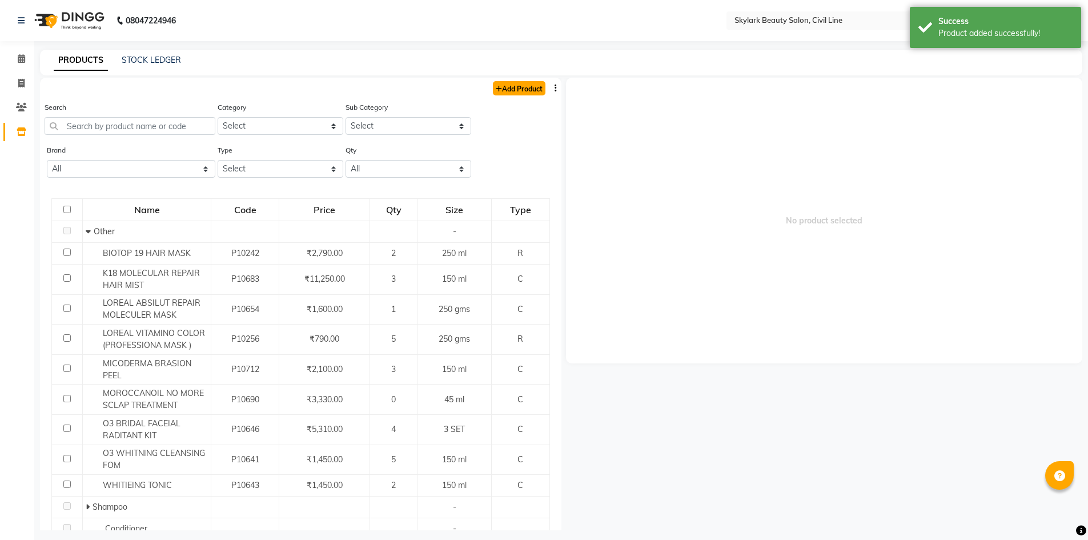
click at [514, 86] on link "Add Product" at bounding box center [519, 88] width 53 height 14
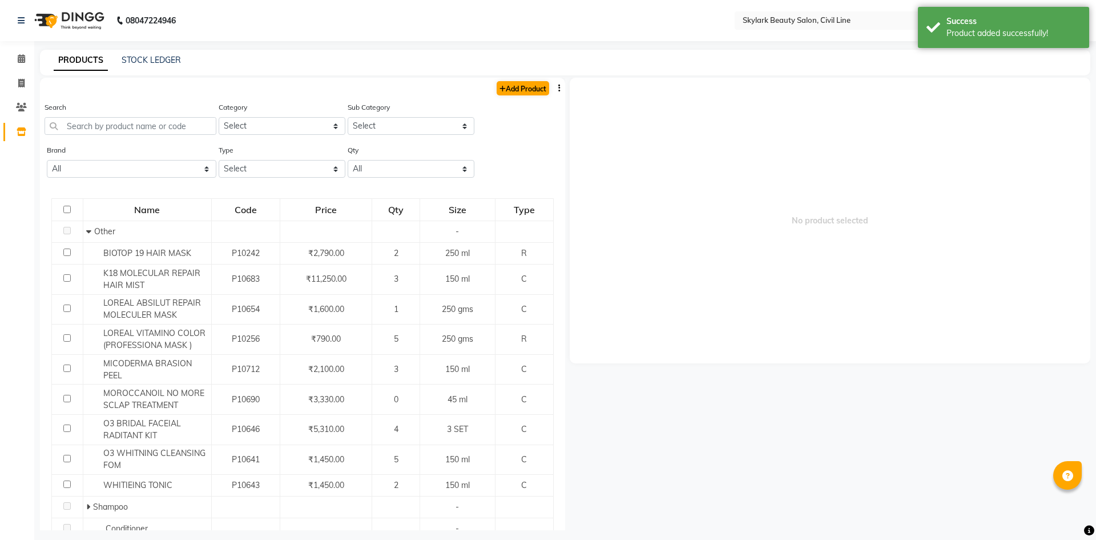
select select "true"
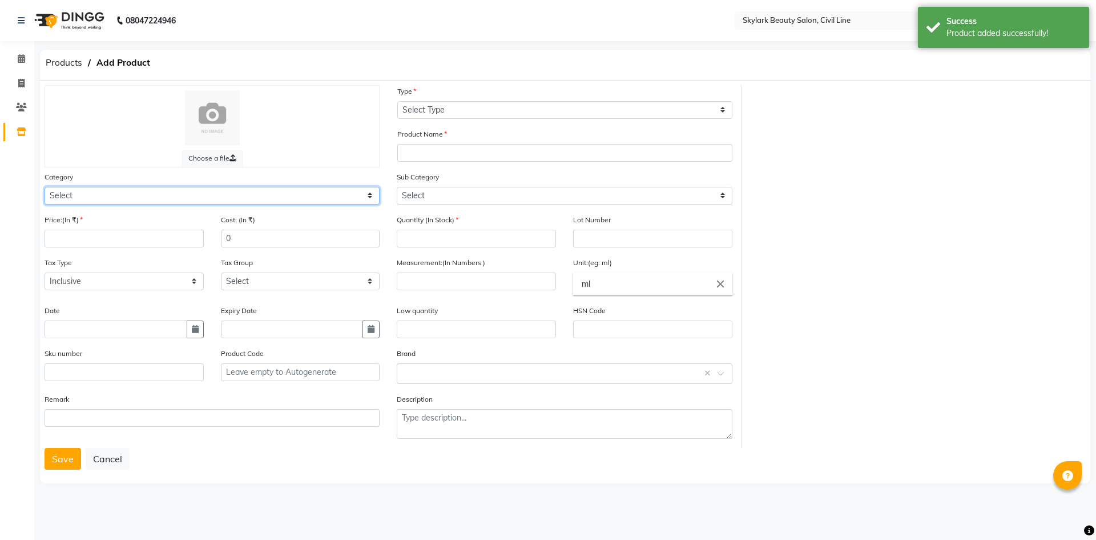
click at [86, 196] on select "Select Hair Skin Makeup Personal Care Appliances [PERSON_NAME] Waxing Disposabl…" at bounding box center [212, 196] width 335 height 18
select select "1750"
click at [45, 187] on select "Select Hair Skin Makeup Personal Care Appliances [PERSON_NAME] Waxing Disposabl…" at bounding box center [212, 196] width 335 height 18
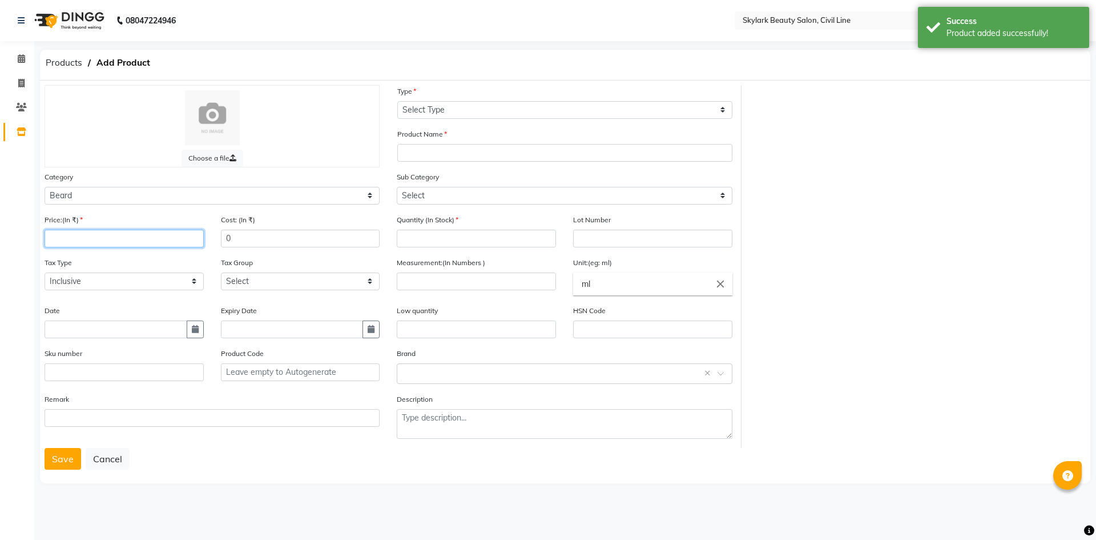
click at [114, 244] on input "number" at bounding box center [124, 239] width 159 height 18
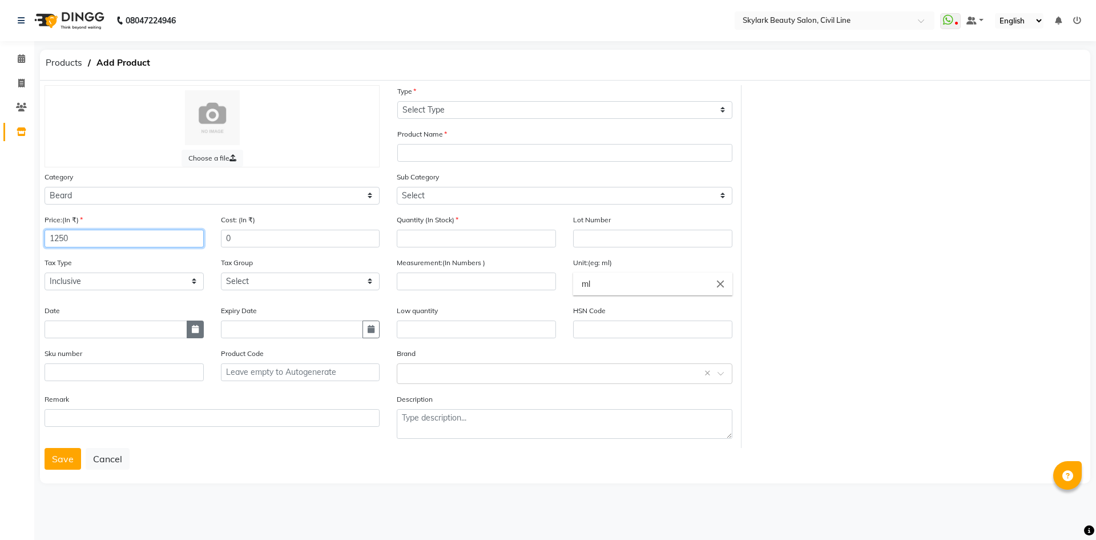
type input "1250"
click at [195, 333] on button "button" at bounding box center [195, 329] width 17 height 18
select select "9"
select select "2025"
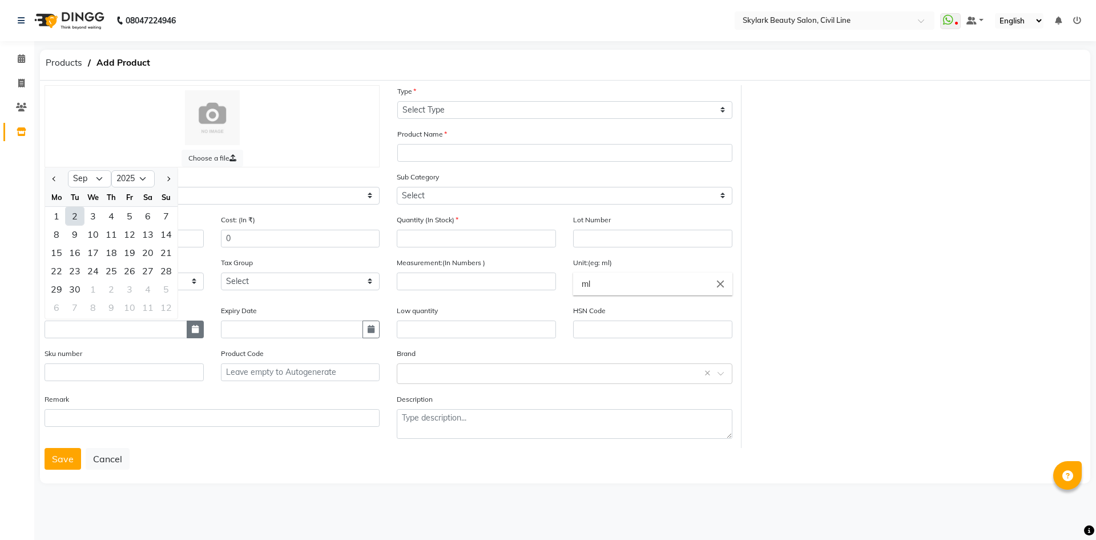
type input "02-09-2025"
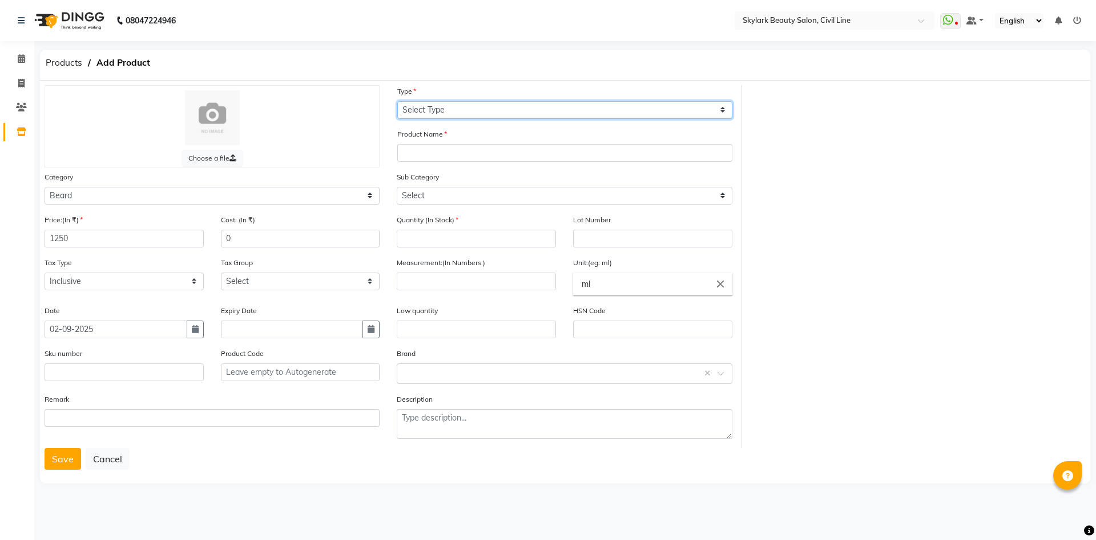
click at [535, 112] on select "Select Type Both Retail Consumable" at bounding box center [564, 110] width 335 height 18
select select "C"
click at [397, 101] on select "Select Type Both Retail Consumable" at bounding box center [564, 110] width 335 height 18
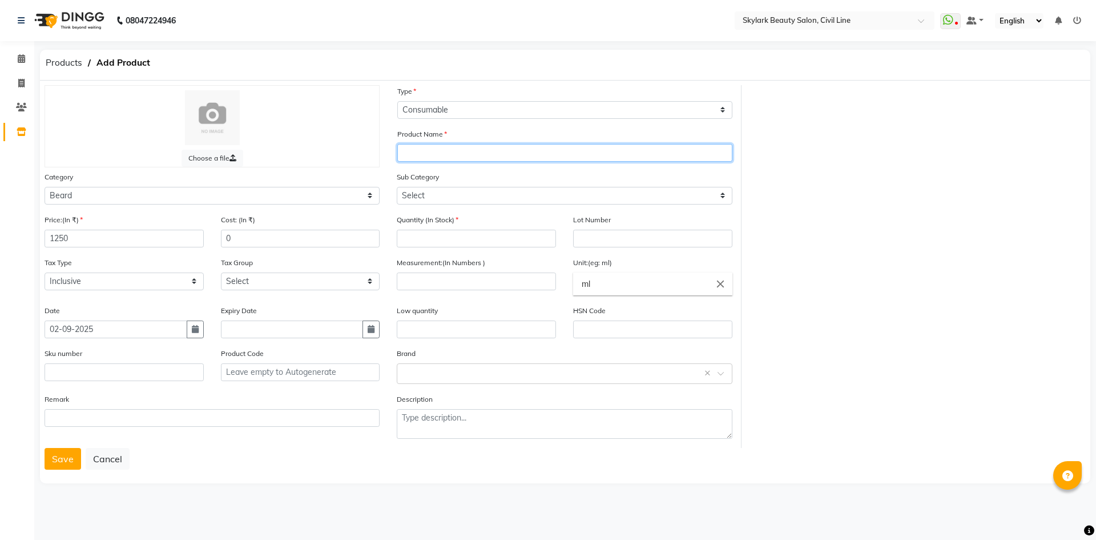
click at [463, 153] on input "text" at bounding box center [564, 153] width 335 height 18
type input "a"
click at [423, 151] on input "a" at bounding box center [564, 153] width 335 height 18
type input "b"
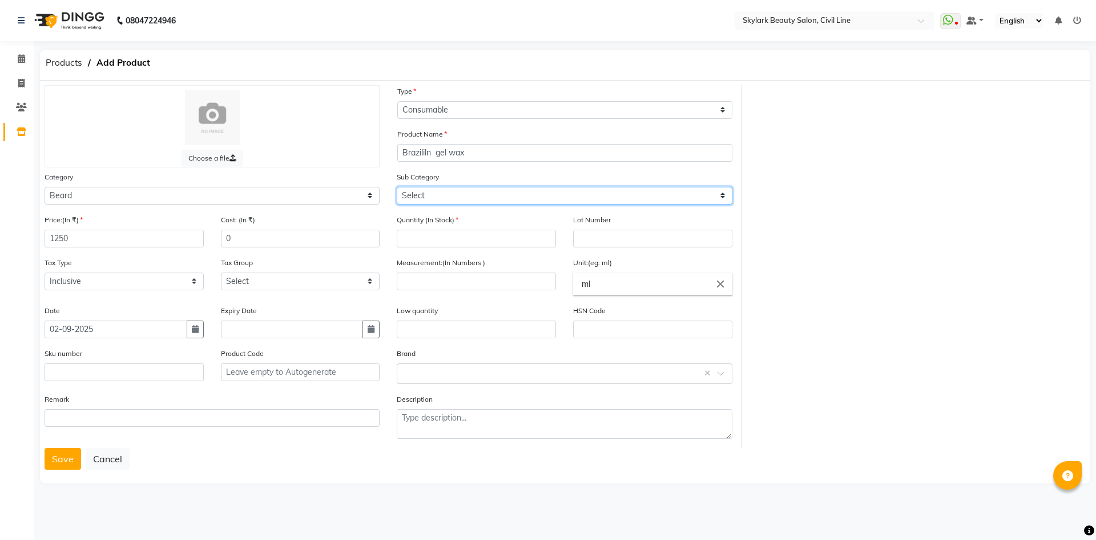
click at [568, 188] on select "Select Cream Soap Pre Shave After Shave Styling Appliances" at bounding box center [564, 196] width 335 height 18
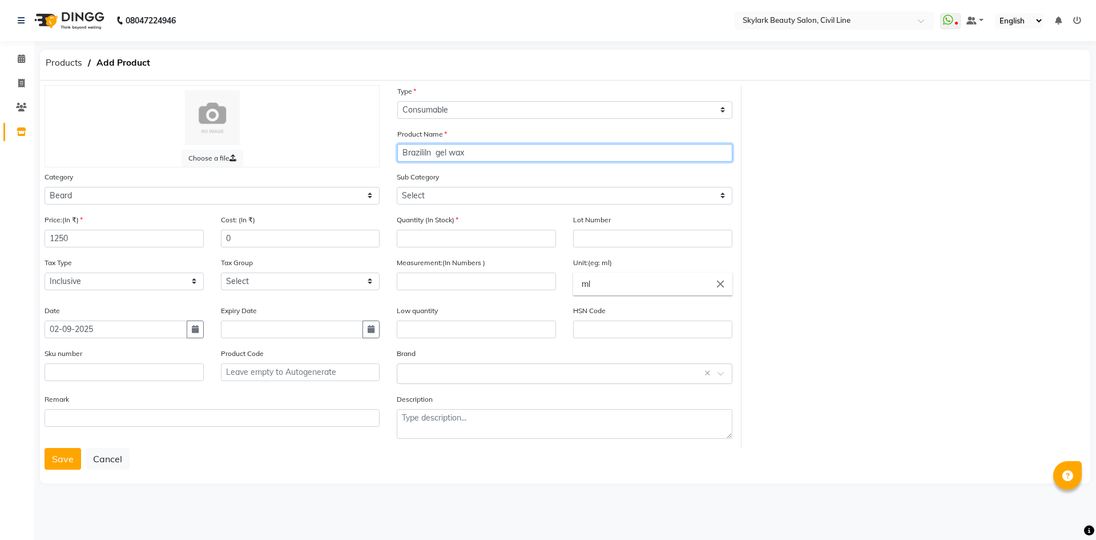
click at [429, 152] on input "Brazililn gel wax" at bounding box center [564, 153] width 335 height 18
type input "Brazililan gel wax"
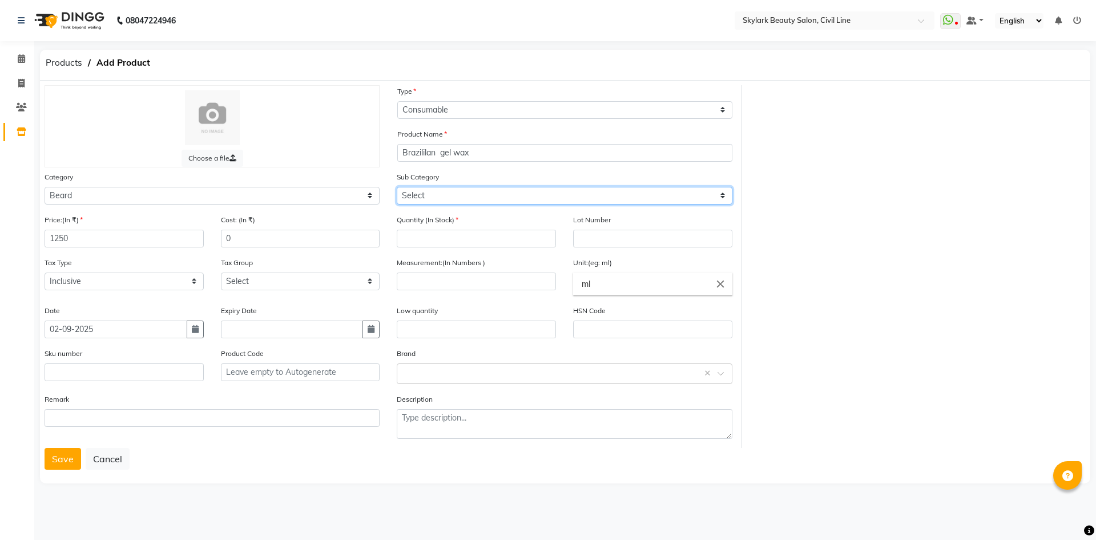
click at [472, 192] on select "Select Cream Soap Pre Shave After Shave Styling Appliances" at bounding box center [564, 196] width 335 height 18
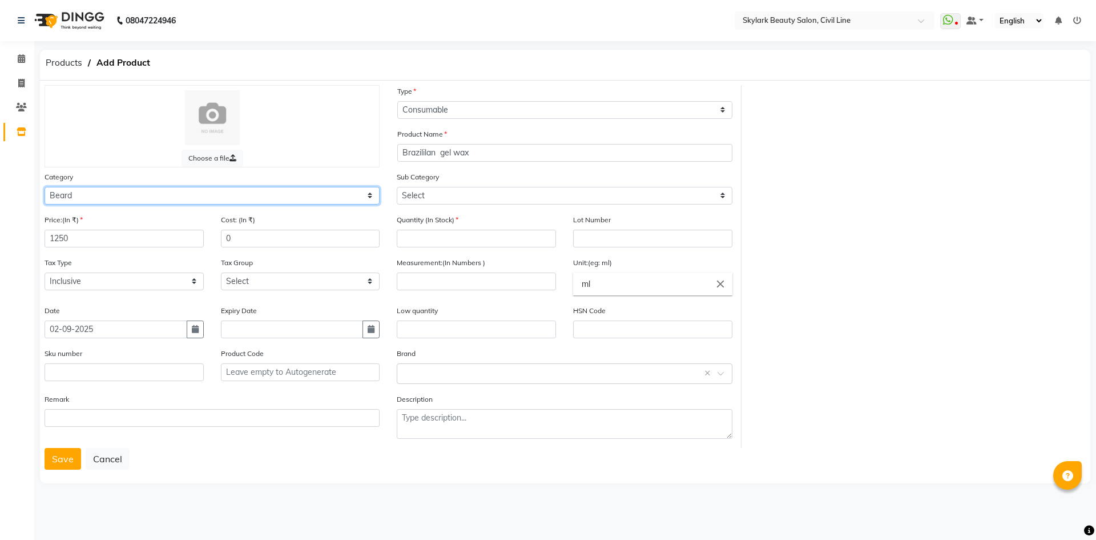
click at [313, 190] on select "Select Hair Skin Makeup Personal Care Appliances [PERSON_NAME] Waxing Disposabl…" at bounding box center [212, 196] width 335 height 18
select select "1800"
click at [45, 187] on select "Select Hair Skin Makeup Personal Care Appliances [PERSON_NAME] Waxing Disposabl…" at bounding box center [212, 196] width 335 height 18
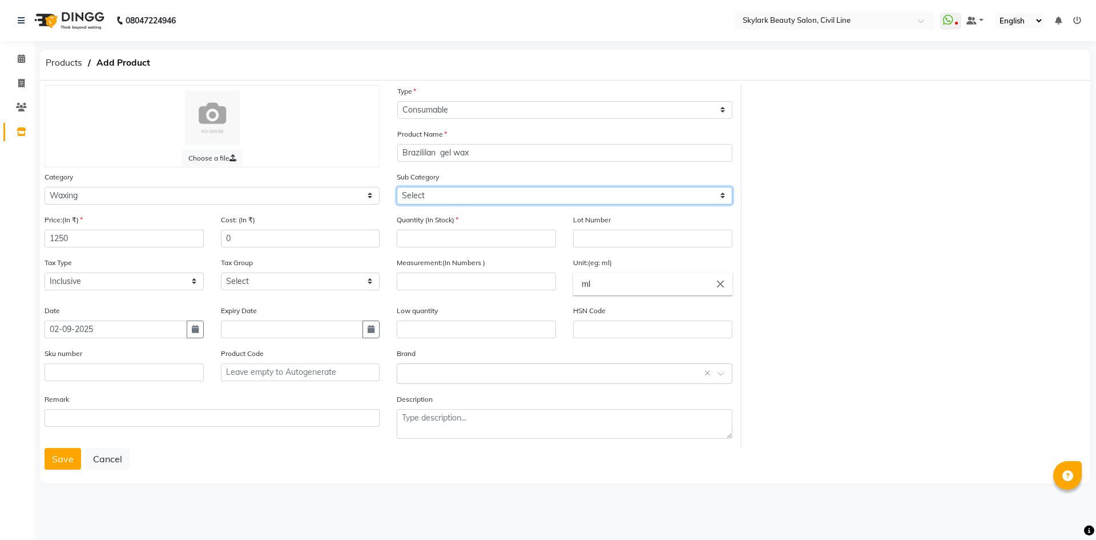
click at [464, 200] on select "Select Honey Liposoulable Brazilian Pre Post Massage Cream Strips Appliances Ot…" at bounding box center [564, 196] width 335 height 18
select select "1803"
click at [397, 187] on select "Select Honey Liposoulable Brazilian Pre Post Massage Cream Strips Appliances Ot…" at bounding box center [564, 196] width 335 height 18
click at [512, 191] on select "Select Honey Liposoulable Brazilian Pre Post Massage Cream Strips Appliances Ot…" at bounding box center [564, 196] width 335 height 18
click at [397, 187] on select "Select Honey Liposoulable Brazilian Pre Post Massage Cream Strips Appliances Ot…" at bounding box center [564, 196] width 335 height 18
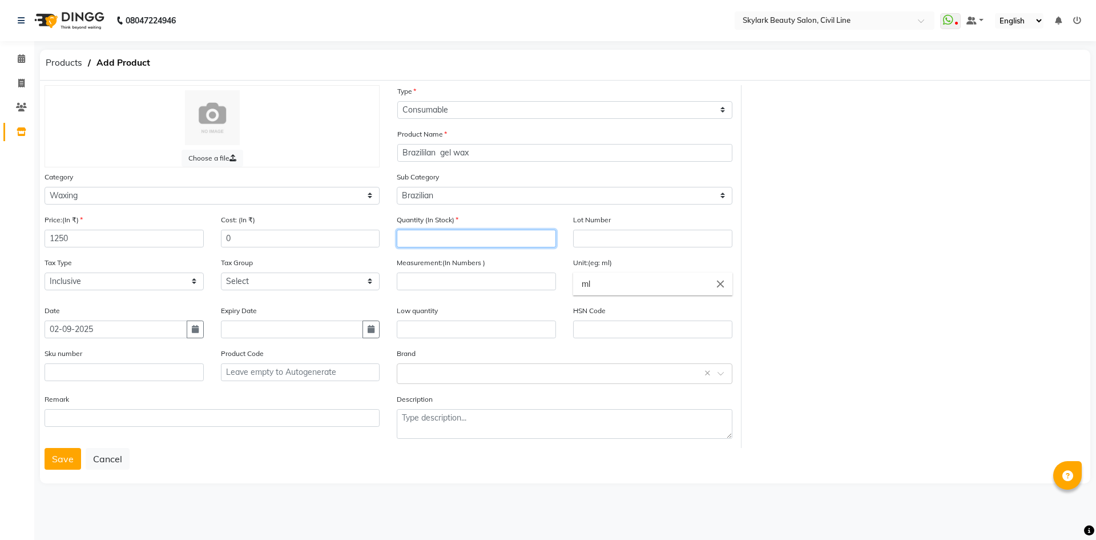
click at [472, 238] on input "number" at bounding box center [476, 239] width 159 height 18
type input "4"
click at [489, 284] on input "number" at bounding box center [476, 281] width 159 height 18
type input "500"
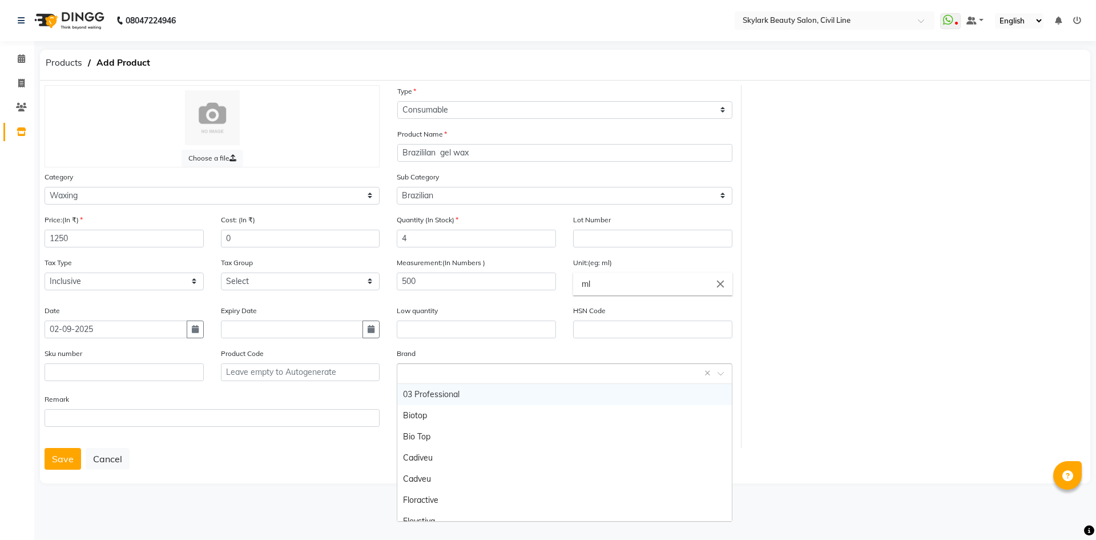
click at [462, 368] on input "text" at bounding box center [553, 373] width 300 height 12
drag, startPoint x: 542, startPoint y: 368, endPoint x: 521, endPoint y: 380, distance: 23.8
click at [539, 369] on input "text" at bounding box center [553, 373] width 300 height 12
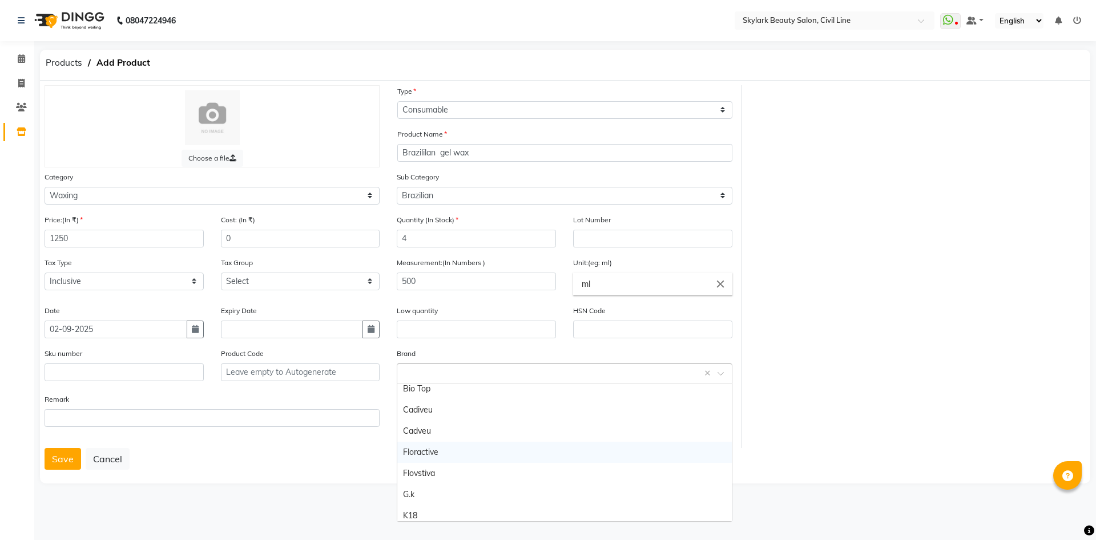
scroll to position [0, 0]
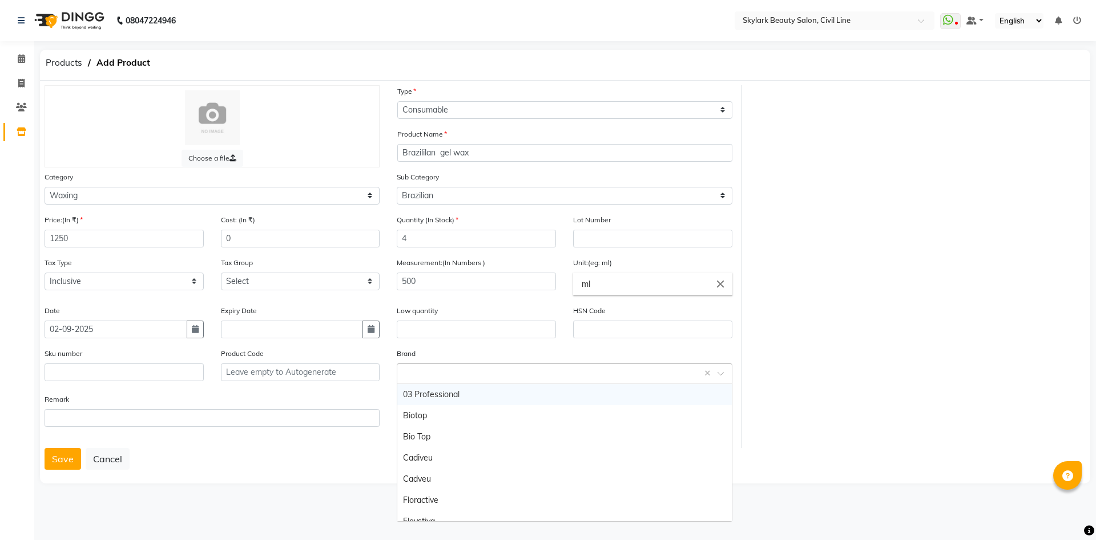
click at [497, 369] on input "text" at bounding box center [553, 373] width 300 height 12
type input "[PERSON_NAME]"
click at [439, 392] on span "Add item "[PERSON_NAME] "" at bounding box center [454, 394] width 103 height 10
click at [57, 455] on button "Save" at bounding box center [63, 459] width 37 height 22
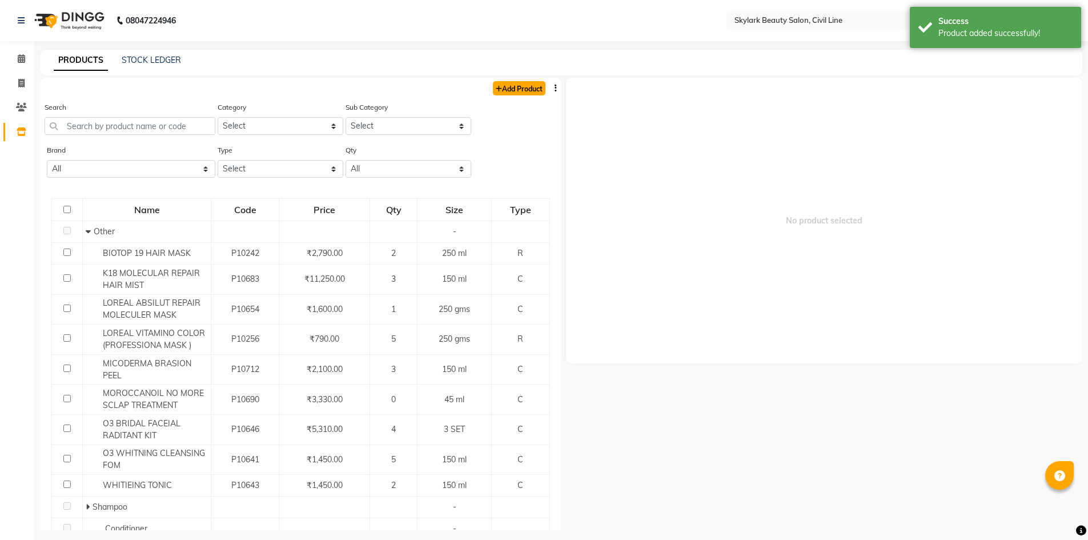
click at [507, 82] on link "Add Product" at bounding box center [519, 88] width 53 height 14
select select "true"
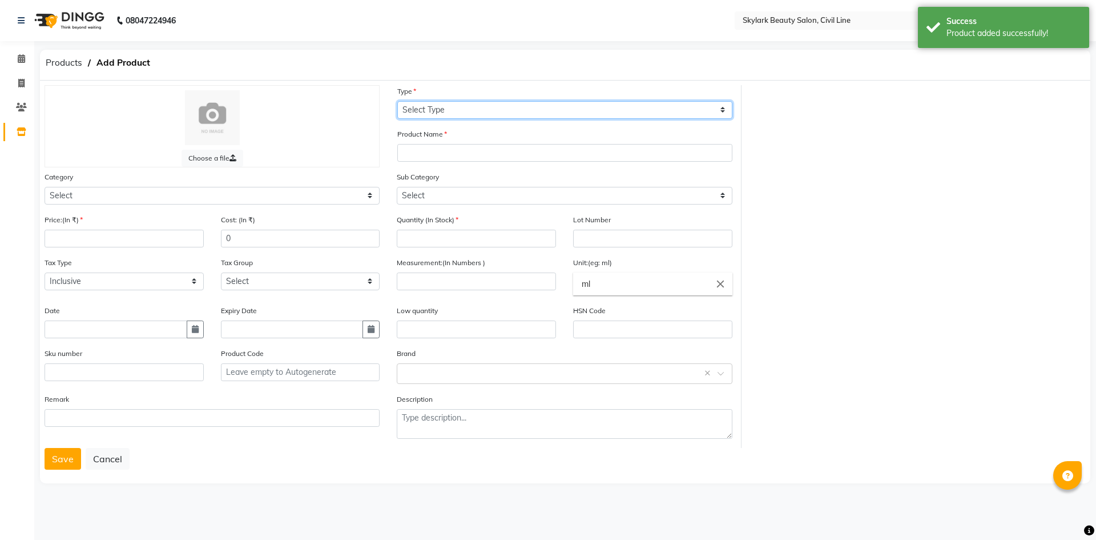
click at [452, 108] on select "Select Type Both Retail Consumable" at bounding box center [564, 110] width 335 height 18
select select "C"
click at [397, 101] on select "Select Type Both Retail Consumable" at bounding box center [564, 110] width 335 height 18
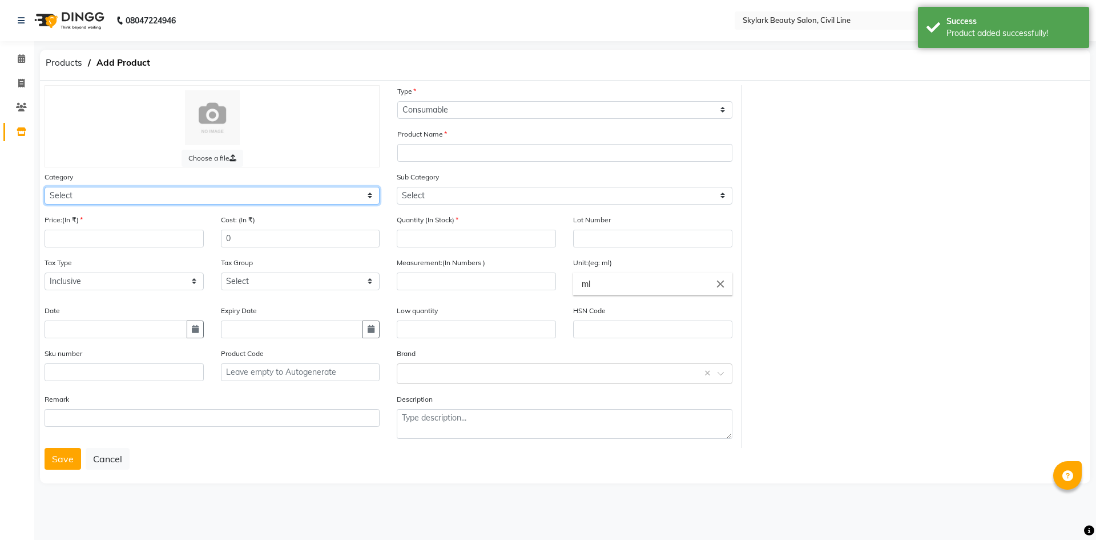
click at [127, 192] on select "Select Hair Skin Makeup Personal Care Appliances [PERSON_NAME] Waxing Disposabl…" at bounding box center [212, 196] width 335 height 18
select select "1800"
click at [45, 187] on select "Select Hair Skin Makeup Personal Care Appliances [PERSON_NAME] Waxing Disposabl…" at bounding box center [212, 196] width 335 height 18
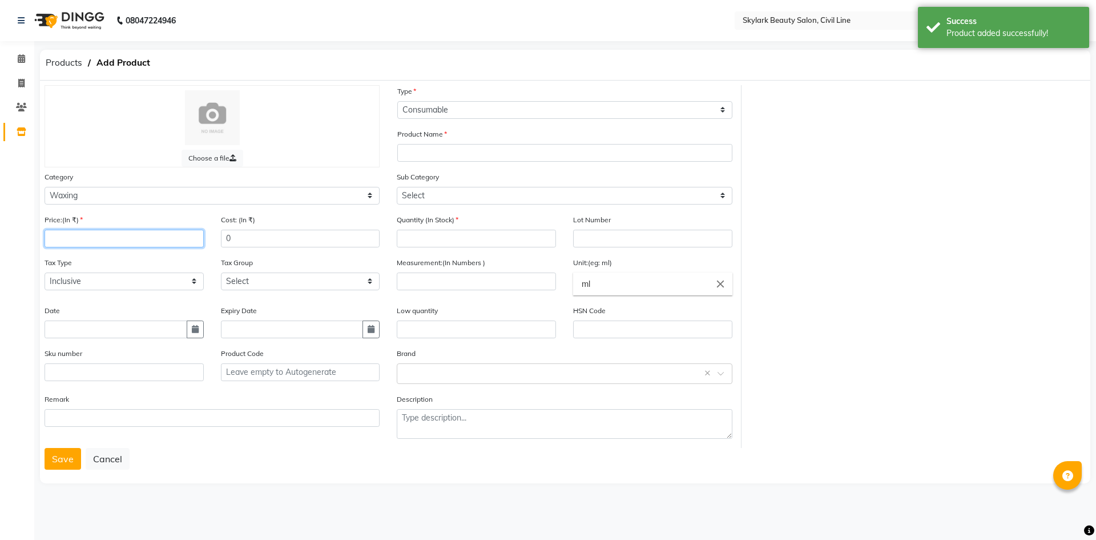
click at [159, 236] on input "number" at bounding box center [124, 239] width 159 height 18
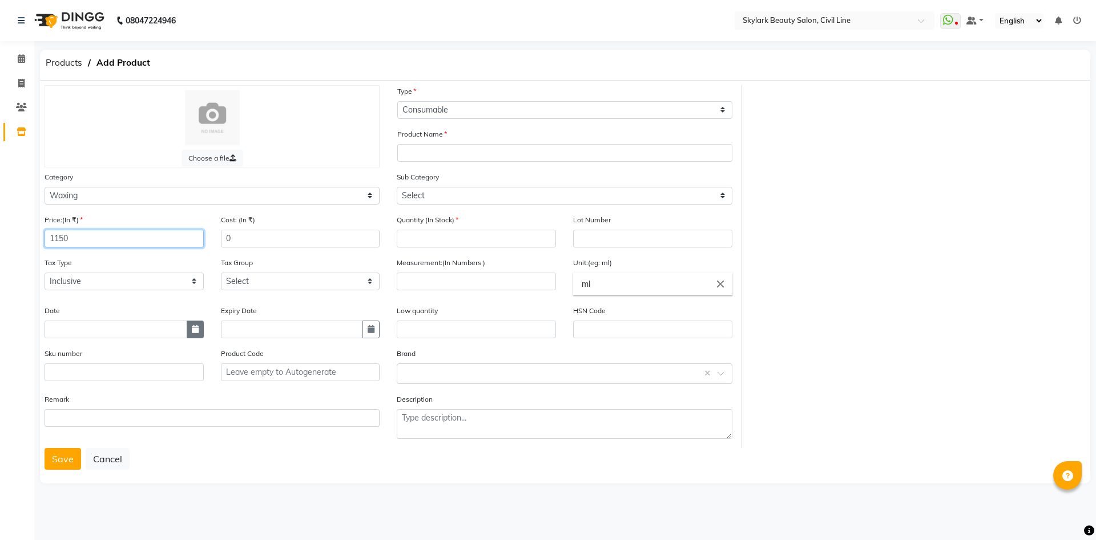
type input "1150"
click at [190, 331] on button "button" at bounding box center [195, 329] width 17 height 18
select select "9"
select select "2025"
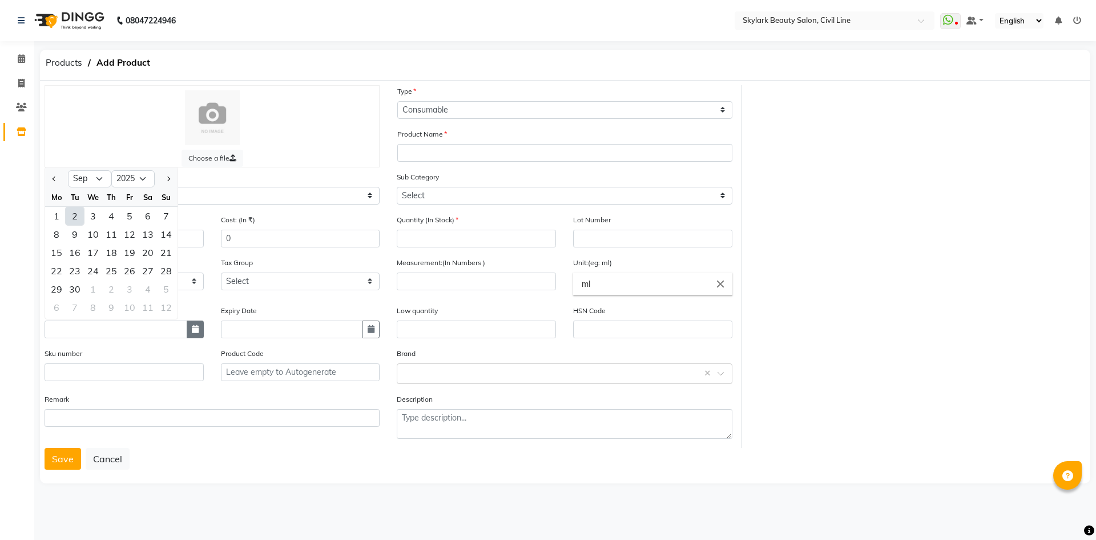
type input "02-09-2025"
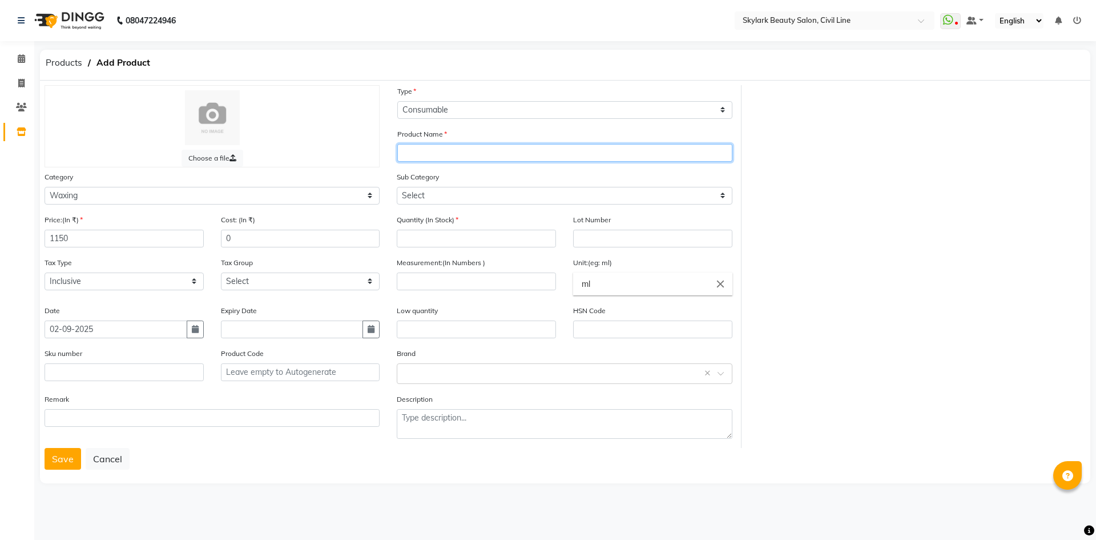
click at [478, 153] on input "text" at bounding box center [564, 153] width 335 height 18
type input "[PERSON_NAME] D TAN FACE PACK"
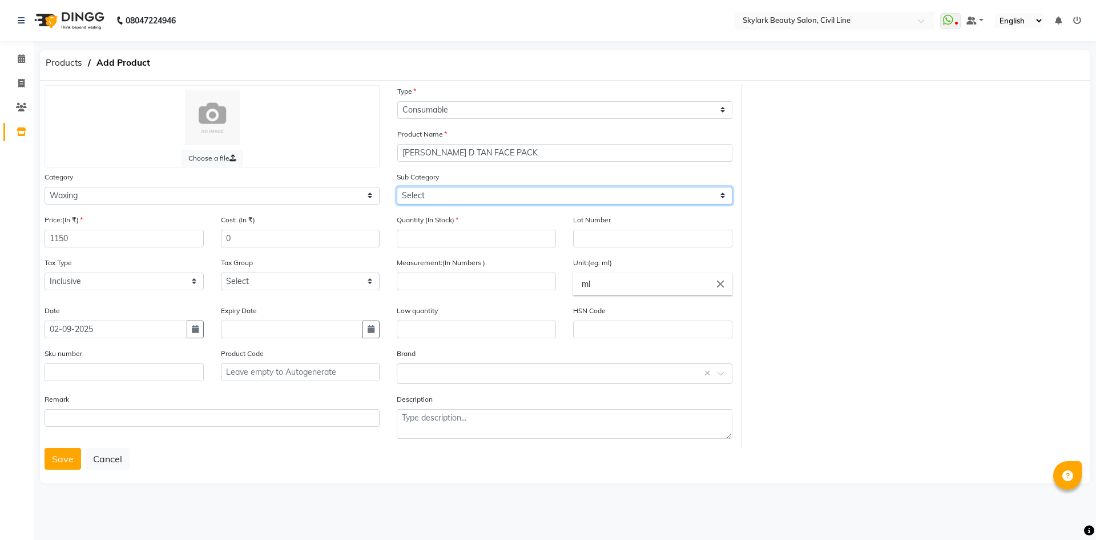
click at [520, 191] on select "Select Honey Liposoulable Brazilian Pre Post Massage Cream Strips Appliances Ot…" at bounding box center [564, 196] width 335 height 18
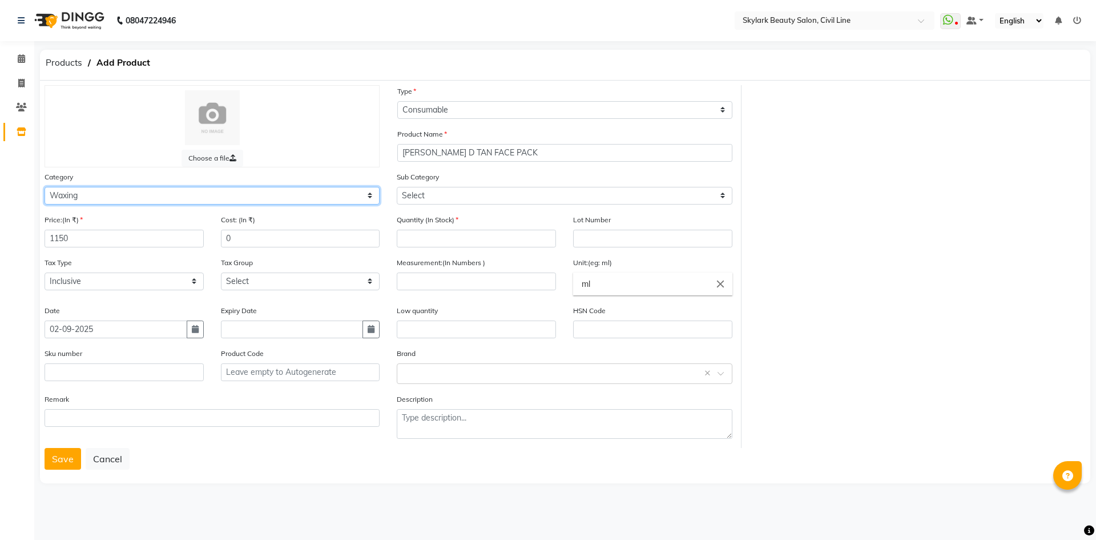
click at [135, 198] on select "Select Hair Skin Makeup Personal Care Appliances [PERSON_NAME] Waxing Disposabl…" at bounding box center [212, 196] width 335 height 18
select select "1150"
click at [45, 187] on select "Select Hair Skin Makeup Personal Care Appliances [PERSON_NAME] Waxing Disposabl…" at bounding box center [212, 196] width 335 height 18
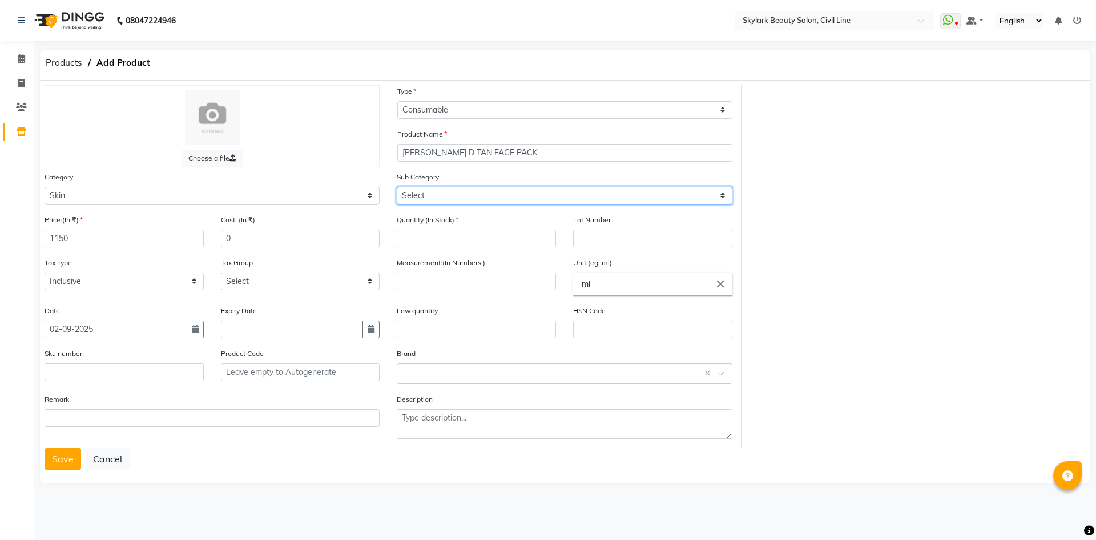
click at [450, 194] on select "Select Cleanser Facial Moisturiser Serum Toner Sun Care Masks Lip Care Eye Care…" at bounding box center [564, 196] width 335 height 18
select select "1157"
click at [397, 187] on select "Select Cleanser Facial Moisturiser Serum Toner Sun Care Masks Lip Care Eye Care…" at bounding box center [564, 196] width 335 height 18
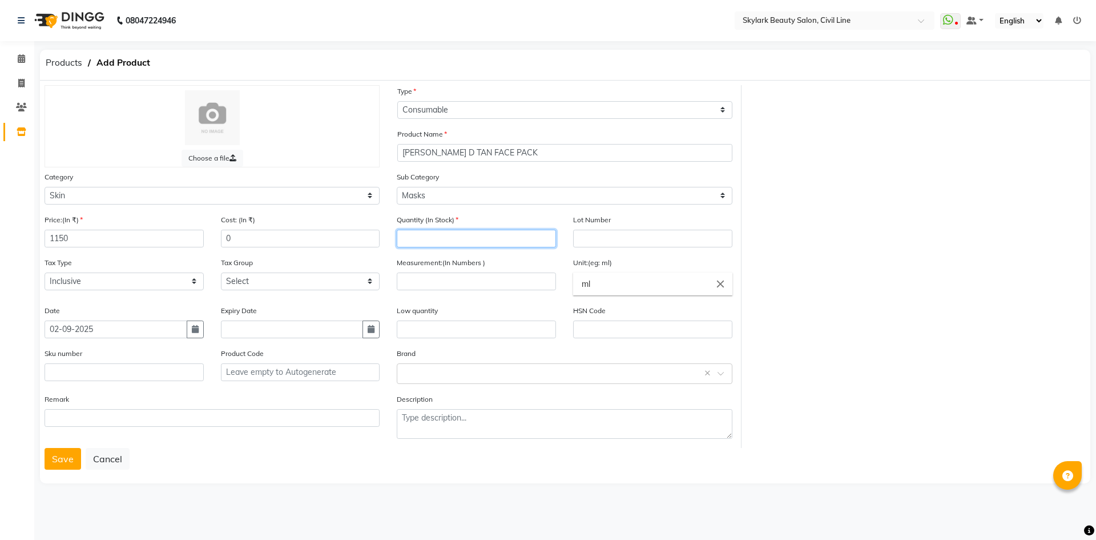
click at [459, 237] on input "number" at bounding box center [476, 239] width 159 height 18
type input "4"
click at [484, 275] on input "number" at bounding box center [476, 281] width 159 height 18
type input "500"
click at [721, 280] on icon "close" at bounding box center [720, 283] width 13 height 13
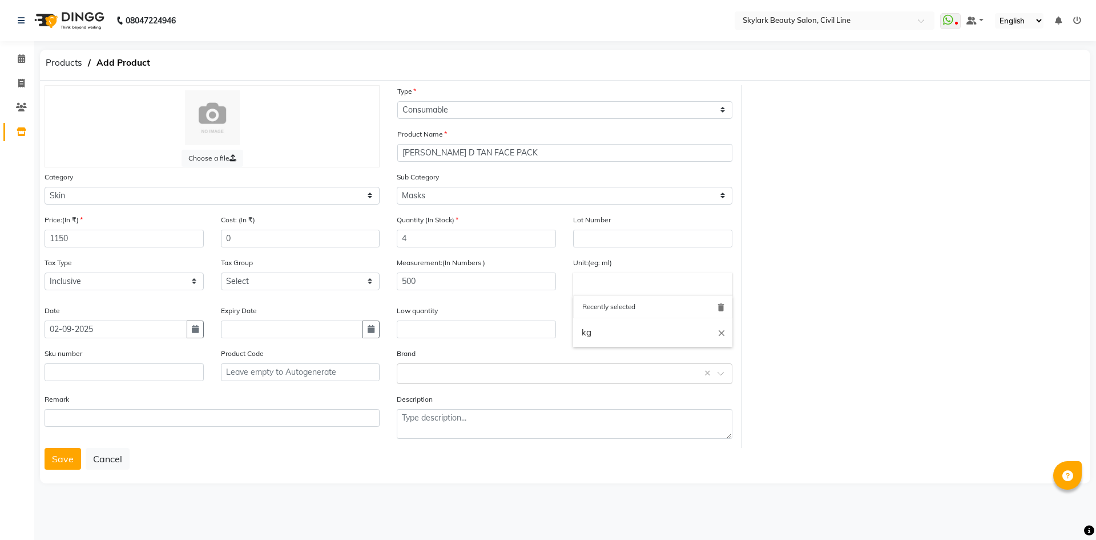
click at [721, 280] on input "text" at bounding box center [652, 283] width 159 height 23
drag, startPoint x: 722, startPoint y: 309, endPoint x: 720, endPoint y: 325, distance: 16.1
click at [722, 314] on div "Recently selected delete" at bounding box center [652, 306] width 159 height 23
click at [722, 308] on icon "delete" at bounding box center [721, 307] width 10 height 10
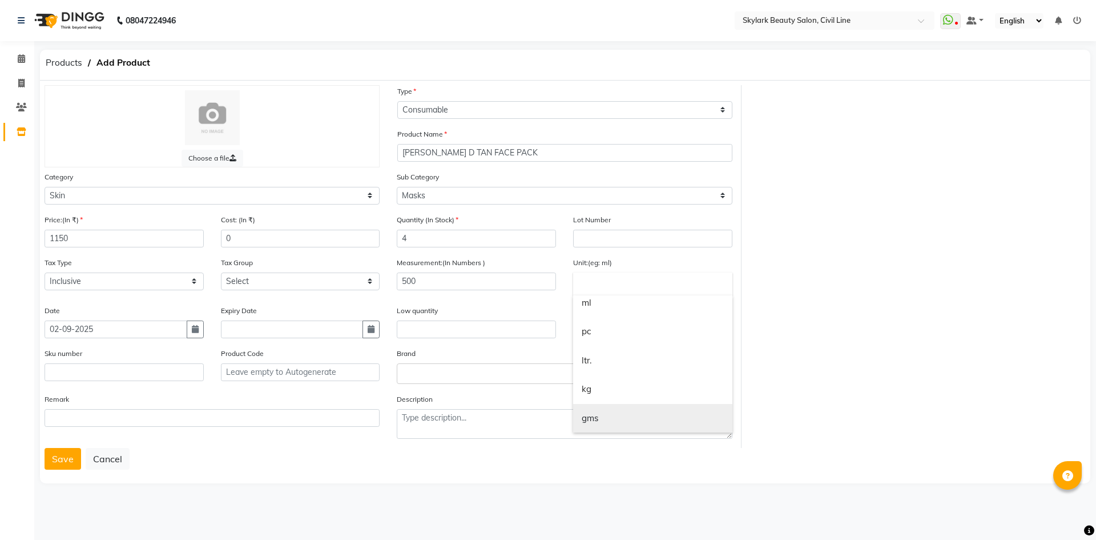
click at [621, 409] on link "gms" at bounding box center [652, 418] width 159 height 29
type input "gms"
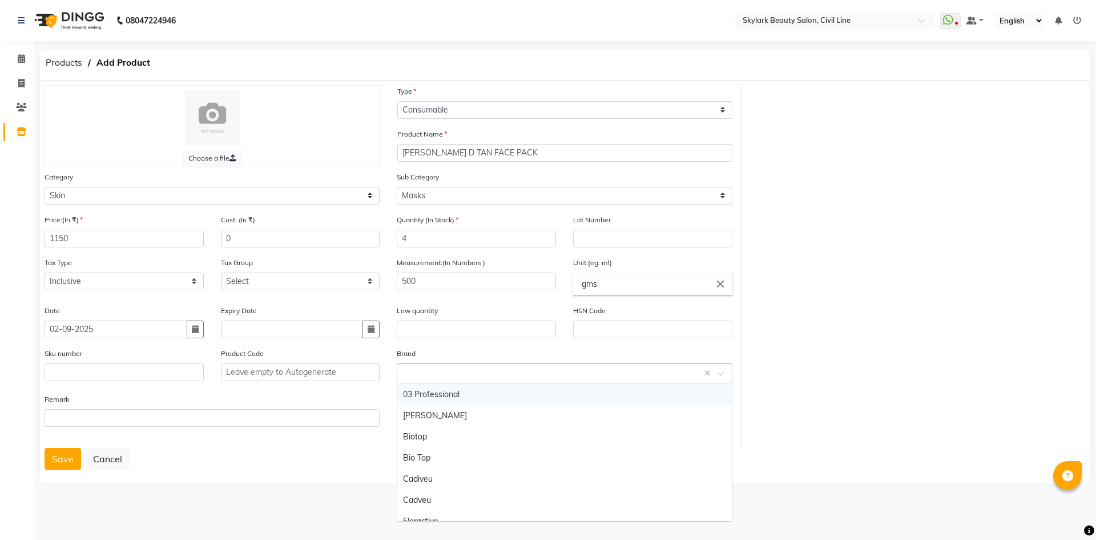
click at [455, 372] on input "text" at bounding box center [553, 373] width 300 height 12
click at [428, 414] on div "[PERSON_NAME]" at bounding box center [564, 415] width 334 height 21
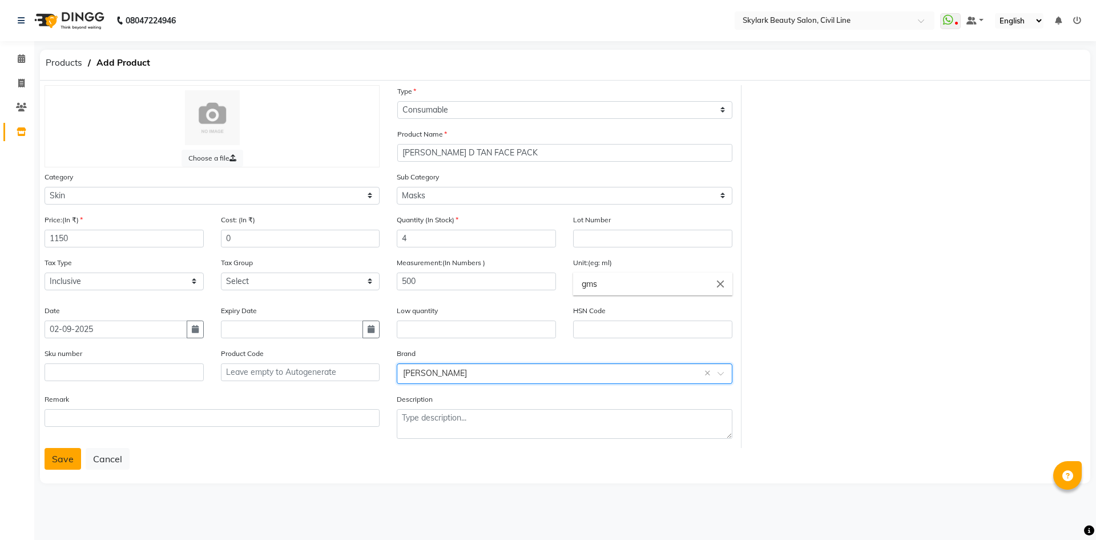
click at [66, 462] on button "Save" at bounding box center [63, 459] width 37 height 22
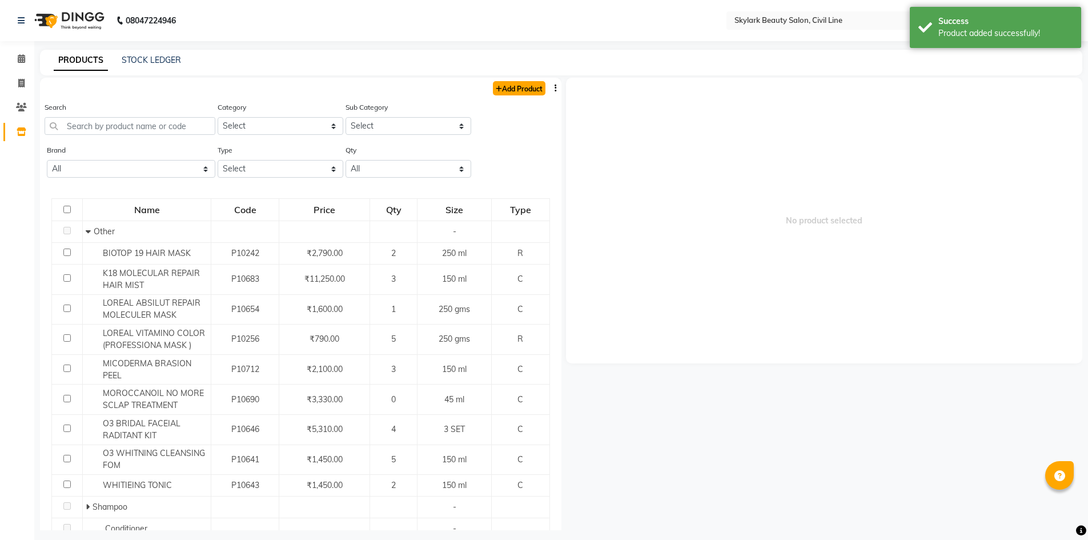
click at [532, 91] on link "Add Product" at bounding box center [519, 88] width 53 height 14
select select "true"
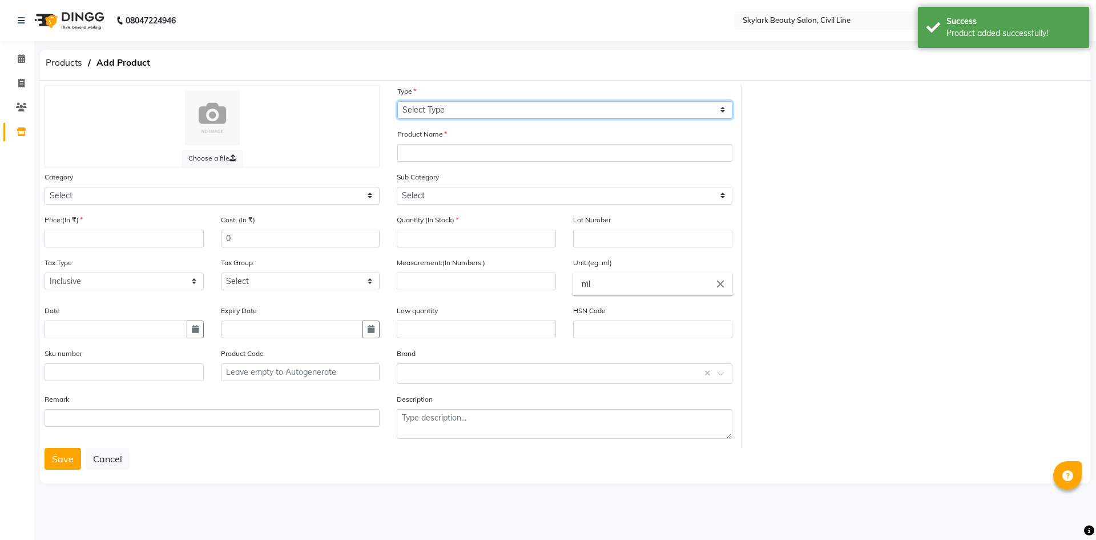
drag, startPoint x: 497, startPoint y: 104, endPoint x: 496, endPoint y: 116, distance: 11.5
click at [496, 114] on select "Select Type Both Retail Consumable" at bounding box center [564, 110] width 335 height 18
select select "C"
click at [397, 101] on select "Select Type Both Retail Consumable" at bounding box center [564, 110] width 335 height 18
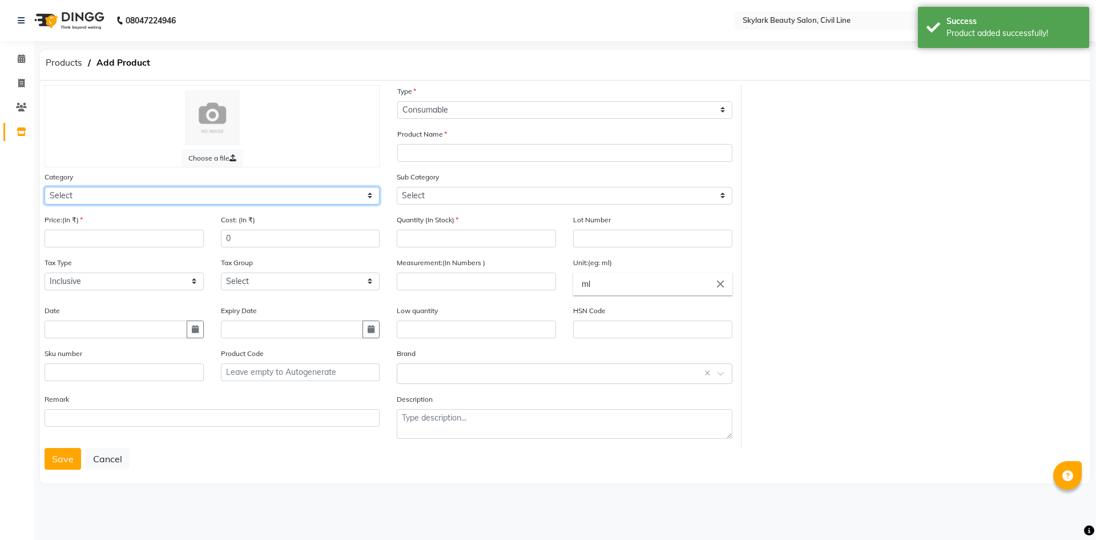
click at [243, 198] on select "Select Hair Skin Makeup Personal Care Appliances [PERSON_NAME] Waxing Disposabl…" at bounding box center [212, 196] width 335 height 18
select select "1750"
click at [45, 187] on select "Select Hair Skin Makeup Personal Care Appliances [PERSON_NAME] Waxing Disposabl…" at bounding box center [212, 196] width 335 height 18
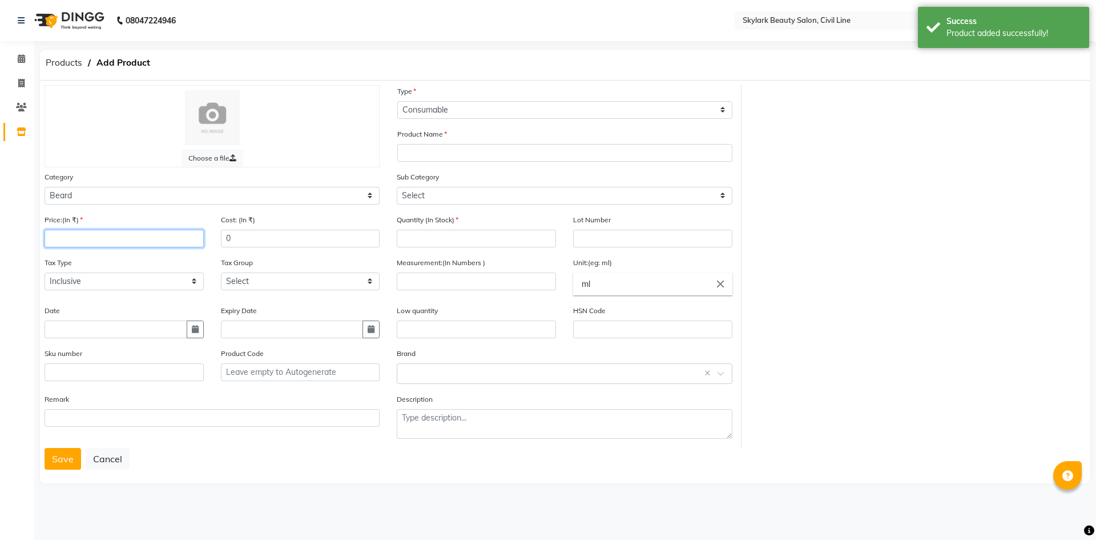
click at [160, 239] on input "number" at bounding box center [124, 239] width 159 height 18
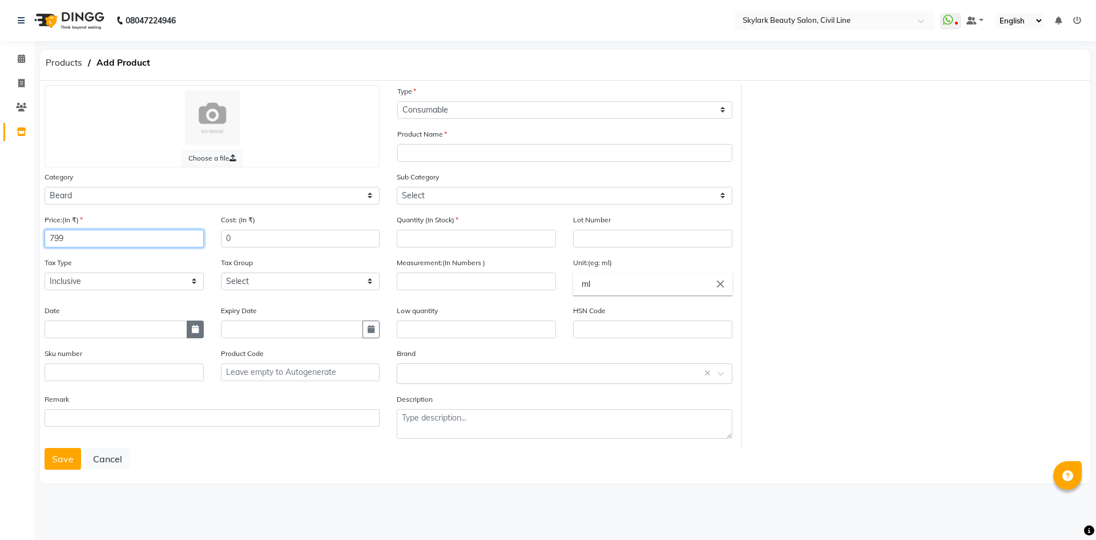
type input "799"
click at [197, 331] on icon "button" at bounding box center [195, 329] width 7 height 8
select select "9"
select select "2025"
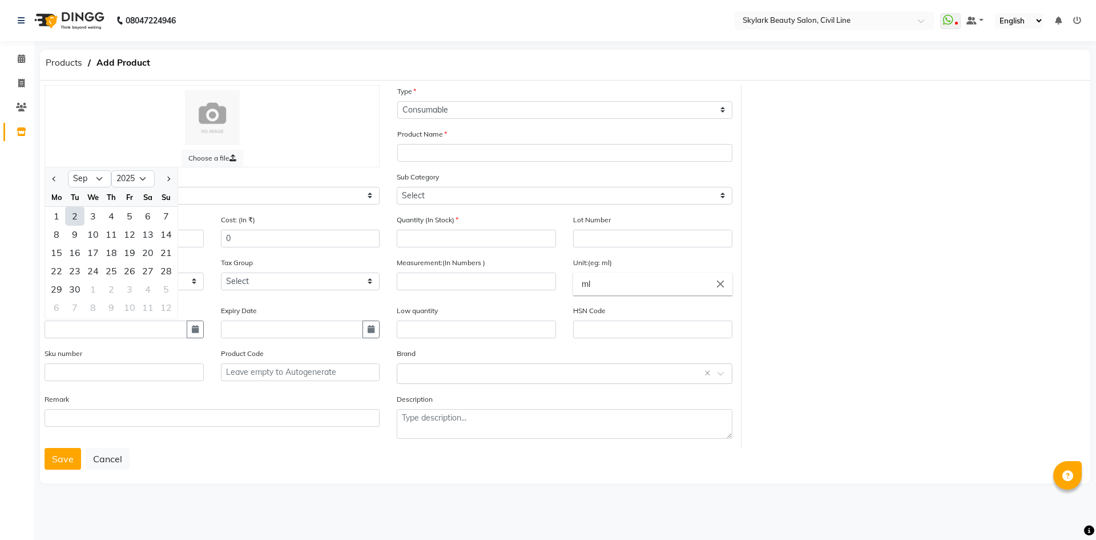
type input "02-09-2025"
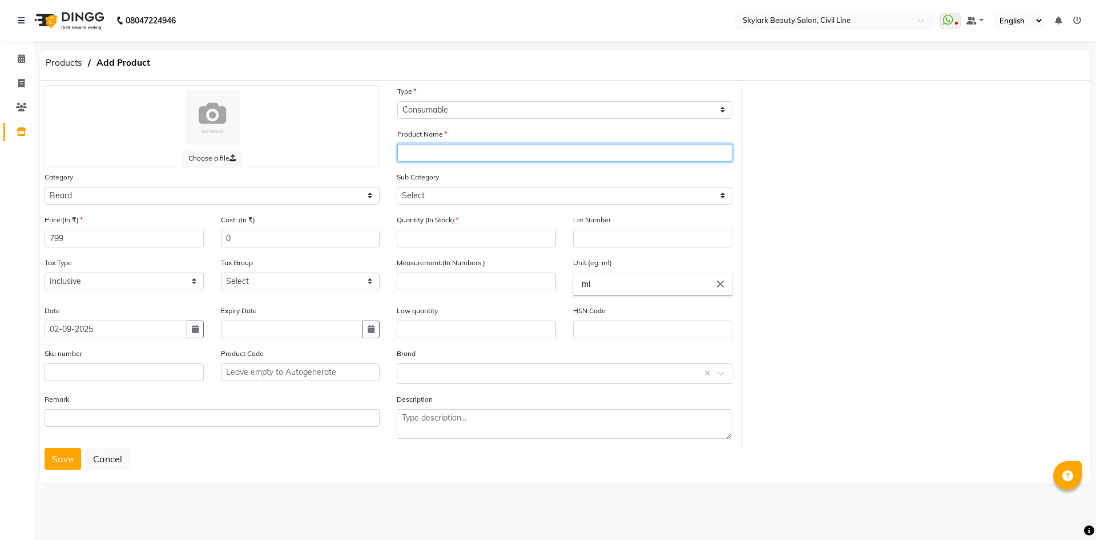
click at [421, 154] on input "text" at bounding box center [564, 153] width 335 height 18
type input "a"
type input "[PERSON_NAME] POST WAX"
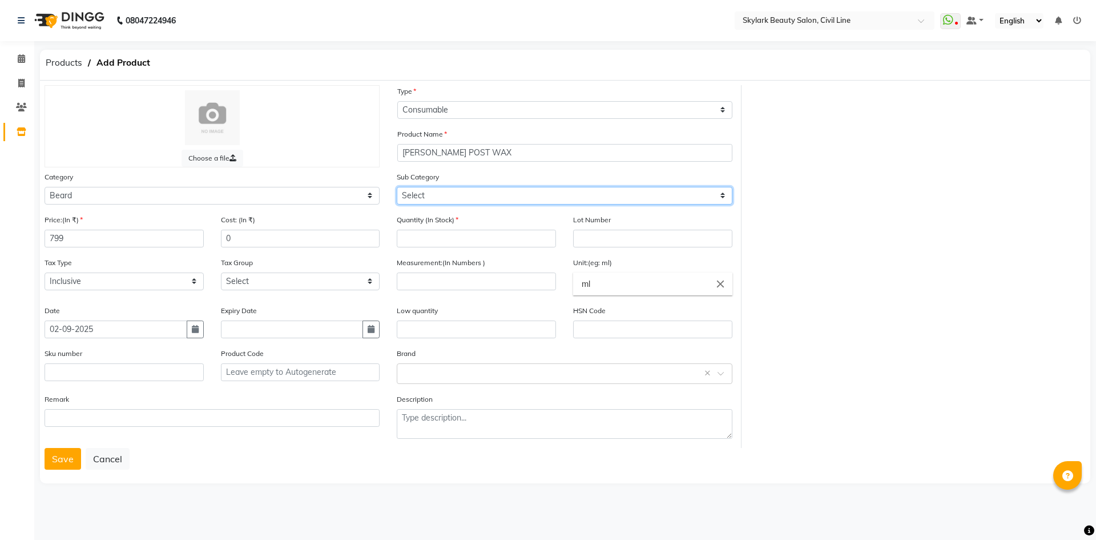
click at [470, 199] on select "Select Cream Soap Pre Shave After Shave Styling Appliances" at bounding box center [564, 196] width 335 height 18
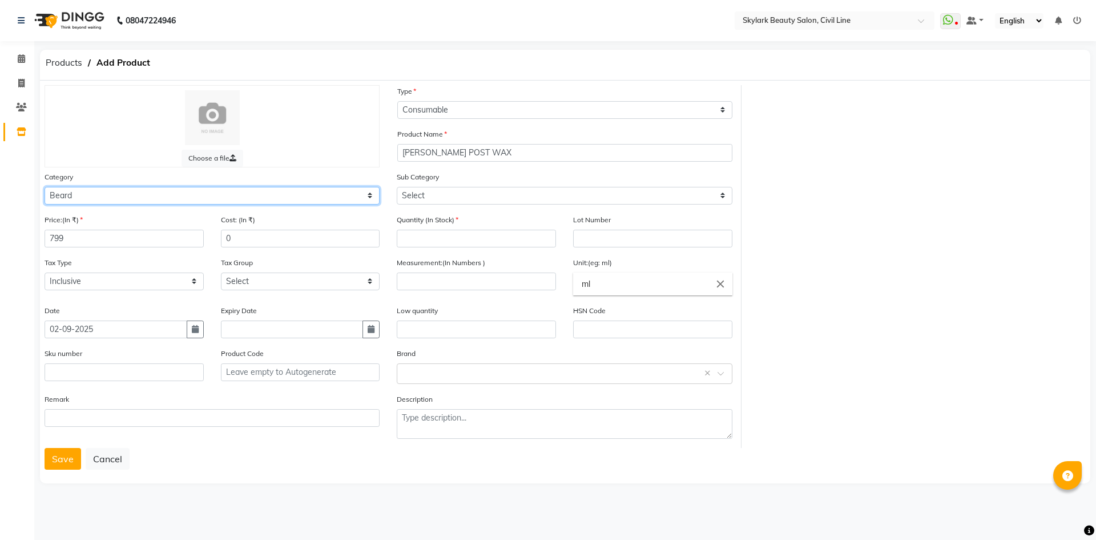
click at [234, 190] on select "Select Hair Skin Makeup Personal Care Appliances [PERSON_NAME] Waxing Disposabl…" at bounding box center [212, 196] width 335 height 18
click at [45, 187] on select "Select Hair Skin Makeup Personal Care Appliances [PERSON_NAME] Waxing Disposabl…" at bounding box center [212, 196] width 335 height 18
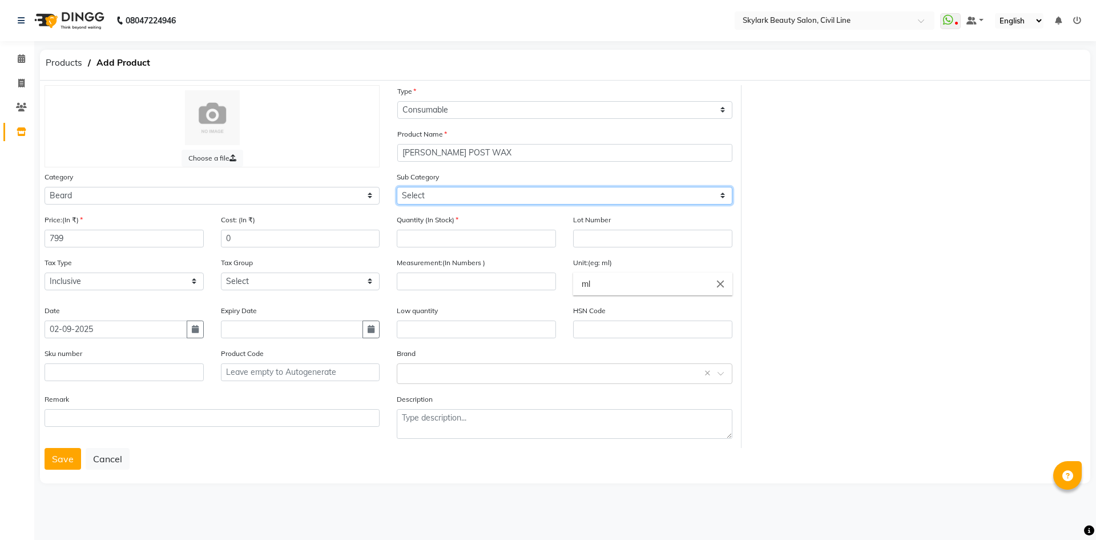
click at [498, 195] on select "Select Cream Soap Pre Shave After Shave Styling Appliances" at bounding box center [564, 196] width 335 height 18
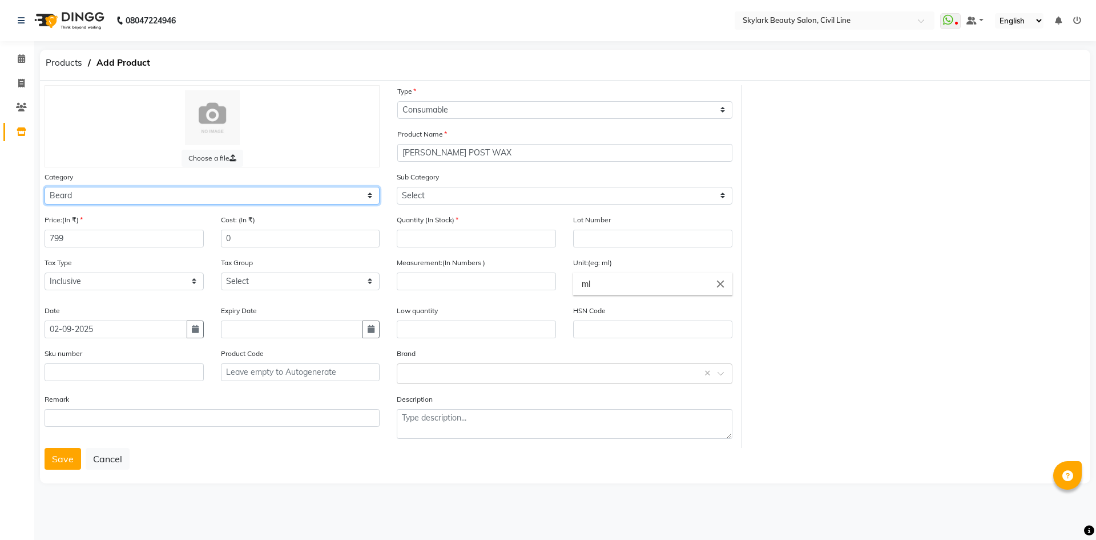
click at [269, 189] on select "Select Hair Skin Makeup Personal Care Appliances [PERSON_NAME] Waxing Disposabl…" at bounding box center [212, 196] width 335 height 18
select select "1800"
click at [45, 187] on select "Select Hair Skin Makeup Personal Care Appliances [PERSON_NAME] Waxing Disposabl…" at bounding box center [212, 196] width 335 height 18
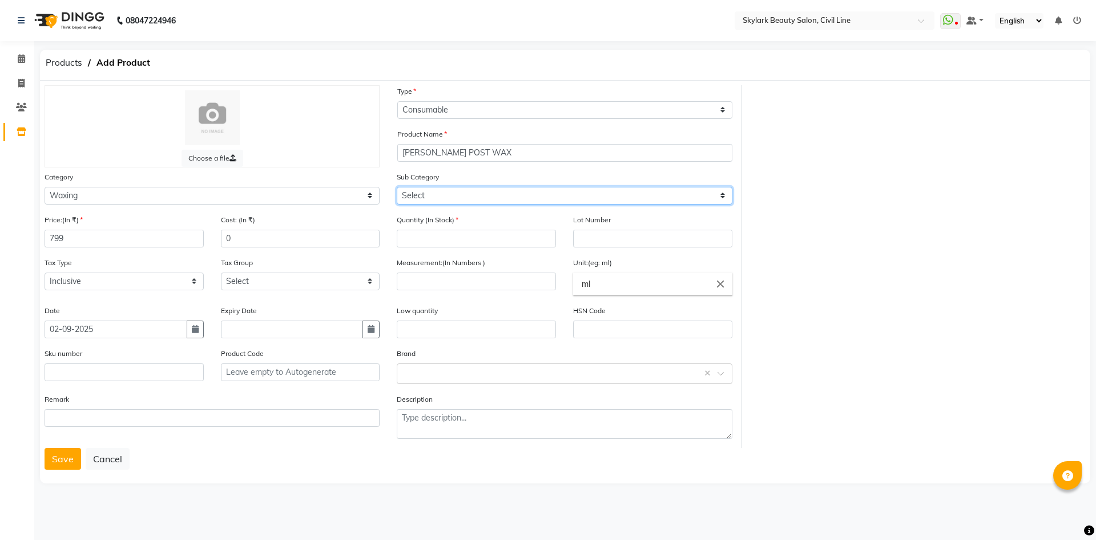
click at [473, 195] on select "Select Honey Liposoulable Brazilian Pre Post Massage Cream Strips Appliances Ot…" at bounding box center [564, 196] width 335 height 18
select select "1805"
click at [397, 187] on select "Select Honey Liposoulable Brazilian Pre Post Massage Cream Strips Appliances Ot…" at bounding box center [564, 196] width 335 height 18
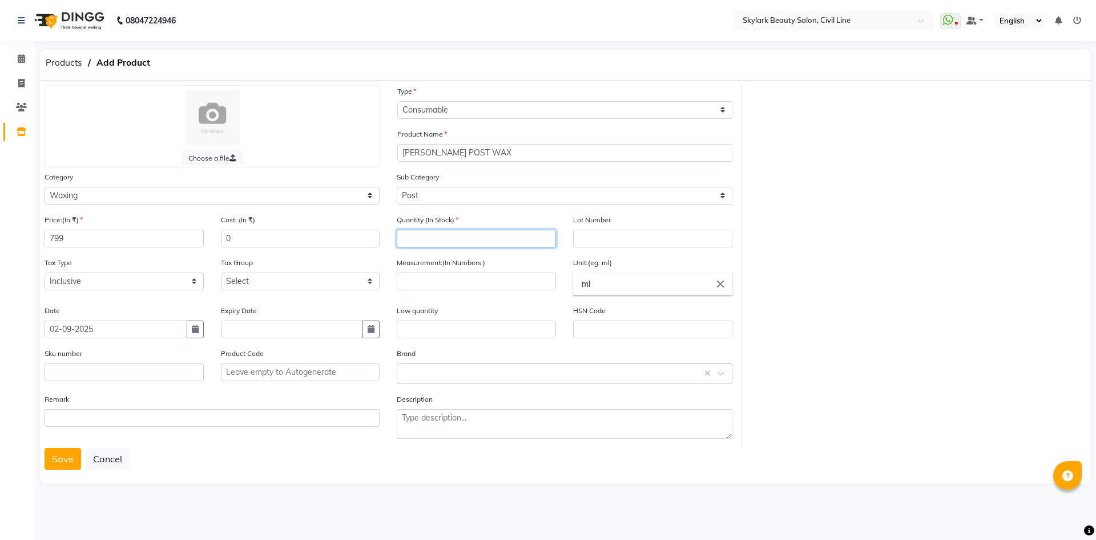
click at [462, 240] on input "number" at bounding box center [476, 239] width 159 height 18
type input "4"
click at [478, 285] on input "number" at bounding box center [476, 281] width 159 height 18
type input "300"
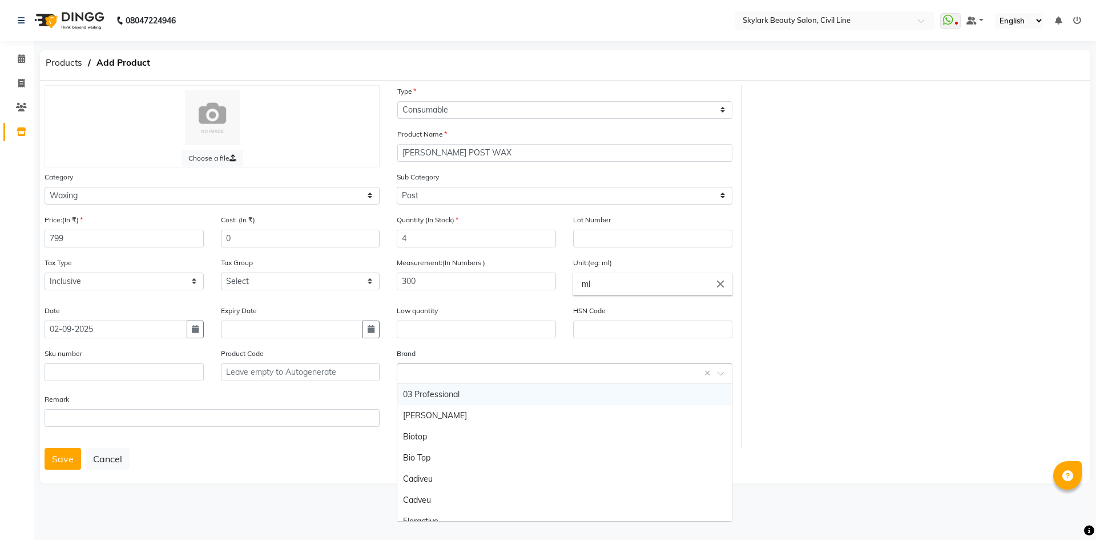
click at [473, 372] on input "text" at bounding box center [553, 373] width 300 height 12
click at [463, 421] on div "[PERSON_NAME]" at bounding box center [564, 415] width 334 height 21
click at [71, 460] on button "Save" at bounding box center [63, 459] width 37 height 22
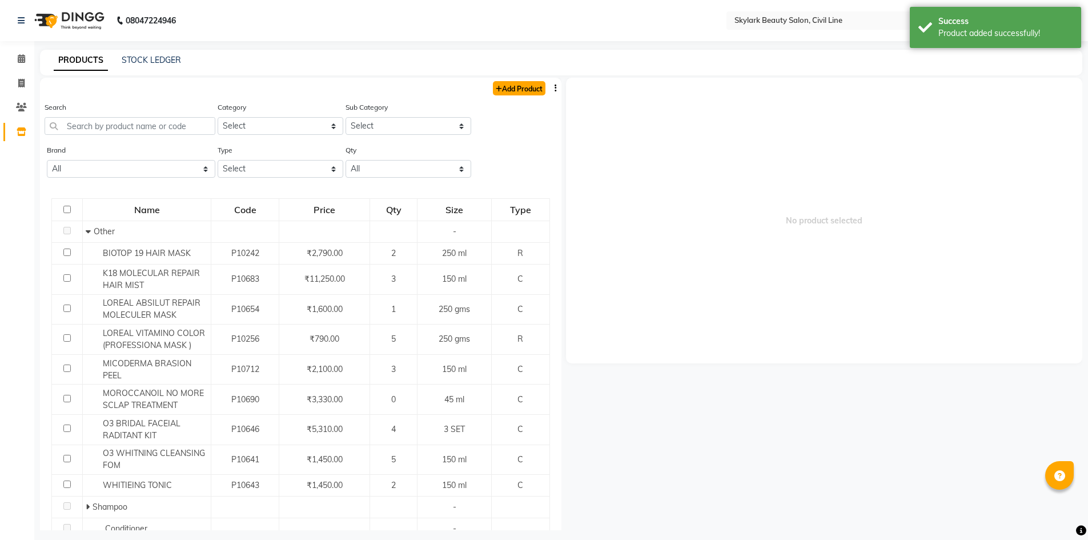
click at [512, 83] on link "Add Product" at bounding box center [519, 88] width 53 height 14
select select "true"
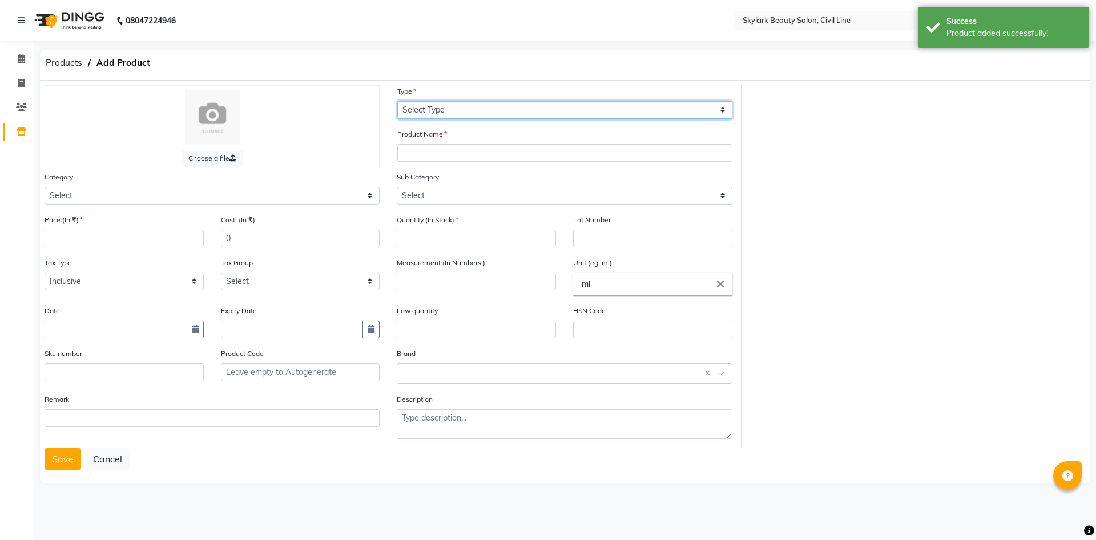
drag, startPoint x: 496, startPoint y: 109, endPoint x: 493, endPoint y: 115, distance: 7.2
click at [496, 111] on select "Select Type Both Retail Consumable" at bounding box center [564, 110] width 335 height 18
select select "C"
click at [397, 101] on select "Select Type Both Retail Consumable" at bounding box center [564, 110] width 335 height 18
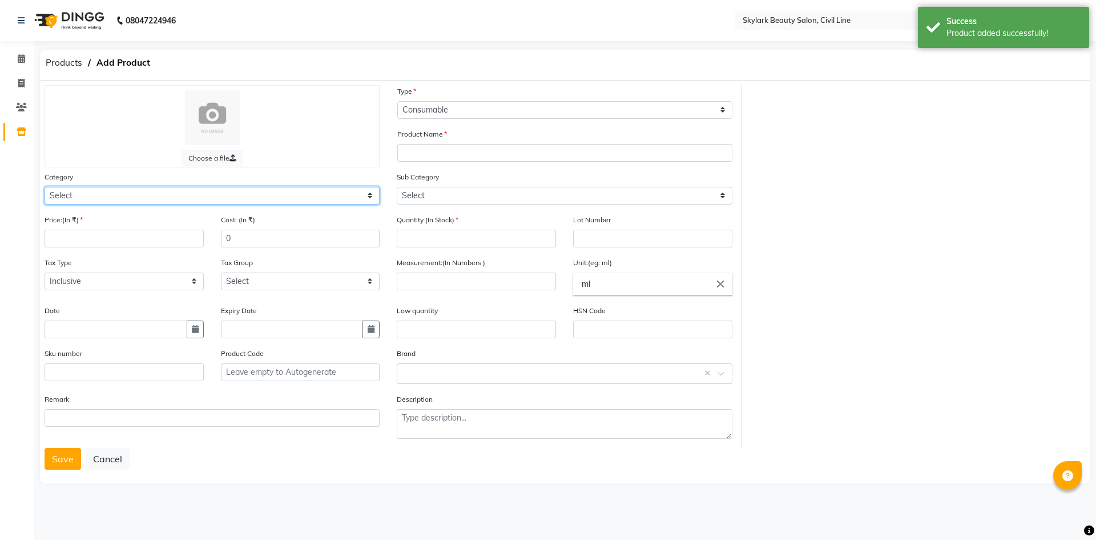
click at [255, 192] on select "Select Hair Skin Makeup Personal Care Appliances [PERSON_NAME] Waxing Disposabl…" at bounding box center [212, 196] width 335 height 18
select select "1800"
click at [45, 187] on select "Select Hair Skin Makeup Personal Care Appliances [PERSON_NAME] Waxing Disposabl…" at bounding box center [212, 196] width 335 height 18
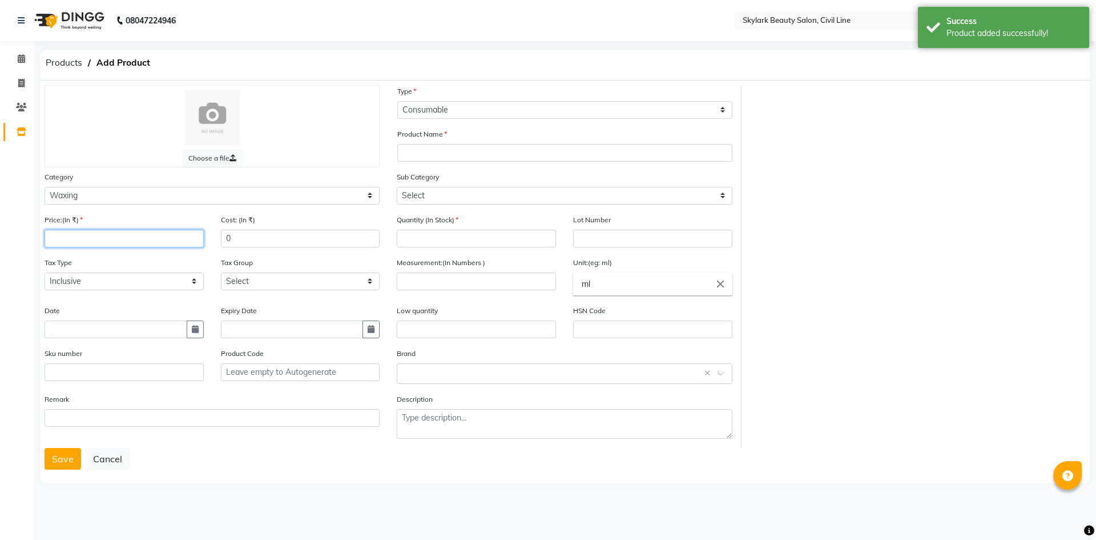
click at [155, 246] on input "number" at bounding box center [124, 239] width 159 height 18
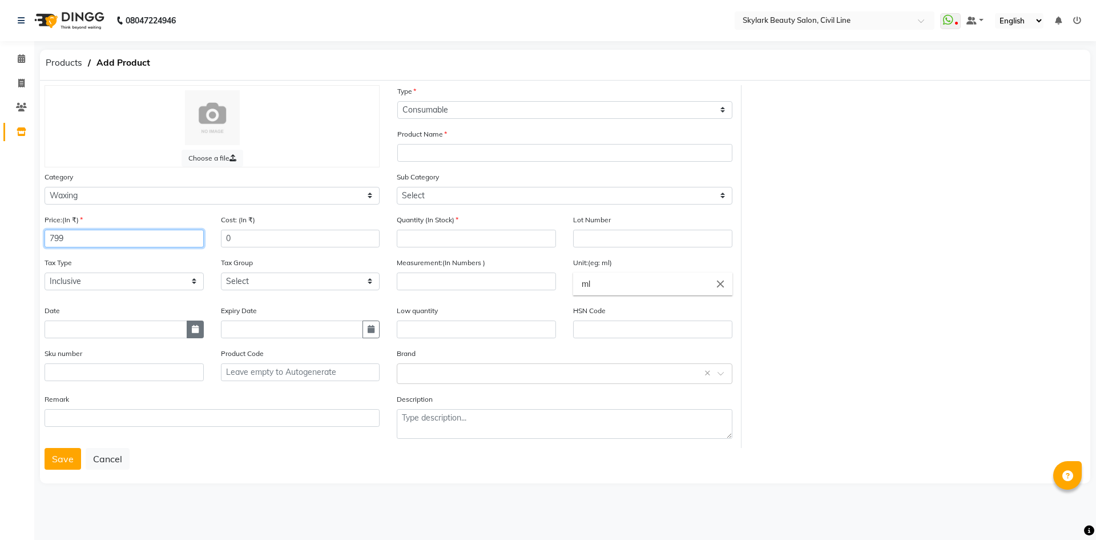
type input "799"
click at [194, 328] on icon "button" at bounding box center [195, 329] width 7 height 8
select select "9"
select select "2025"
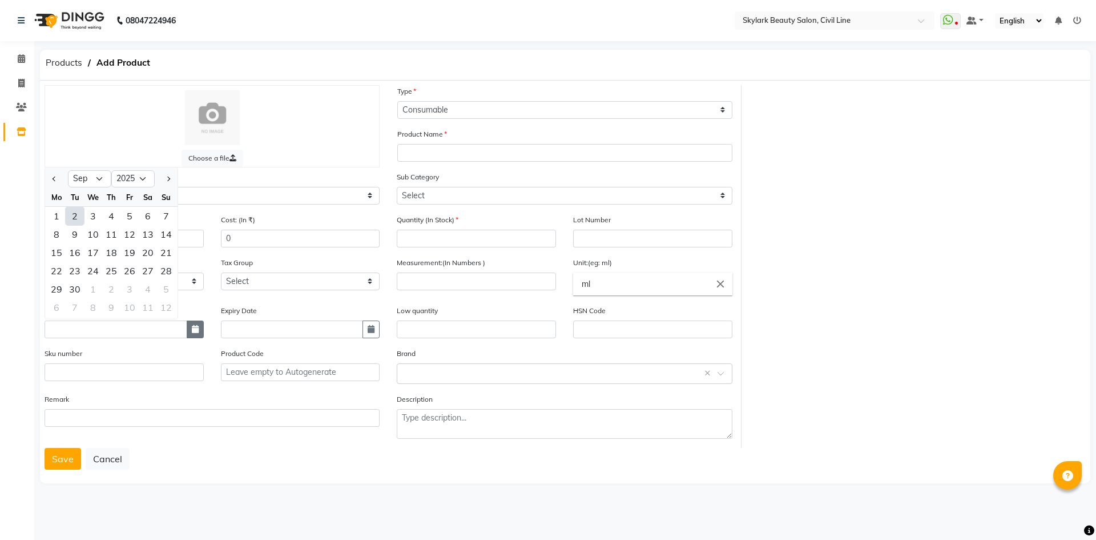
type input "02-09-2025"
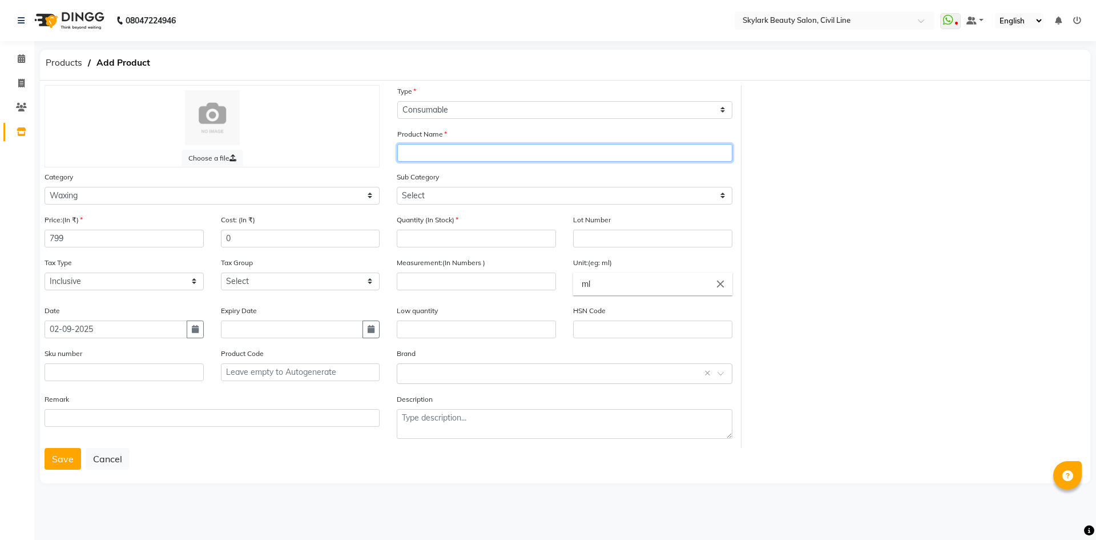
click at [464, 161] on input "text" at bounding box center [564, 153] width 335 height 18
type input "[PERSON_NAME] PRE WAX"
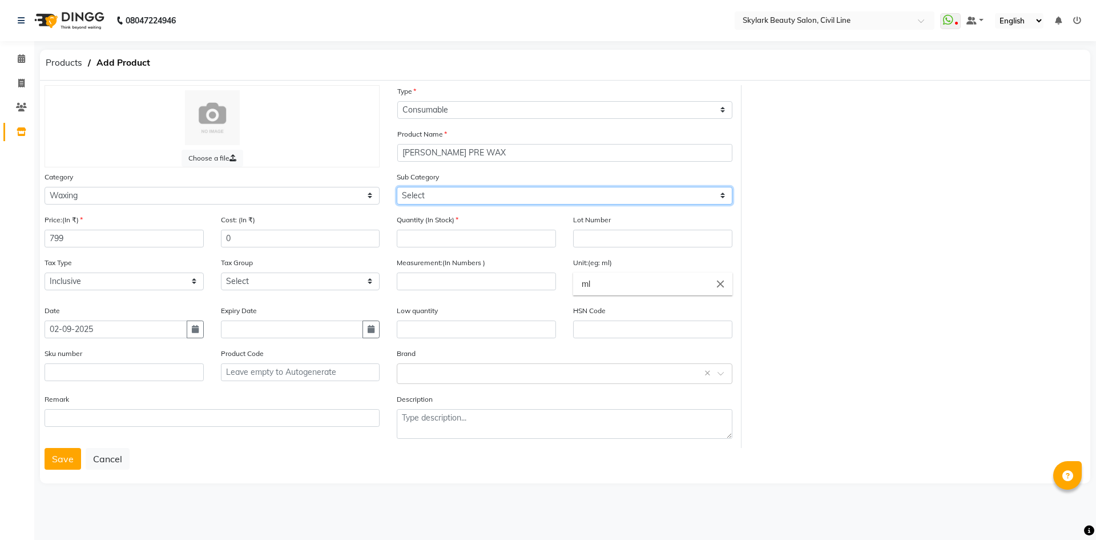
click at [469, 198] on select "Select Honey Liposoulable Brazilian Pre Post Massage Cream Strips Appliances Ot…" at bounding box center [564, 196] width 335 height 18
select select "1804"
click at [397, 187] on select "Select Honey Liposoulable Brazilian Pre Post Massage Cream Strips Appliances Ot…" at bounding box center [564, 196] width 335 height 18
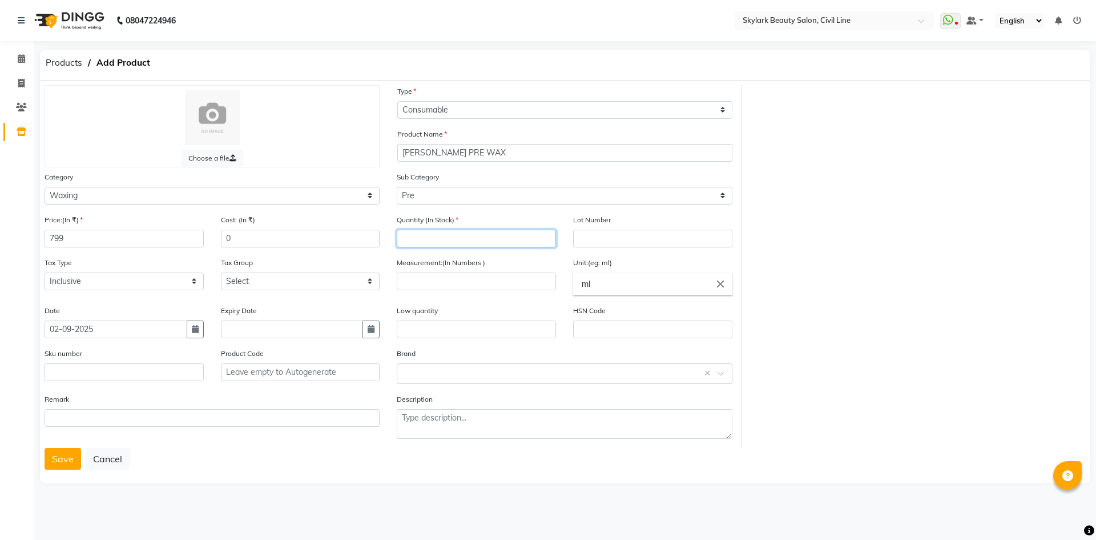
click at [429, 240] on input "number" at bounding box center [476, 239] width 159 height 18
type input "4"
click at [455, 285] on input "number" at bounding box center [476, 281] width 159 height 18
type input "300"
click at [454, 375] on input "text" at bounding box center [553, 373] width 300 height 12
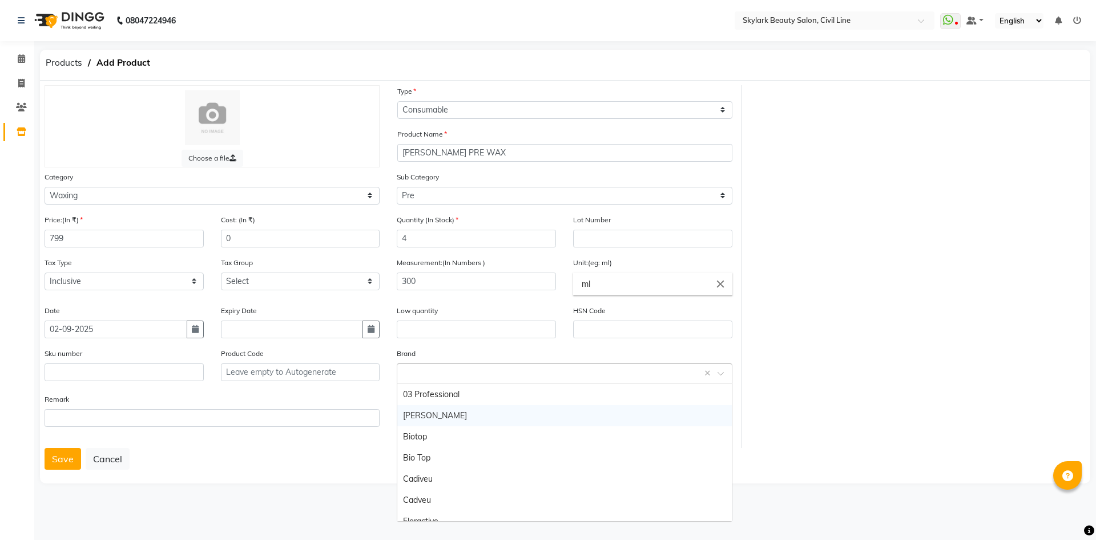
drag, startPoint x: 451, startPoint y: 417, endPoint x: 450, endPoint y: 411, distance: 6.4
click at [451, 418] on div "[PERSON_NAME]" at bounding box center [564, 415] width 334 height 21
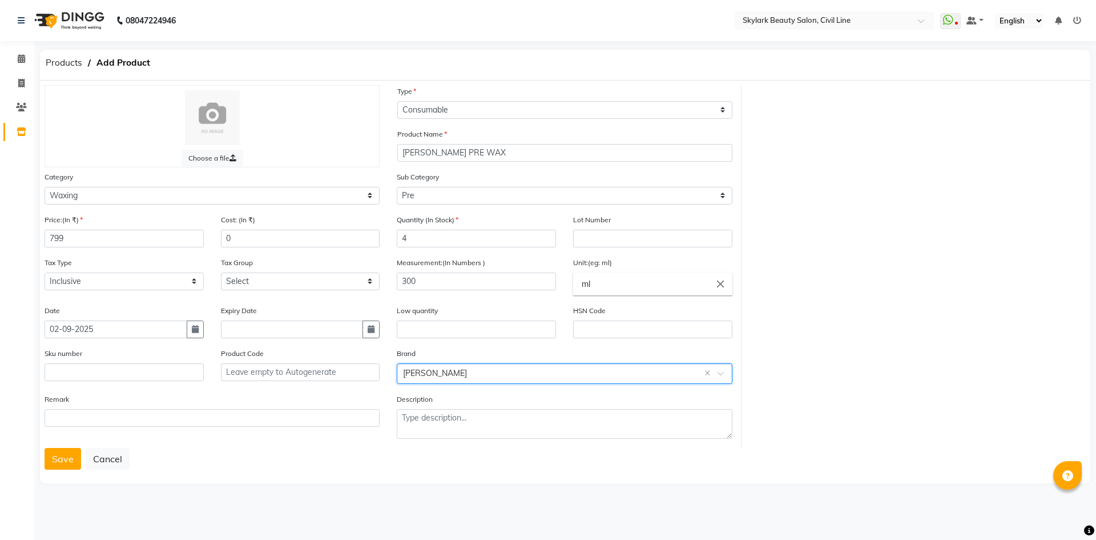
click at [75, 446] on div "Remark" at bounding box center [212, 420] width 352 height 55
click at [71, 449] on button "Save" at bounding box center [63, 459] width 37 height 22
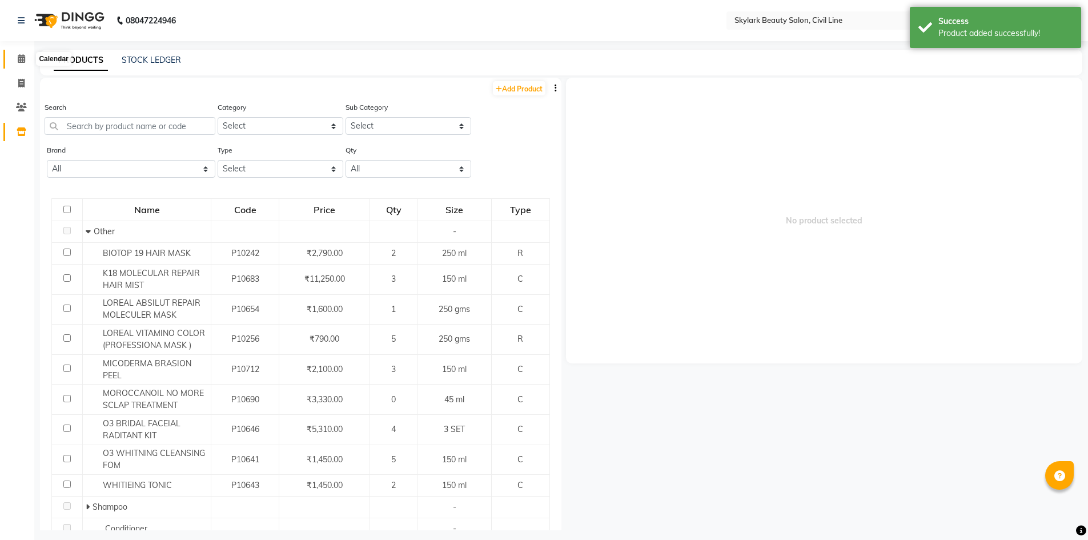
click at [19, 57] on icon at bounding box center [21, 58] width 7 height 9
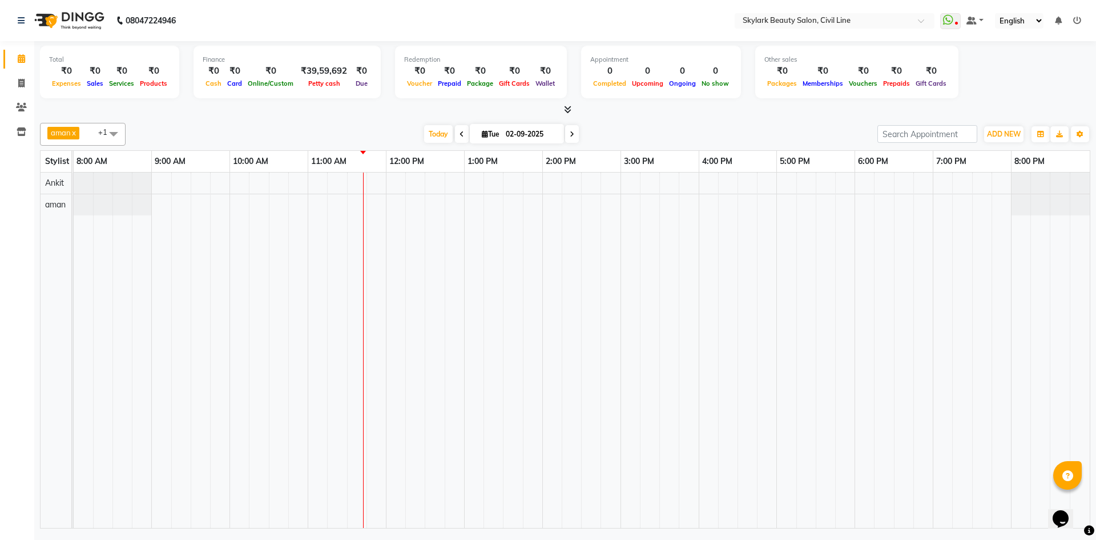
drag, startPoint x: 127, startPoint y: 157, endPoint x: 73, endPoint y: 154, distance: 54.3
click at [73, 154] on td at bounding box center [73, 162] width 2 height 22
click at [254, 115] on div at bounding box center [565, 110] width 1051 height 12
click at [120, 133] on span at bounding box center [113, 134] width 23 height 22
drag, startPoint x: 53, startPoint y: 207, endPoint x: 52, endPoint y: 197, distance: 10.3
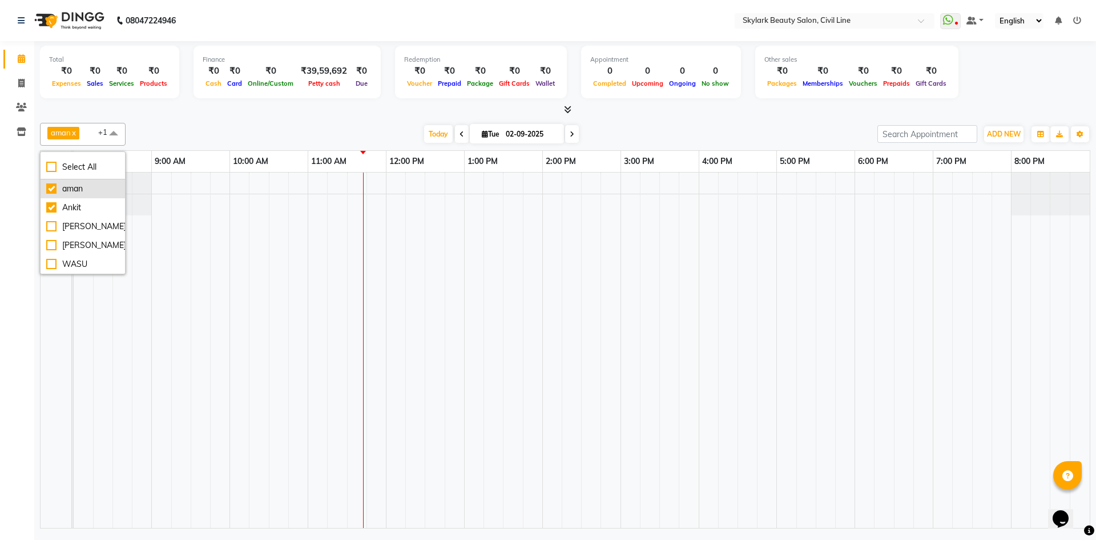
click at [52, 207] on div "Ankit" at bounding box center [82, 208] width 73 height 12
checkbox input "false"
click at [257, 113] on div at bounding box center [565, 110] width 1051 height 12
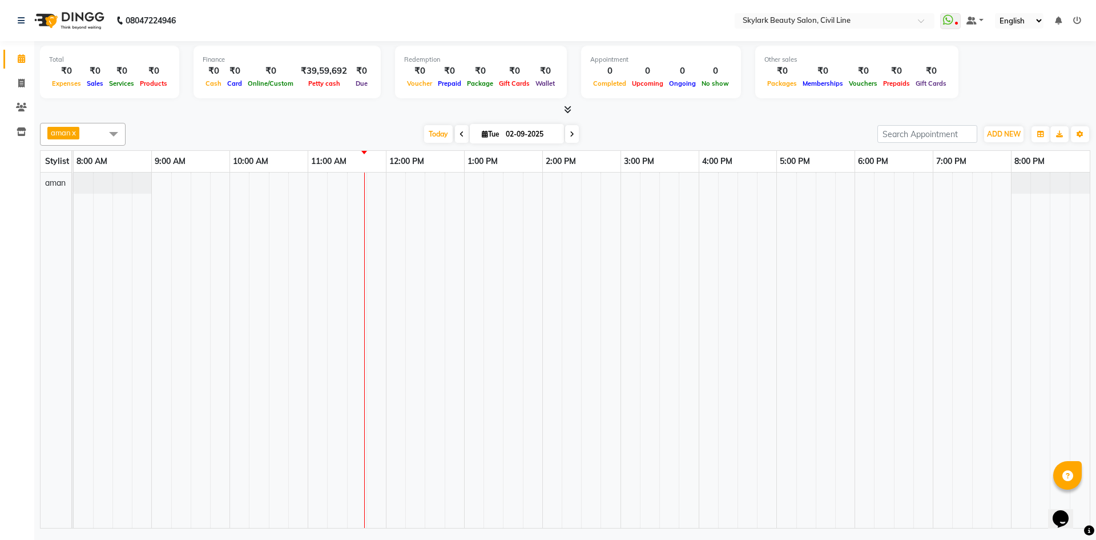
click at [1026, 91] on div "Total ₹0 Expenses ₹0 Sales ₹0 Services ₹0 Products Finance ₹0 Cash ₹0 Card ₹0 O…" at bounding box center [565, 74] width 1051 height 56
click at [1059, 100] on div "Total ₹0 Expenses ₹0 Sales ₹0 Services ₹0 Products Finance ₹0 Cash ₹0 Card ₹0 O…" at bounding box center [565, 74] width 1051 height 56
click at [1006, 67] on div "Total ₹0 Expenses ₹0 Sales ₹0 Services ₹0 Products Finance ₹0 Cash ₹0 Card ₹0 O…" at bounding box center [565, 74] width 1051 height 56
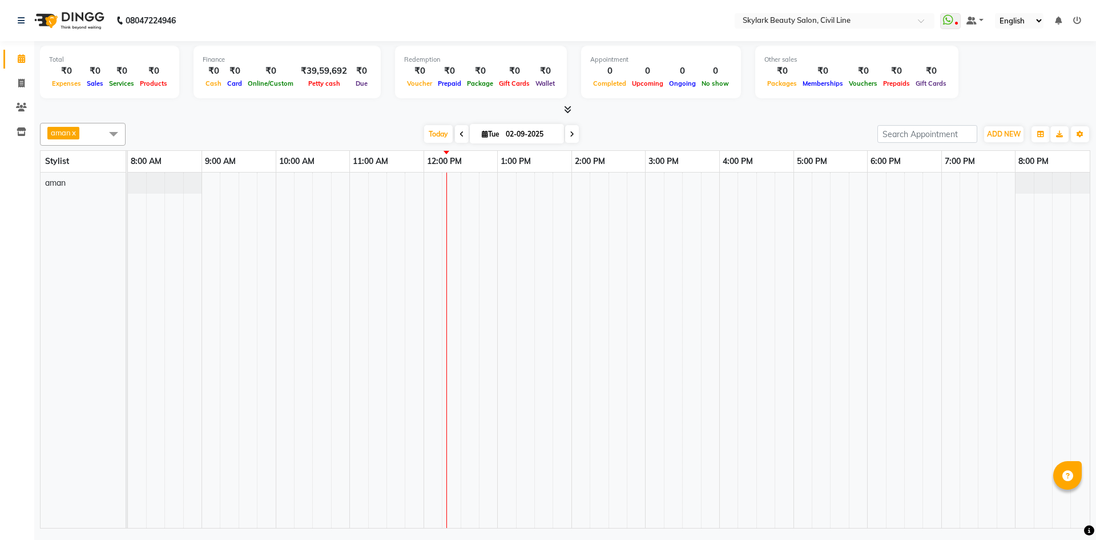
click at [1003, 90] on div "Total ₹0 Expenses ₹0 Sales ₹0 Services ₹0 Products Finance ₹0 Cash ₹0 Card ₹0 O…" at bounding box center [565, 74] width 1051 height 56
drag, startPoint x: 1013, startPoint y: 107, endPoint x: 1017, endPoint y: 97, distance: 10.3
click at [1015, 107] on div at bounding box center [565, 110] width 1051 height 12
click at [1079, 21] on icon at bounding box center [1077, 21] width 8 height 8
